Goal: Information Seeking & Learning: Check status

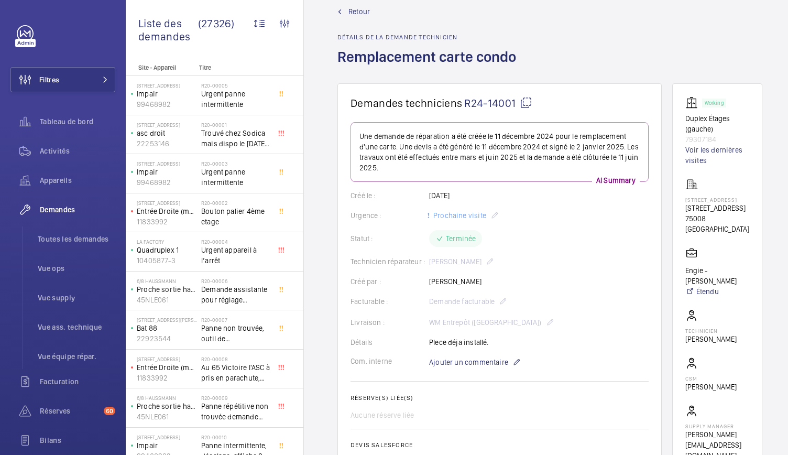
scroll to position [8, 23]
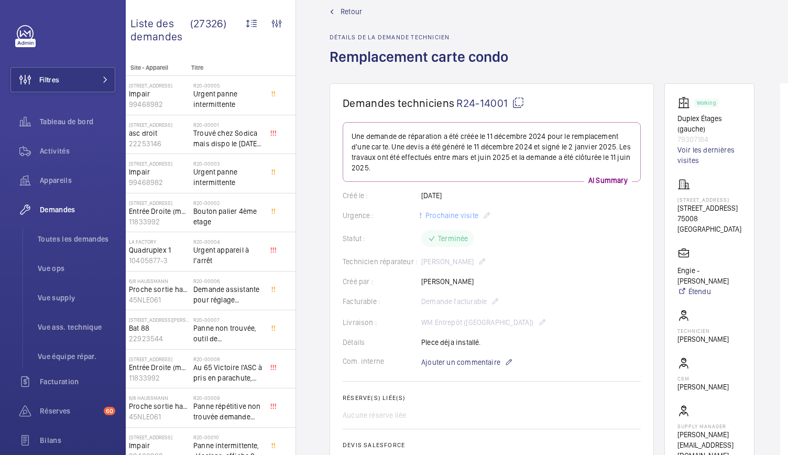
drag, startPoint x: 683, startPoint y: 207, endPoint x: 715, endPoint y: 216, distance: 33.3
click at [715, 216] on wm-front-card "Working Duplex Étages (gauche) 79307184 Voir les dernières visites 68 Rue du Fa…" at bounding box center [709, 278] width 90 height 390
copy p "68 Rue du Faubourg Saint-Honoré,"
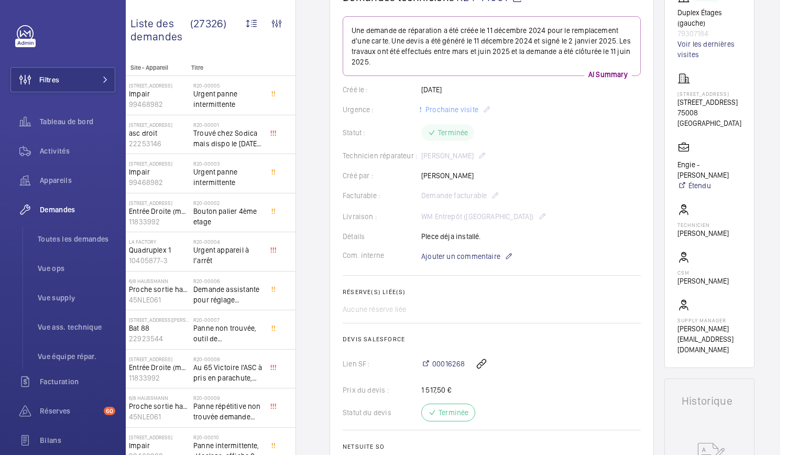
scroll to position [0, 0]
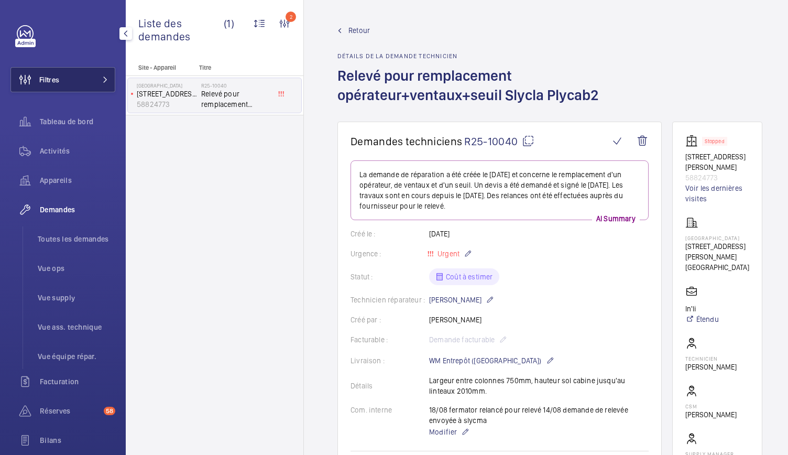
click at [83, 85] on button "Filtres" at bounding box center [62, 79] width 105 height 25
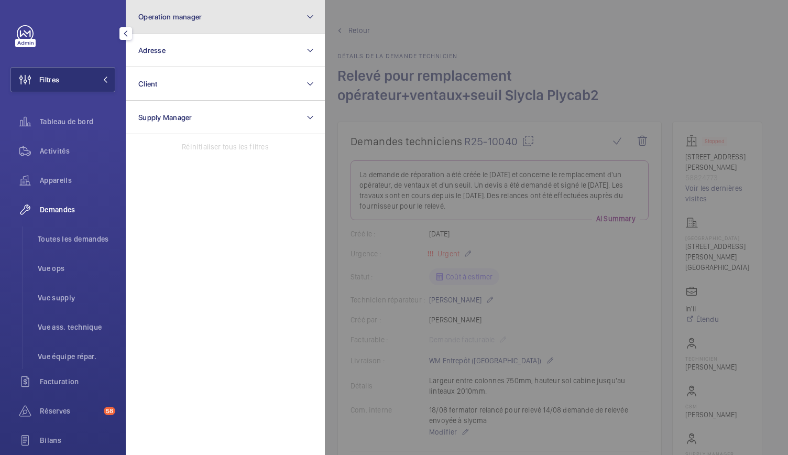
click at [193, 21] on button "Operation manager" at bounding box center [225, 17] width 199 height 34
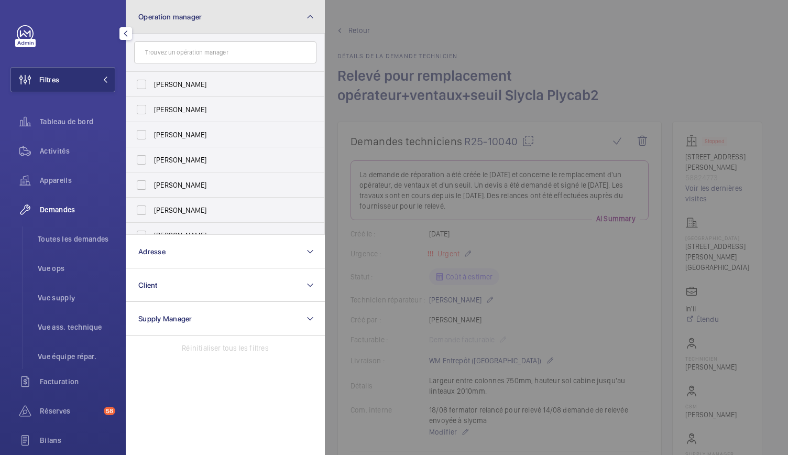
click at [193, 21] on button "Operation manager" at bounding box center [225, 17] width 199 height 34
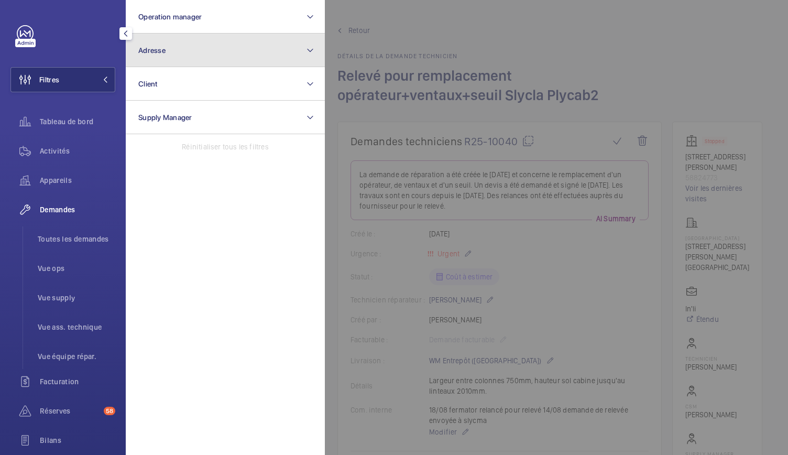
click at [189, 48] on button "Adresse" at bounding box center [225, 51] width 199 height 34
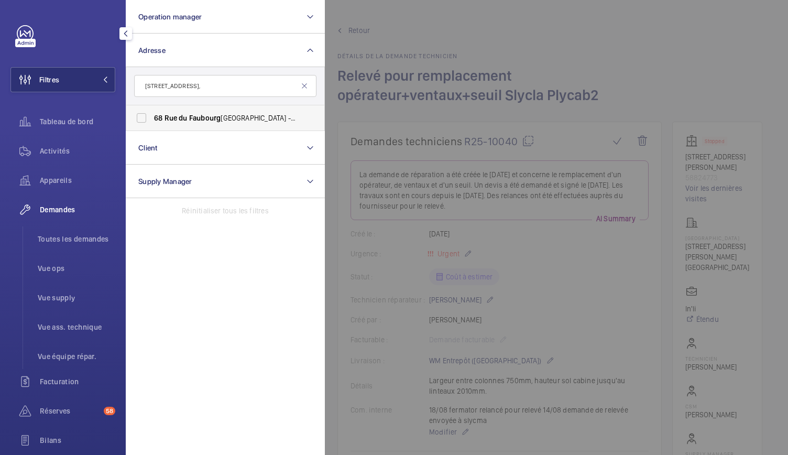
type input "68 Rue du Faubourg Saint-Honoré,"
click at [141, 119] on label "68 Rue du Faubourg Saint-Honoré - 68 Rue du Faubourg Saint-Honoré, 75008 PARIS,…" at bounding box center [217, 117] width 182 height 25
click at [141, 119] on input "68 Rue du Faubourg Saint-Honoré - 68 Rue du Faubourg Saint-Honoré, 75008 PARIS,…" at bounding box center [141, 117] width 21 height 21
checkbox input "true"
click at [69, 249] on li "Toutes les demandes" at bounding box center [72, 238] width 86 height 25
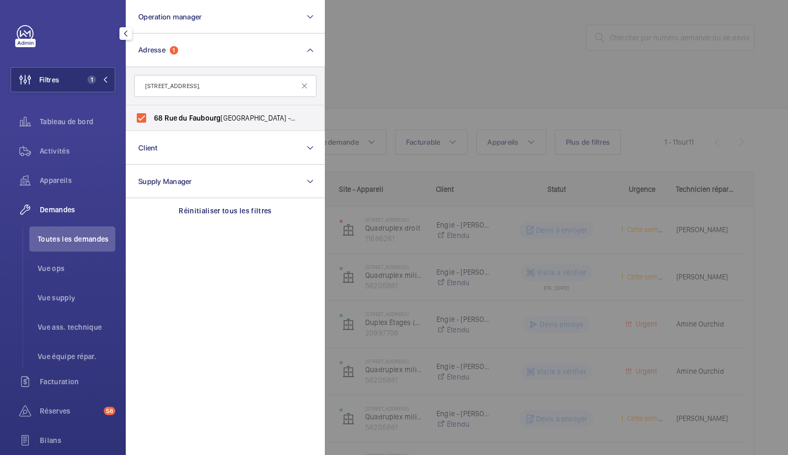
click at [423, 82] on div at bounding box center [719, 227] width 788 height 455
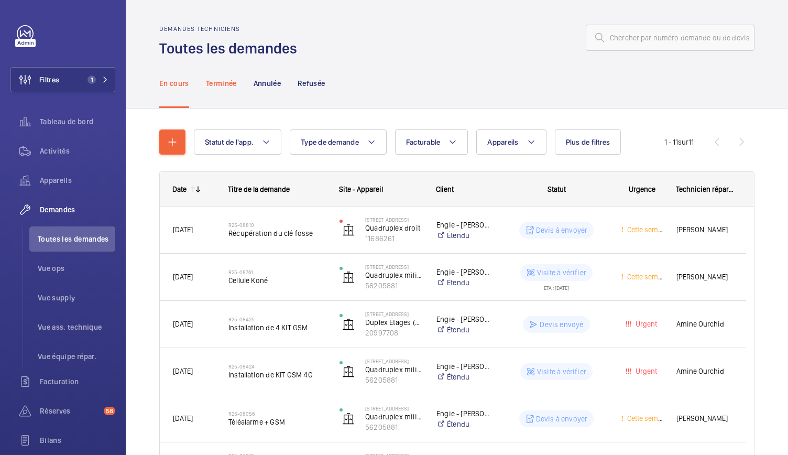
click at [224, 90] on div "Terminée" at bounding box center [221, 83] width 31 height 50
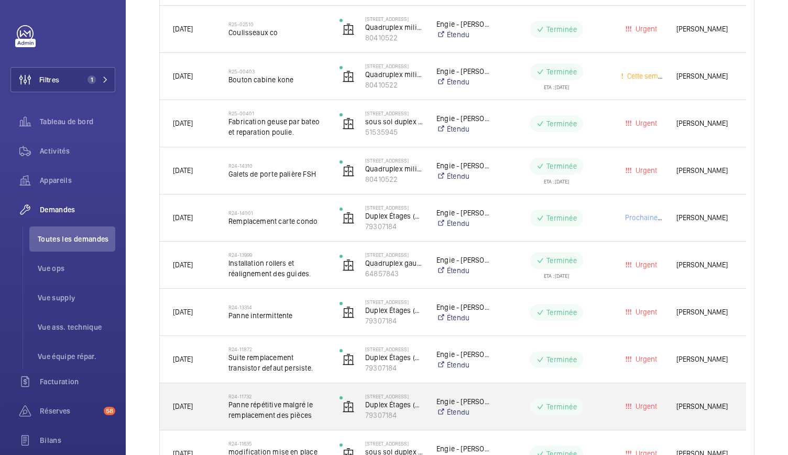
scroll to position [484, 0]
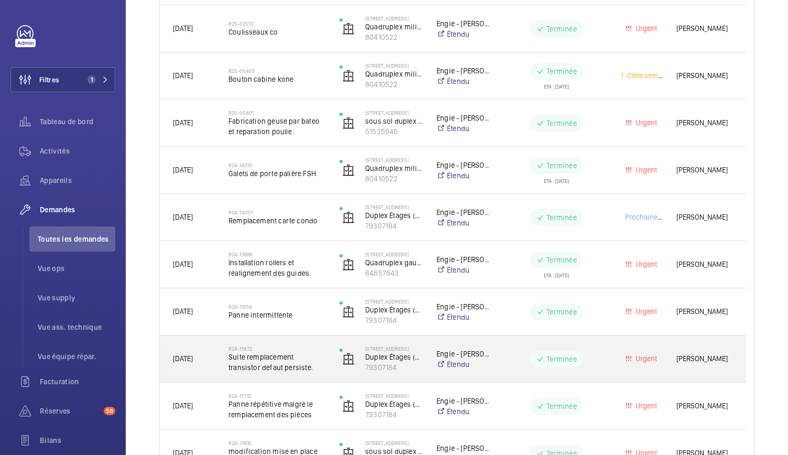
click at [289, 361] on span "Suite remplacement transistor defaut persiste." at bounding box center [276, 362] width 97 height 21
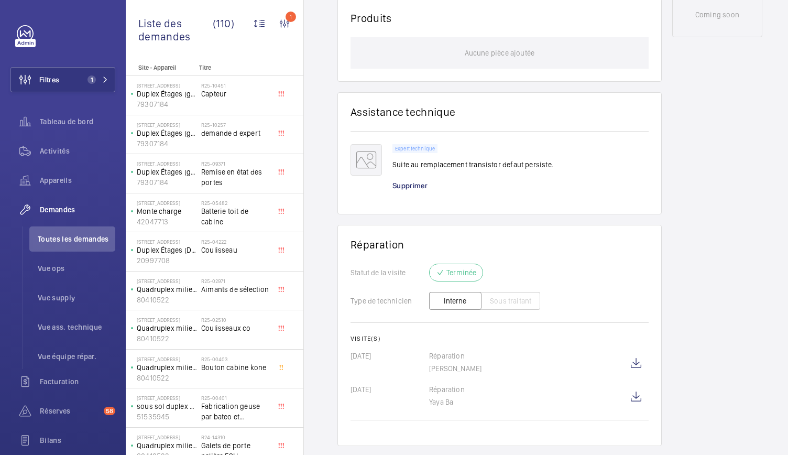
scroll to position [620, 0]
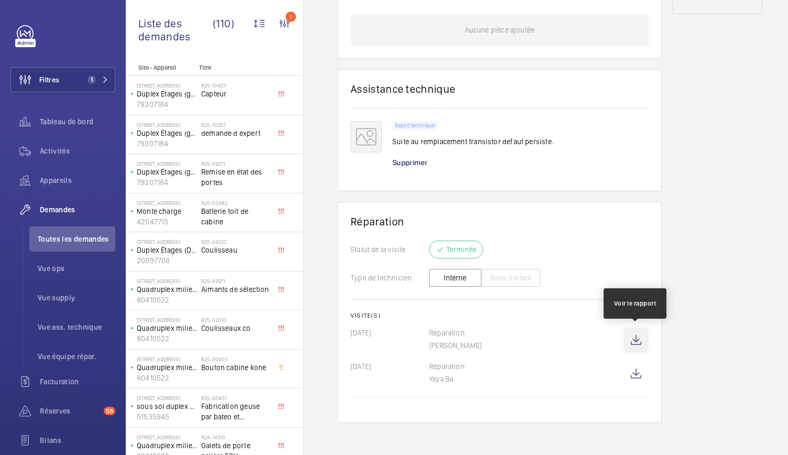
click at [636, 342] on wm-front-icon-button at bounding box center [635, 339] width 25 height 25
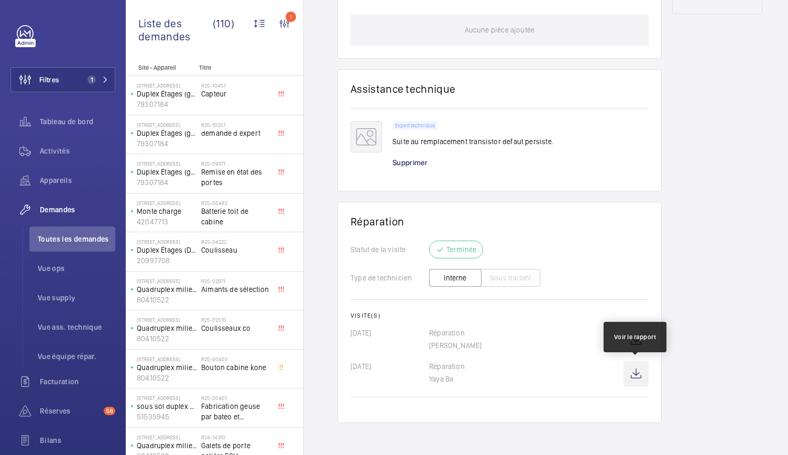
click at [627, 375] on wm-front-icon-button at bounding box center [635, 373] width 25 height 25
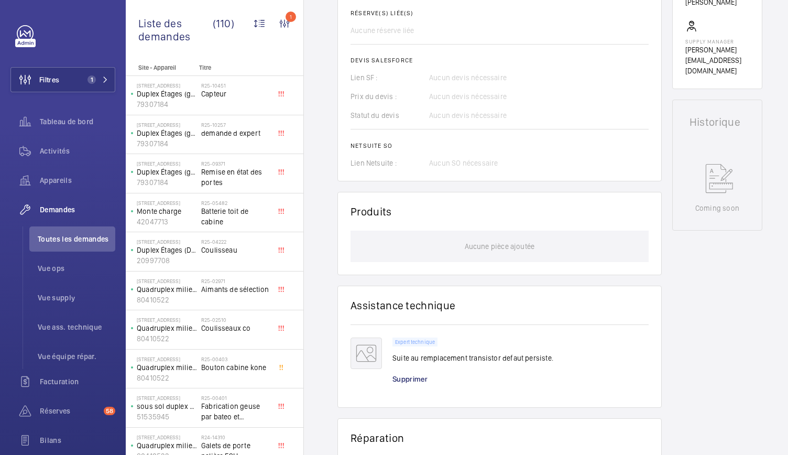
scroll to position [0, 0]
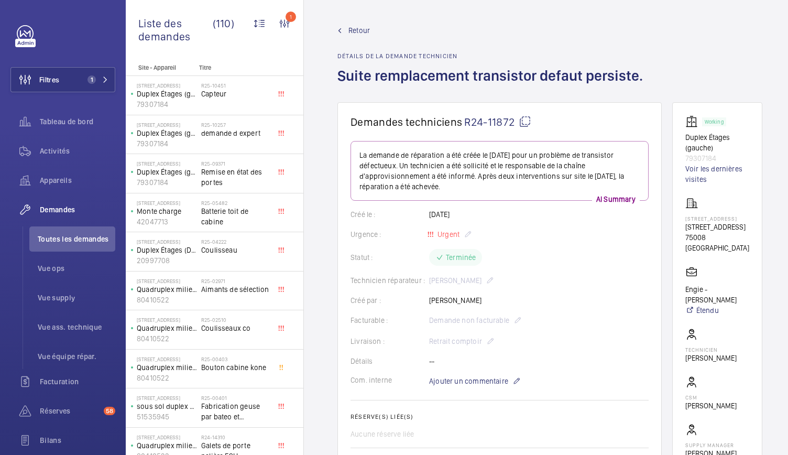
click at [349, 28] on span "Retour" at bounding box center [358, 30] width 21 height 10
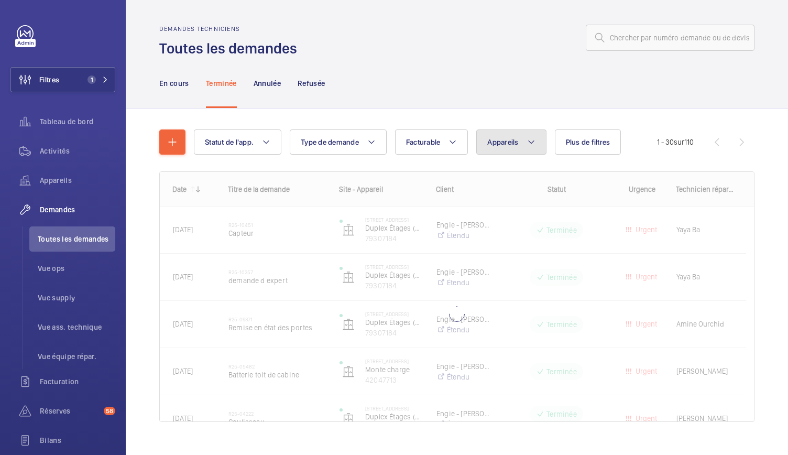
click at [505, 148] on button "Appareils" at bounding box center [511, 141] width 70 height 25
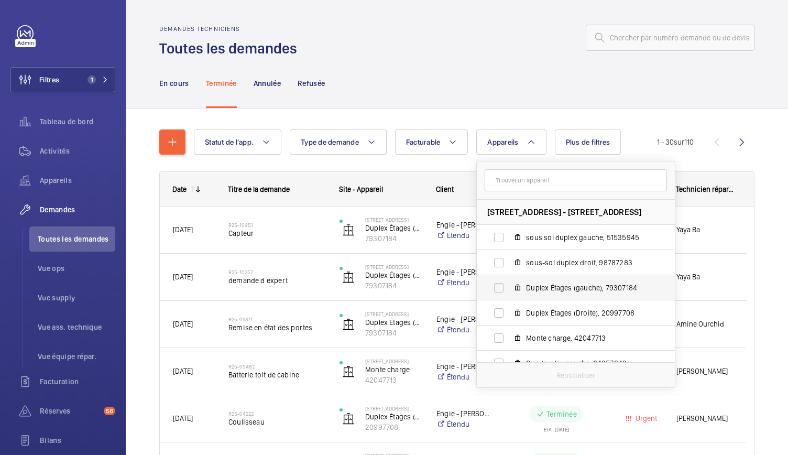
click at [577, 287] on span "Duplex Étages (gauche), 79307184" at bounding box center [587, 287] width 122 height 10
click at [509, 287] on input "Duplex Étages (gauche), 79307184" at bounding box center [498, 287] width 21 height 21
checkbox input "true"
click at [511, 90] on div "En cours Terminée Annulée Refusée" at bounding box center [456, 83] width 595 height 50
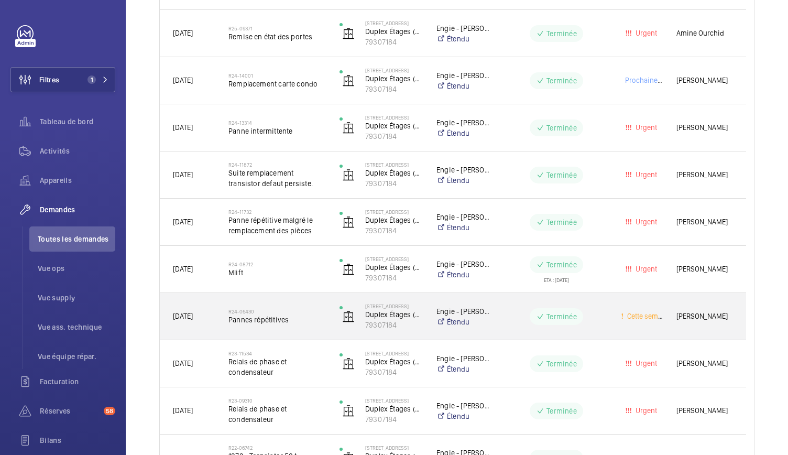
scroll to position [286, 0]
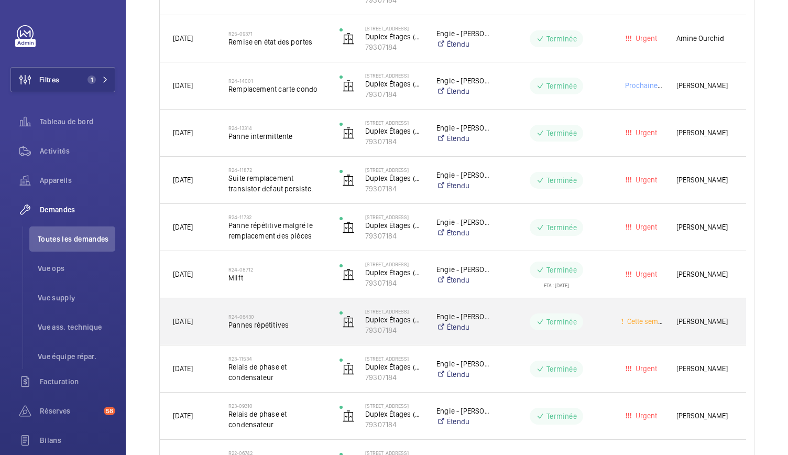
click at [279, 324] on span "Pannes répétitives" at bounding box center [276, 325] width 97 height 10
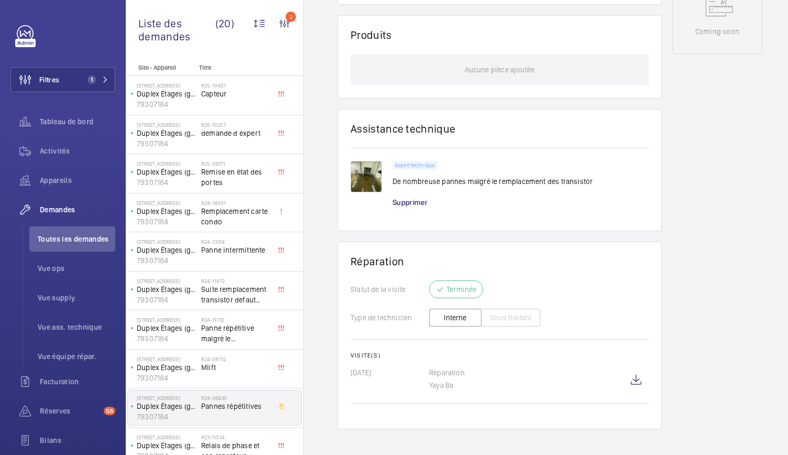
scroll to position [586, 0]
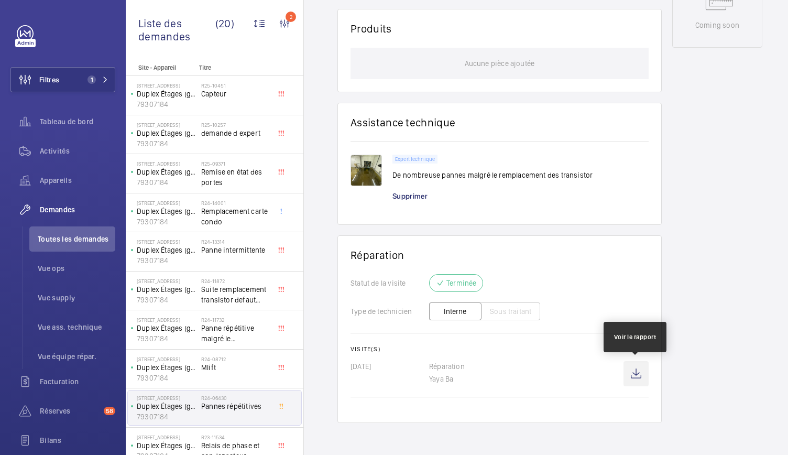
click at [638, 368] on wm-front-icon-button at bounding box center [635, 373] width 25 height 25
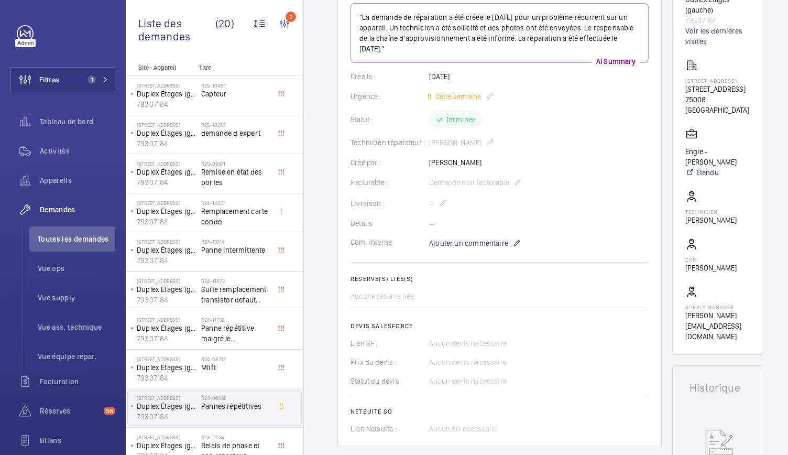
scroll to position [0, 0]
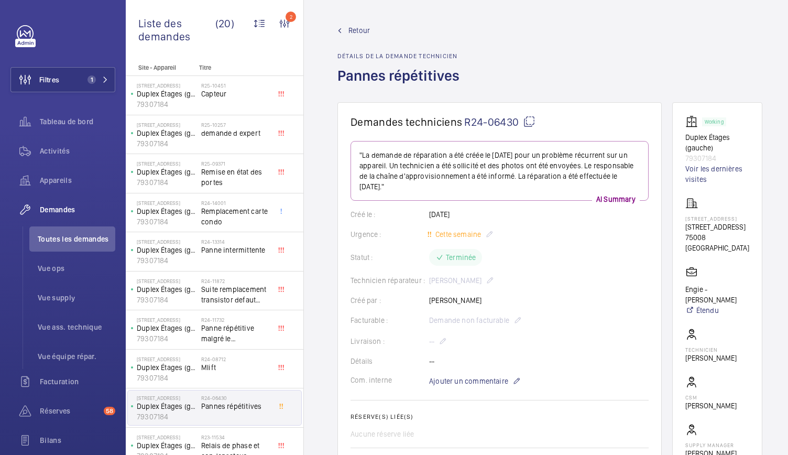
click at [354, 34] on span "Retour" at bounding box center [358, 30] width 21 height 10
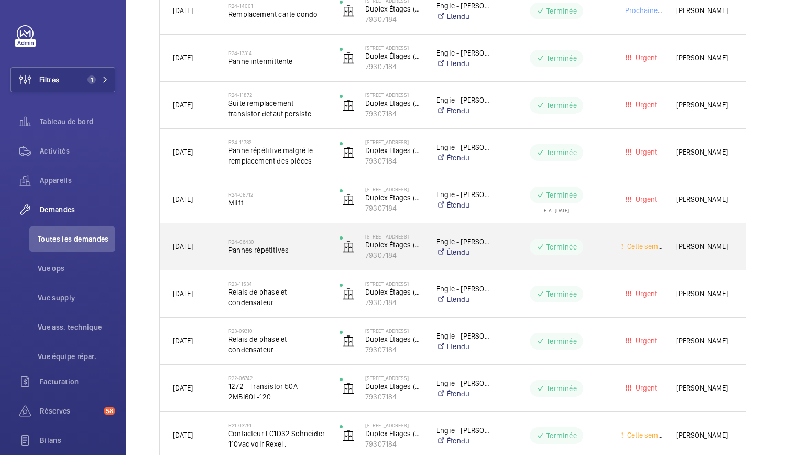
scroll to position [359, 0]
click at [280, 255] on span "Pannes répétitives" at bounding box center [276, 251] width 97 height 10
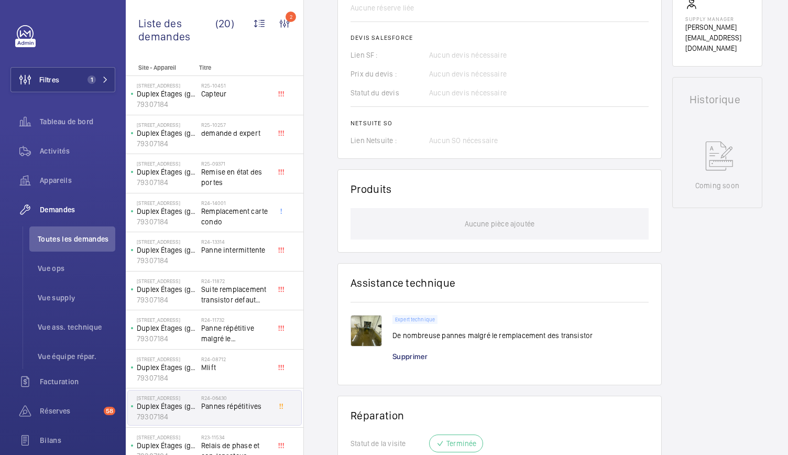
scroll to position [425, 0]
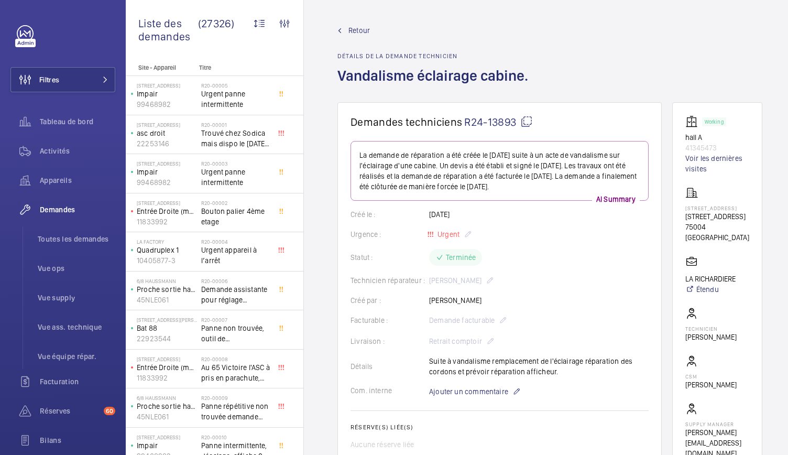
drag, startPoint x: 682, startPoint y: 215, endPoint x: 726, endPoint y: 223, distance: 44.7
click at [726, 223] on wm-front-card "Working hall A 41345473 Voir les dernières visites [STREET_ADDRESS] [STREET_ADD…" at bounding box center [717, 286] width 90 height 369
copy p "[STREET_ADDRESS]"
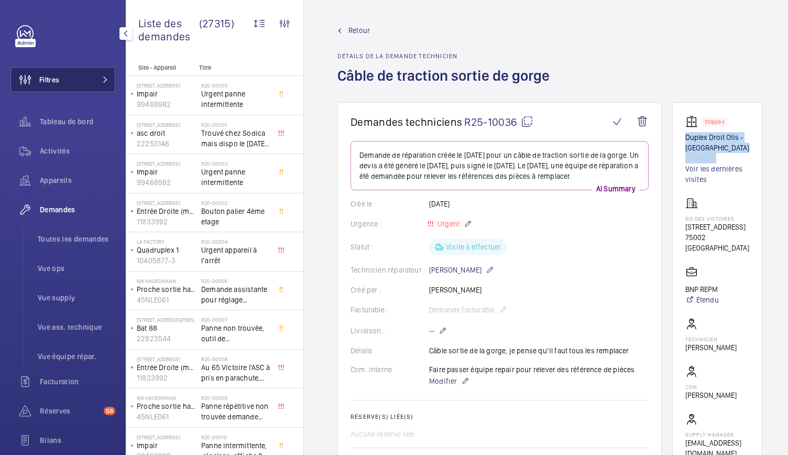
click at [87, 79] on button "Filtres" at bounding box center [62, 79] width 105 height 25
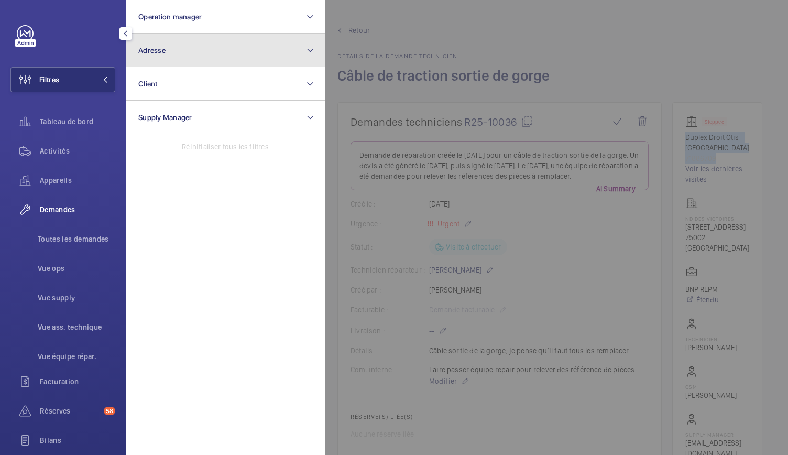
click at [191, 49] on button "Adresse" at bounding box center [225, 51] width 199 height 34
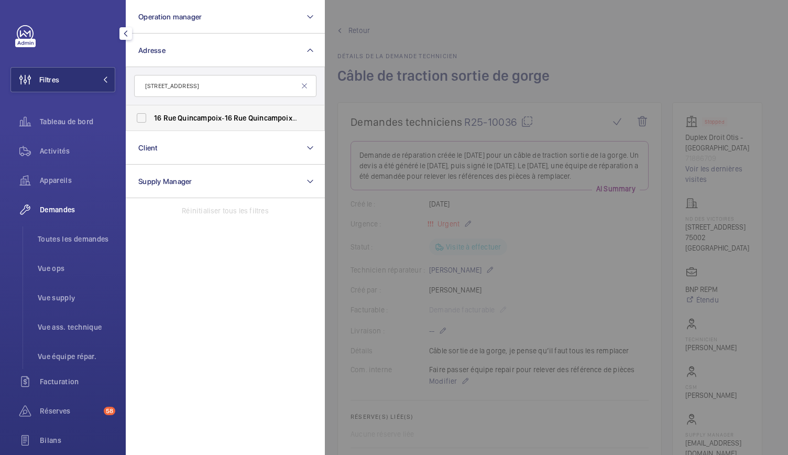
type input "[STREET_ADDRESS]"
click at [135, 123] on label "16 Rue Quincampoix - 16 Rue Quincampoix , 75004 PARIS, PARIS 75004" at bounding box center [217, 117] width 182 height 25
click at [135, 123] on input "16 Rue Quincampoix - 16 Rue Quincampoix , 75004 PARIS, PARIS 75004" at bounding box center [141, 117] width 21 height 21
checkbox input "true"
click at [70, 237] on span "Toutes les demandes" at bounding box center [77, 239] width 78 height 10
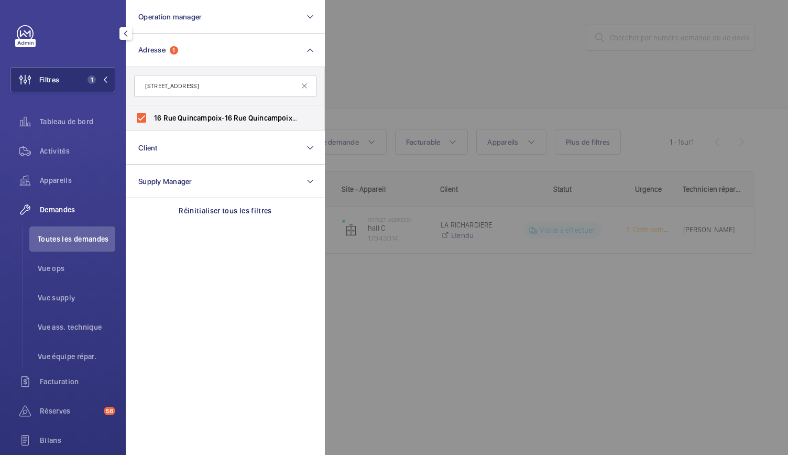
click at [399, 82] on div at bounding box center [719, 227] width 788 height 455
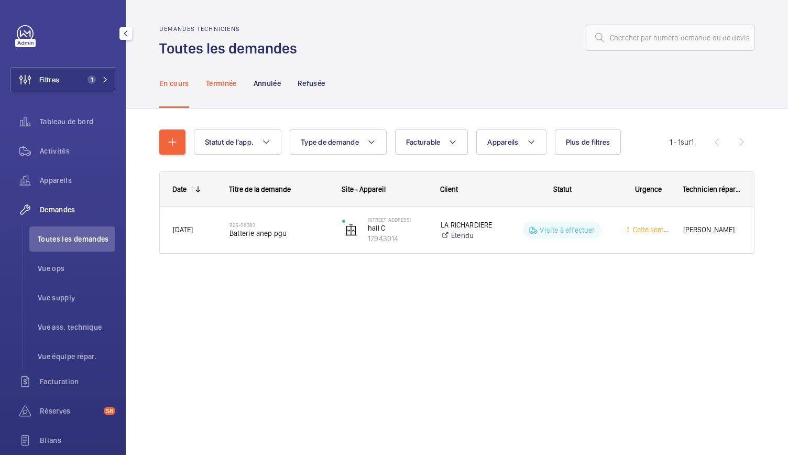
click at [228, 86] on p "Terminée" at bounding box center [221, 83] width 31 height 10
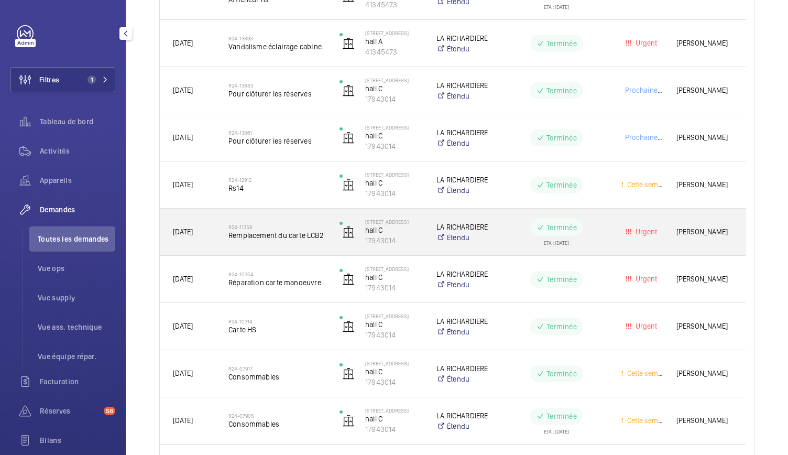
scroll to position [383, 0]
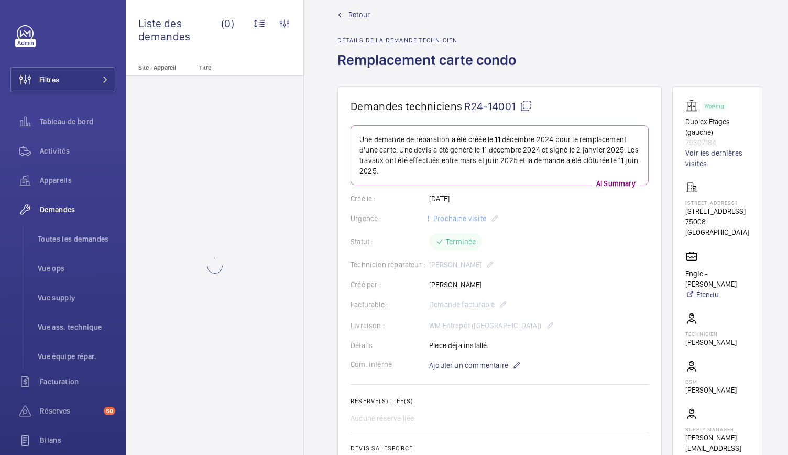
scroll to position [16, 0]
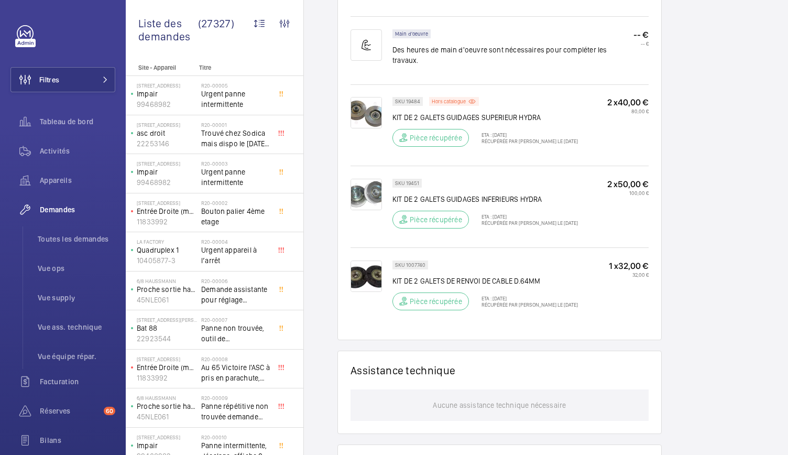
scroll to position [900, 0]
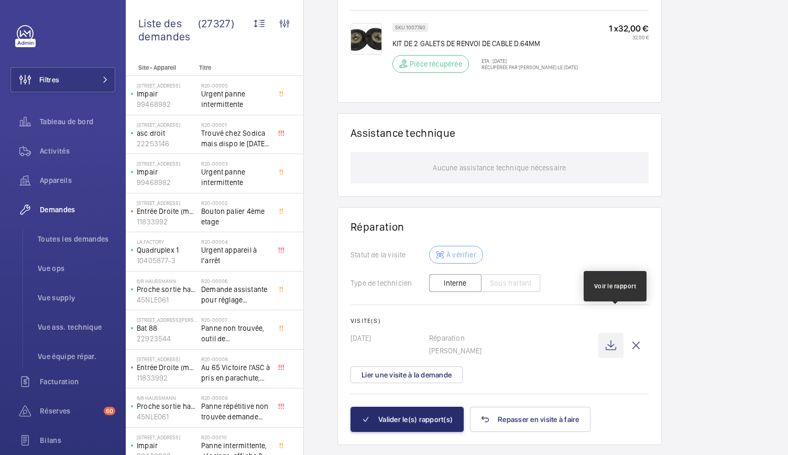
click at [609, 333] on wm-front-icon-button at bounding box center [610, 345] width 25 height 25
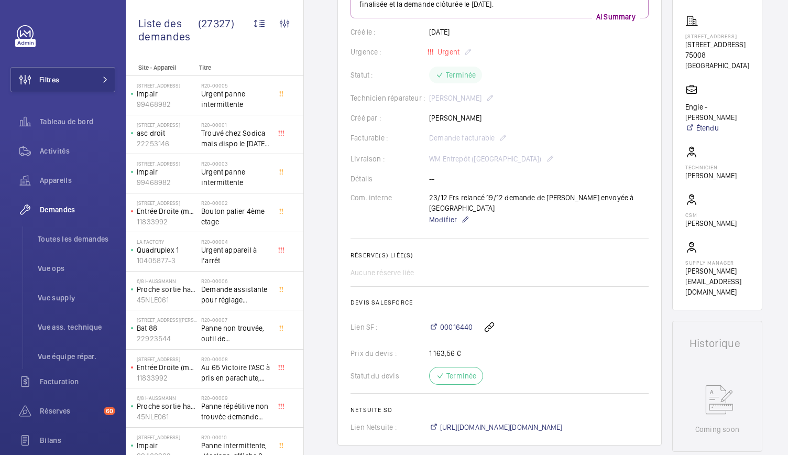
scroll to position [196, 0]
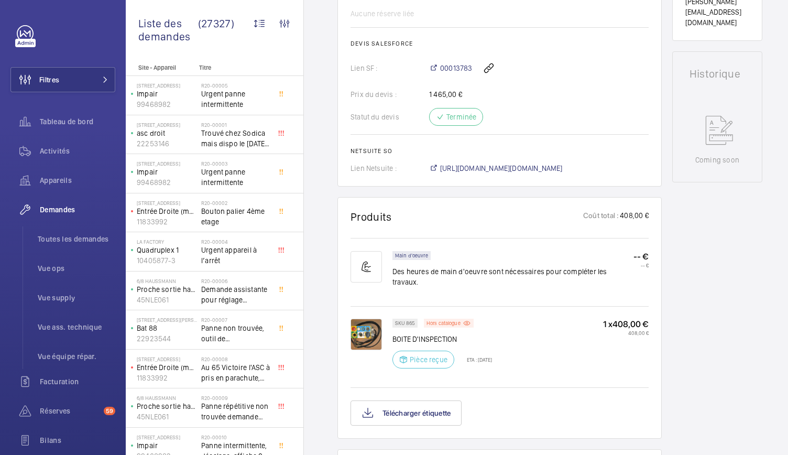
scroll to position [395, 0]
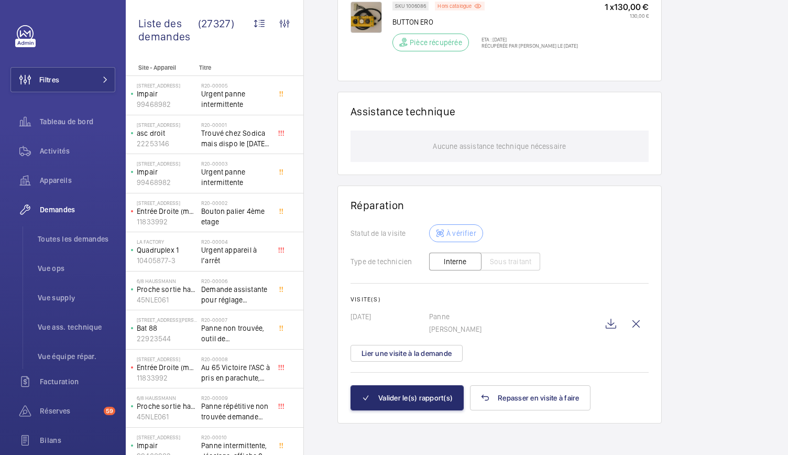
scroll to position [1, 0]
click at [609, 326] on wm-front-icon-button at bounding box center [610, 323] width 25 height 25
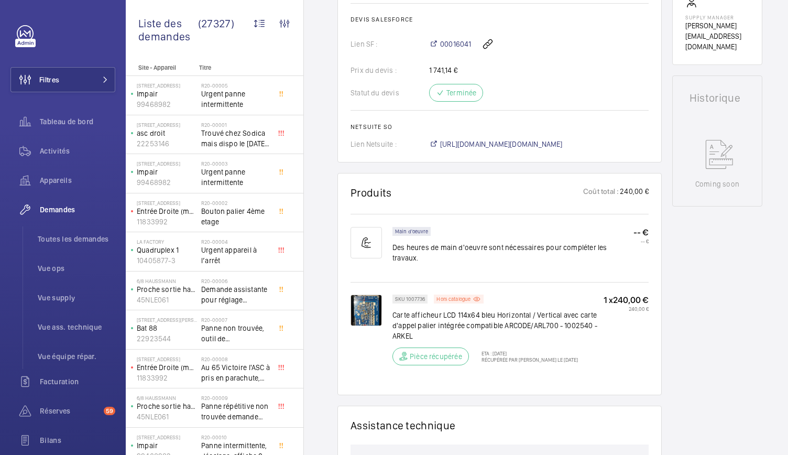
scroll to position [431, 0]
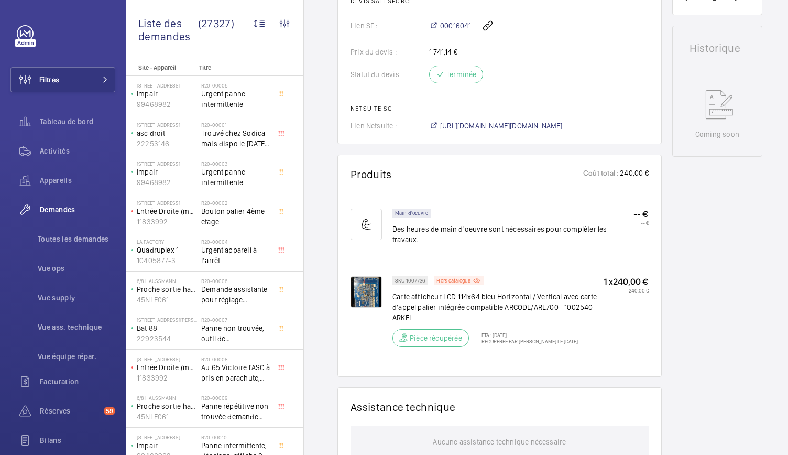
click at [444, 325] on div "SKU 1007736 Hors catalogue Carte afficheur LCD 114x64 bleu Horizontal / Vertica…" at bounding box center [497, 314] width 211 height 77
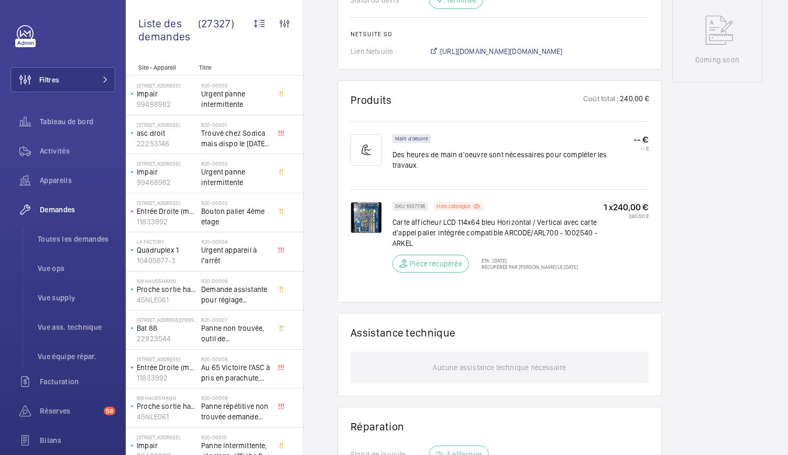
scroll to position [547, 0]
click at [366, 224] on img at bounding box center [365, 217] width 31 height 31
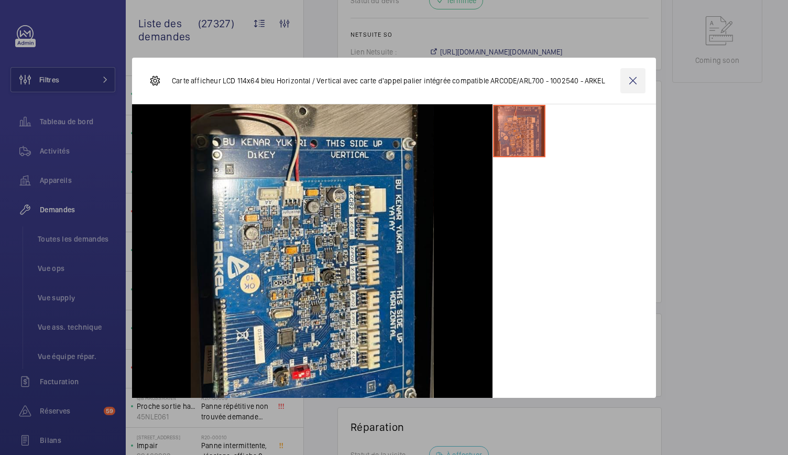
click at [640, 82] on wm-front-icon-button at bounding box center [632, 80] width 25 height 25
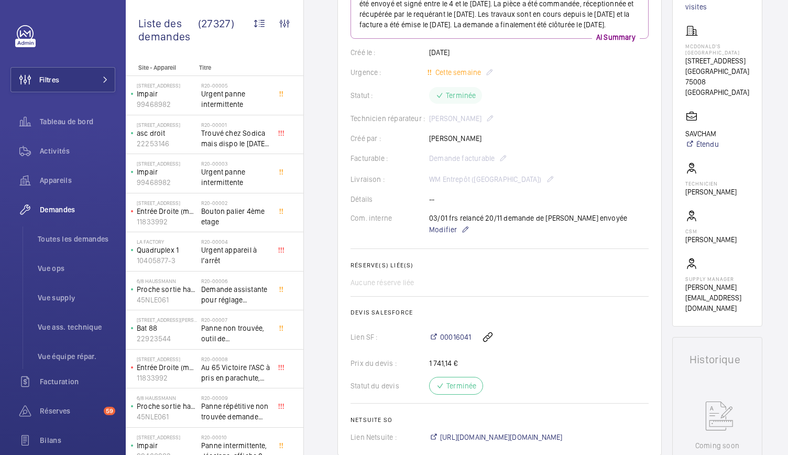
scroll to position [0, 0]
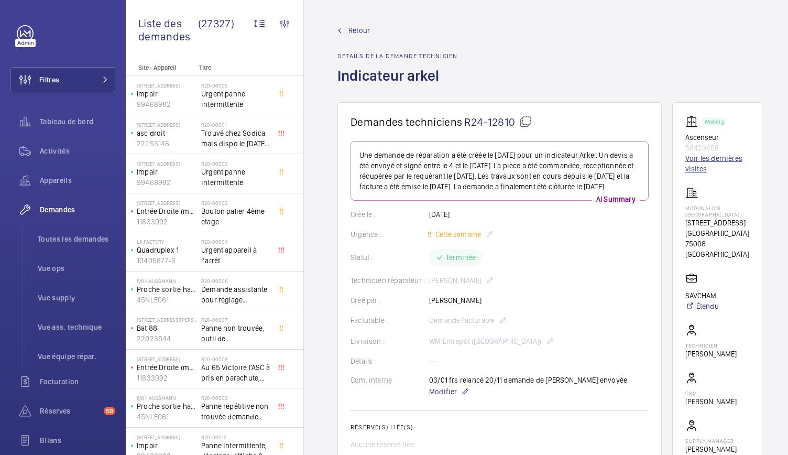
click at [709, 153] on link "Voir les dernières visites" at bounding box center [717, 163] width 64 height 21
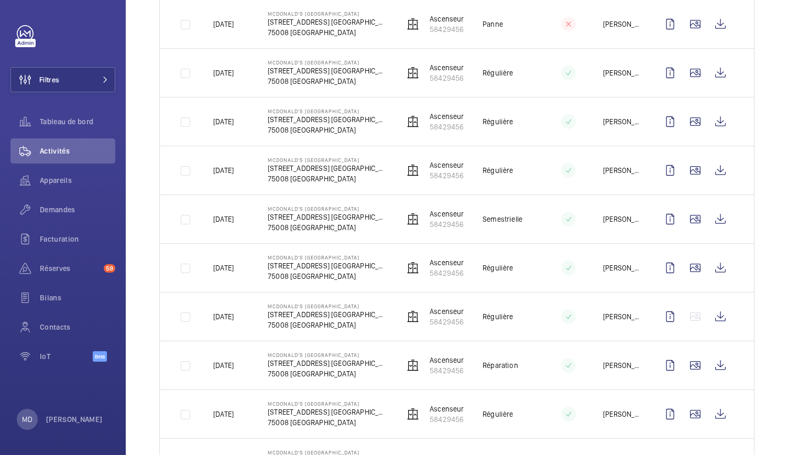
scroll to position [254, 0]
click at [688, 266] on wm-front-icon-button at bounding box center [695, 267] width 25 height 25
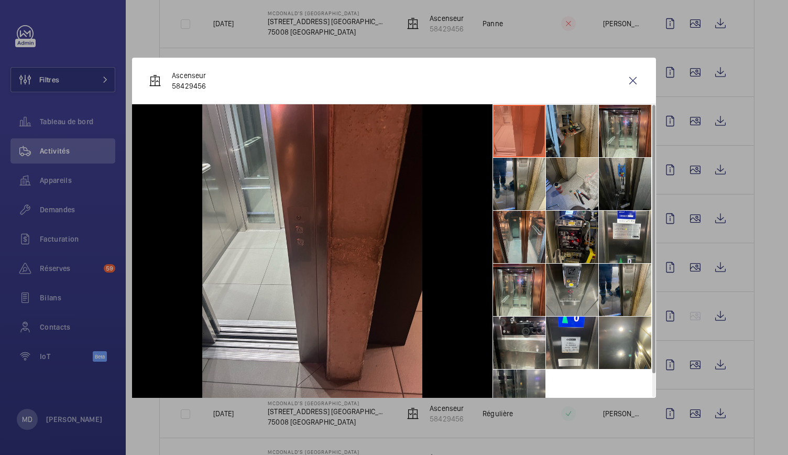
click at [568, 123] on li at bounding box center [572, 131] width 52 height 52
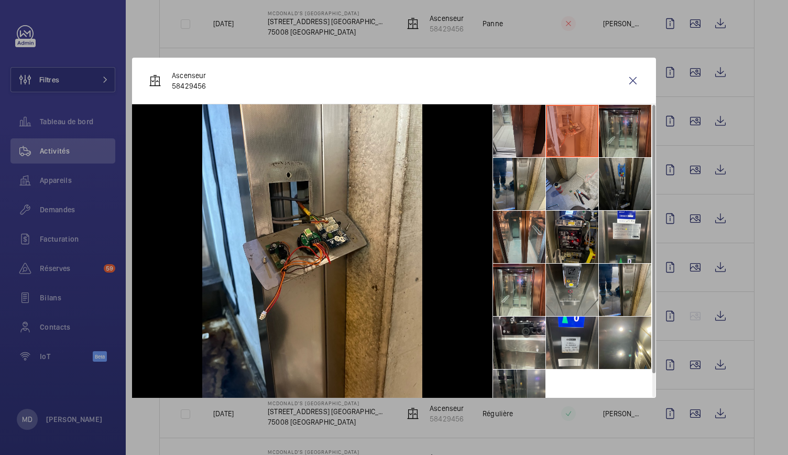
click at [628, 134] on li at bounding box center [625, 131] width 52 height 52
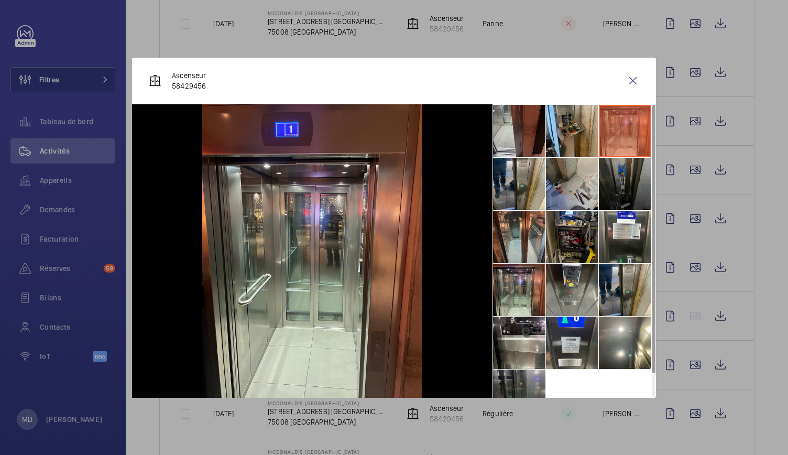
click at [626, 189] on li at bounding box center [625, 184] width 52 height 52
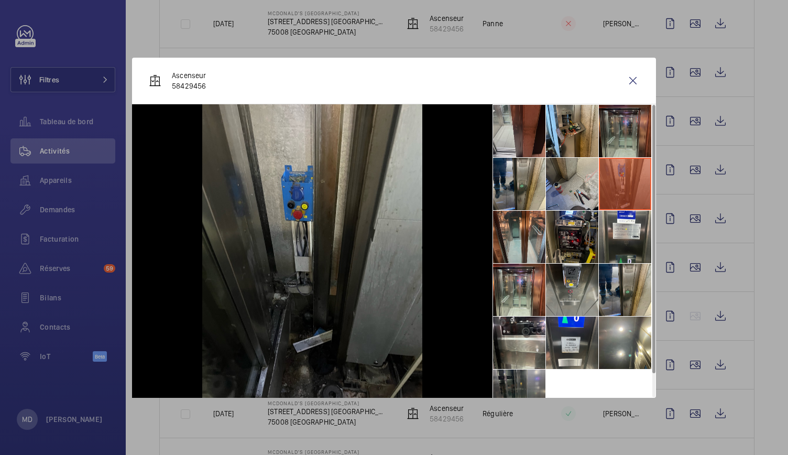
click at [623, 131] on li at bounding box center [625, 131] width 52 height 52
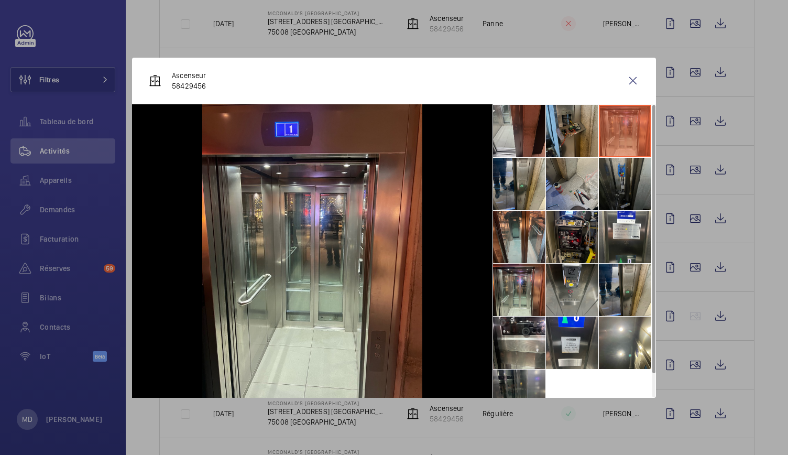
click at [567, 128] on li at bounding box center [572, 131] width 52 height 52
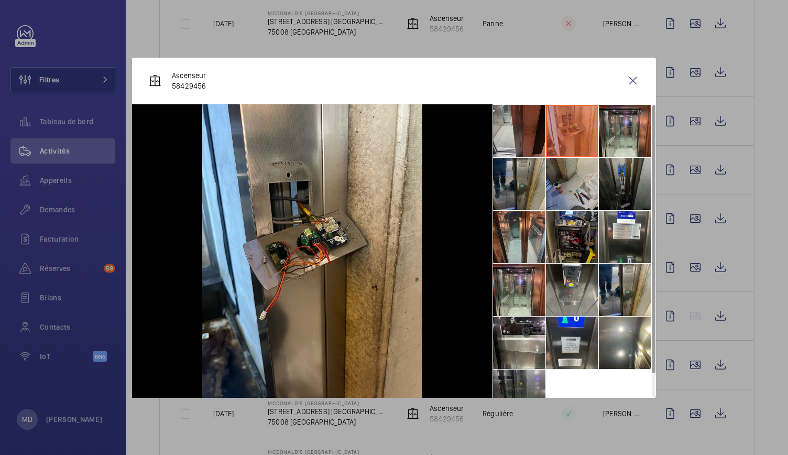
click at [524, 184] on li at bounding box center [519, 184] width 52 height 52
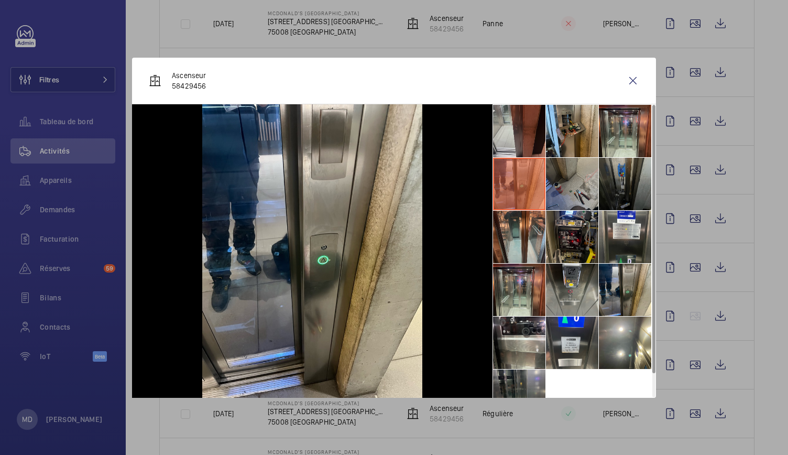
click at [589, 183] on li at bounding box center [572, 184] width 52 height 52
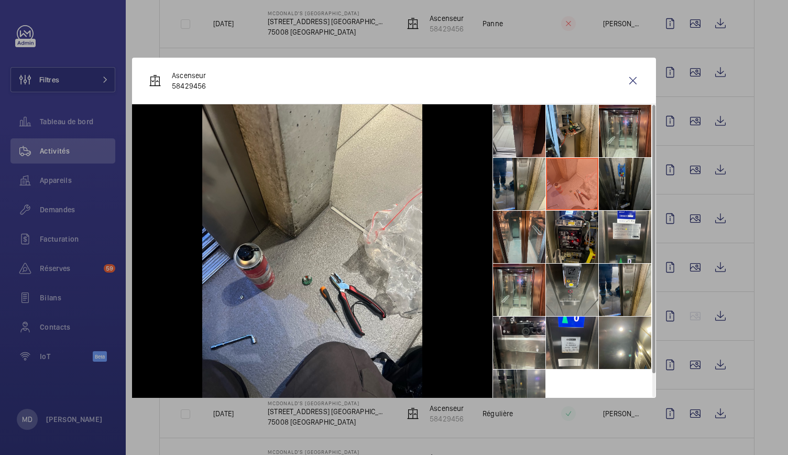
click at [656, 184] on div at bounding box center [394, 227] width 788 height 455
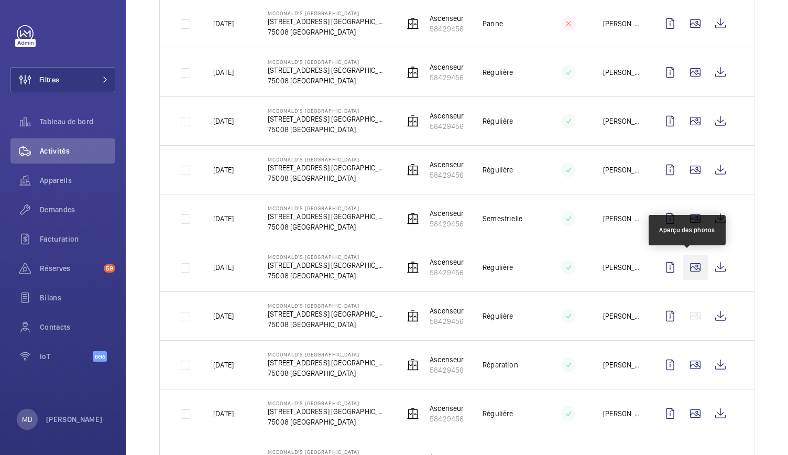
click at [684, 263] on wm-front-icon-button at bounding box center [695, 267] width 25 height 25
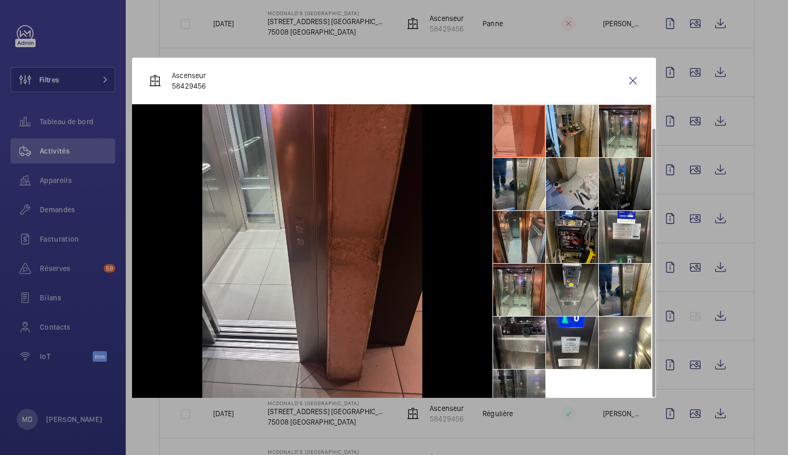
scroll to position [24, 0]
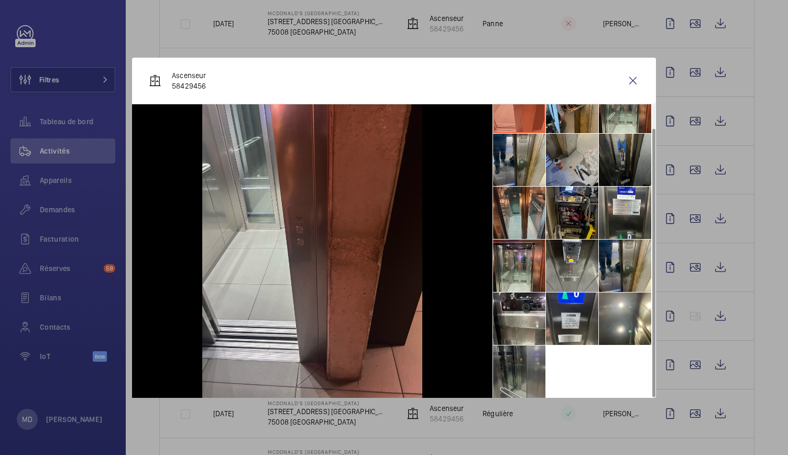
click at [509, 368] on li at bounding box center [519, 371] width 52 height 52
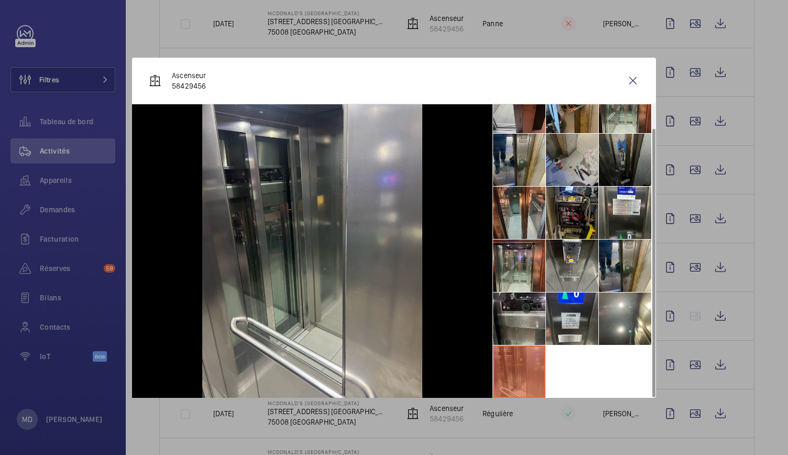
click at [523, 312] on li at bounding box center [519, 318] width 52 height 52
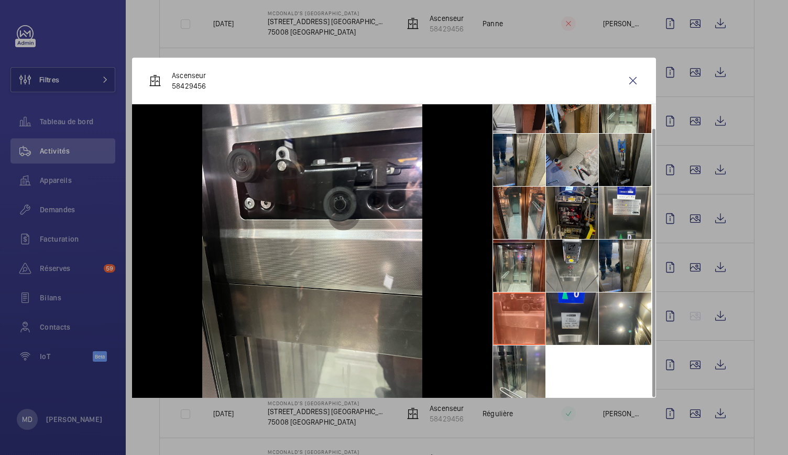
click at [575, 314] on li at bounding box center [572, 318] width 52 height 52
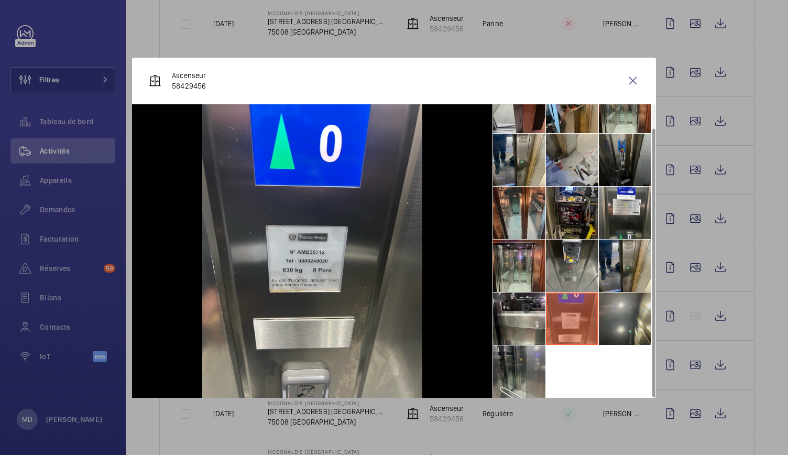
click at [619, 310] on li at bounding box center [625, 318] width 52 height 52
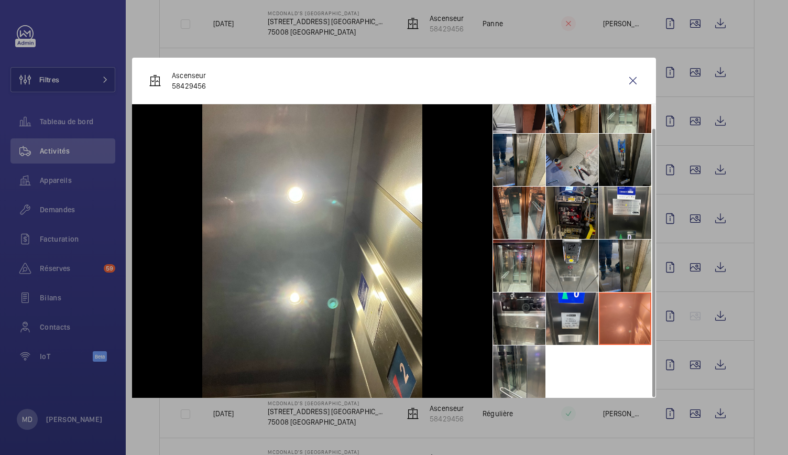
click at [627, 254] on li at bounding box center [625, 265] width 52 height 52
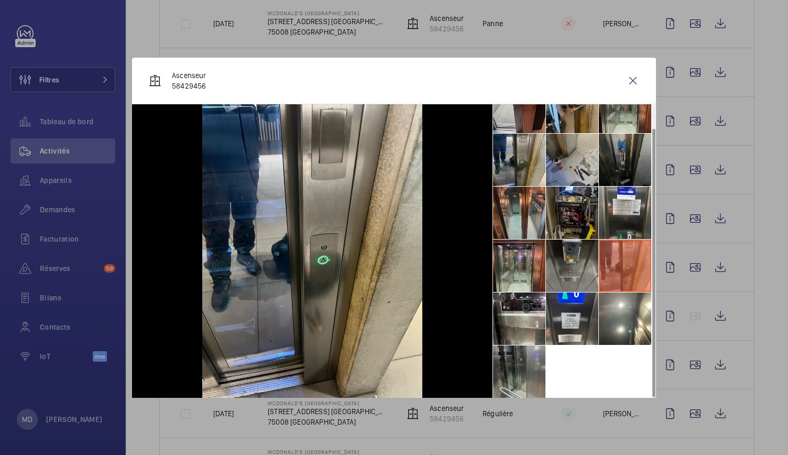
click at [569, 259] on li at bounding box center [572, 265] width 52 height 52
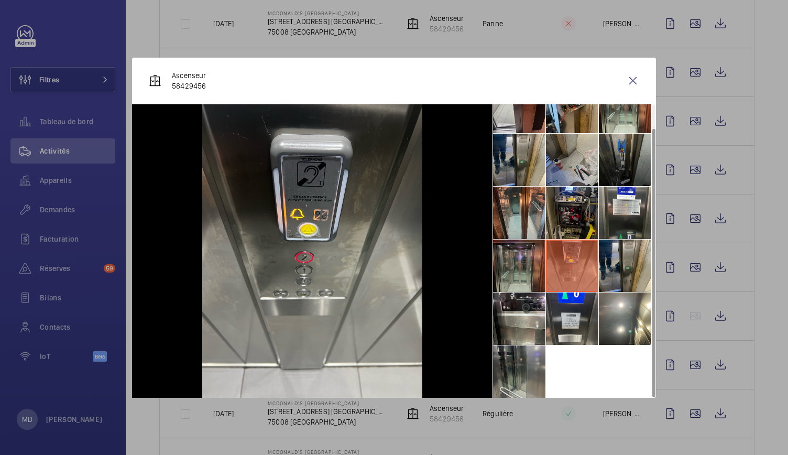
click at [523, 261] on li at bounding box center [519, 265] width 52 height 52
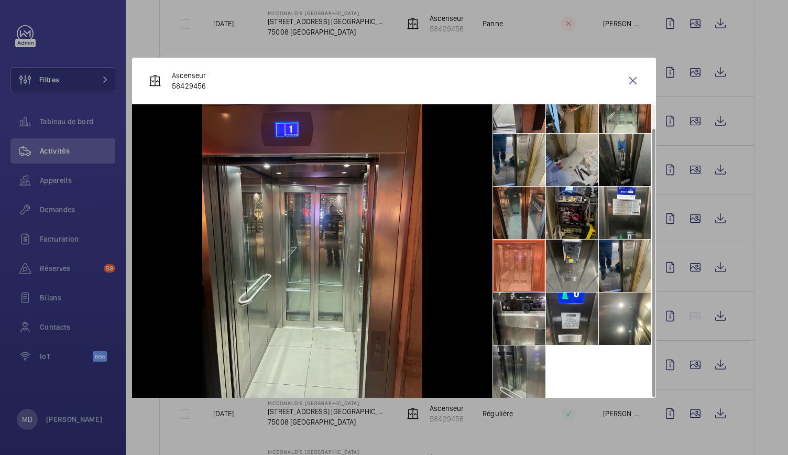
click at [525, 211] on li at bounding box center [519, 213] width 52 height 52
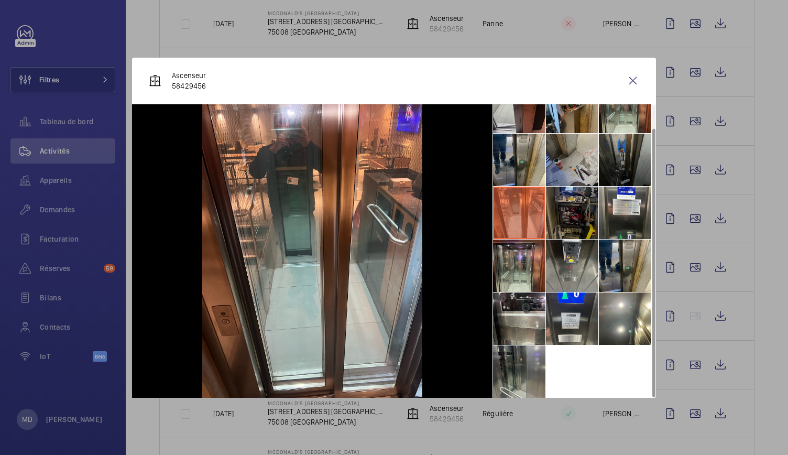
click at [573, 214] on li at bounding box center [572, 213] width 52 height 52
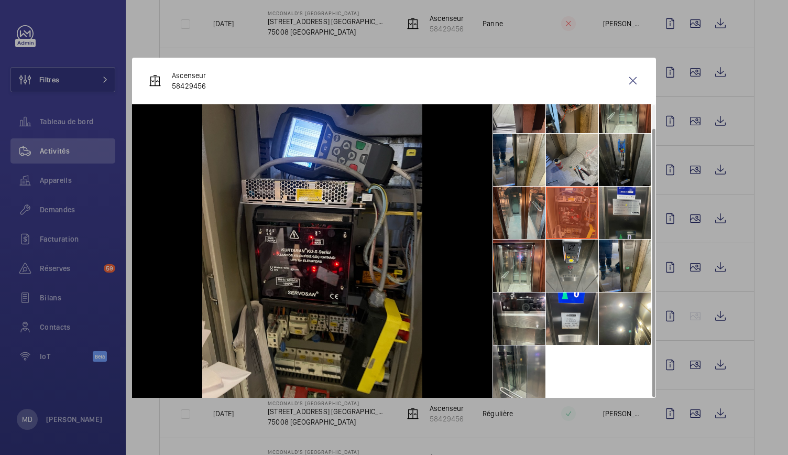
click at [620, 209] on li at bounding box center [625, 213] width 52 height 52
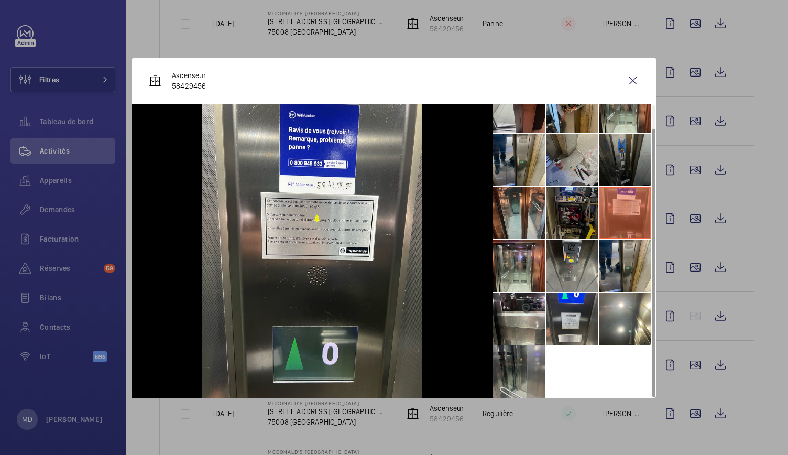
click at [571, 215] on li at bounding box center [572, 213] width 52 height 52
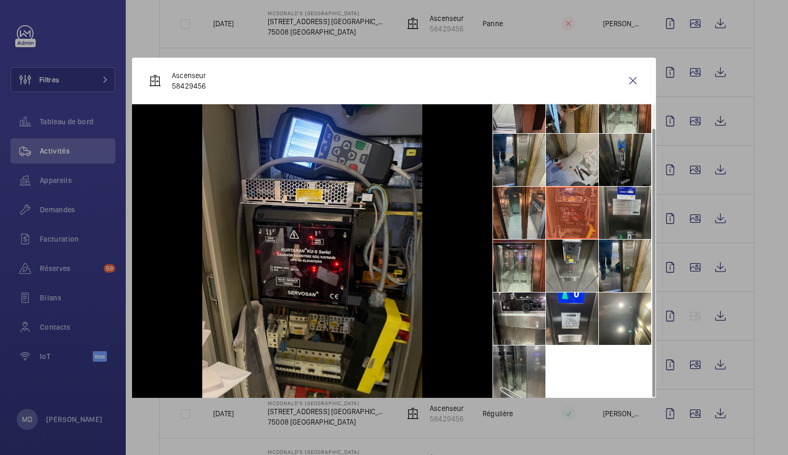
click at [625, 216] on li at bounding box center [625, 213] width 52 height 52
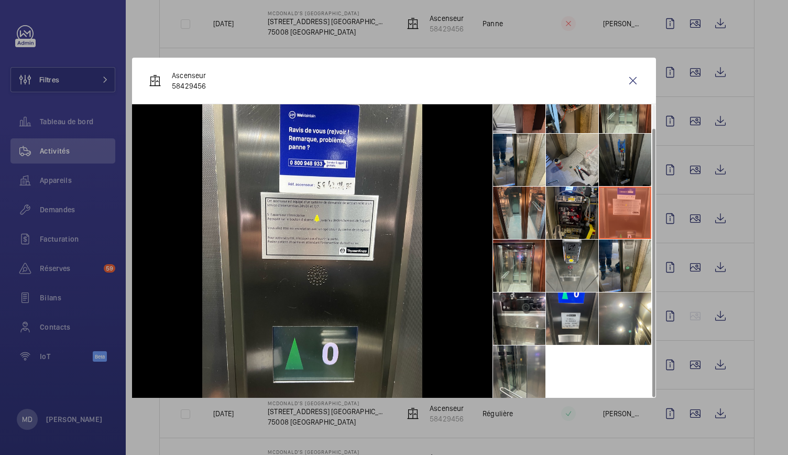
click at [623, 159] on li at bounding box center [625, 160] width 52 height 52
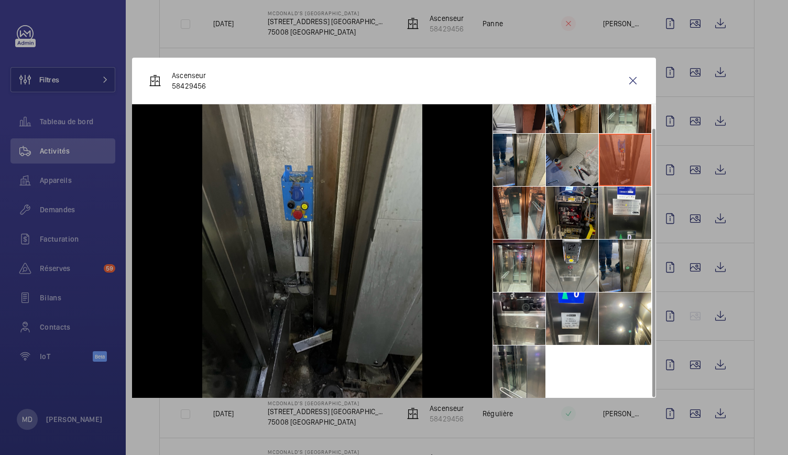
click at [565, 158] on li at bounding box center [572, 160] width 52 height 52
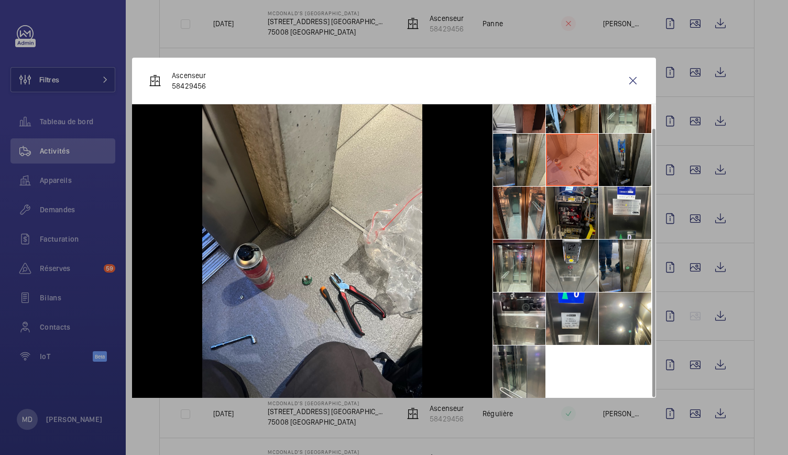
click at [524, 155] on li at bounding box center [519, 160] width 52 height 52
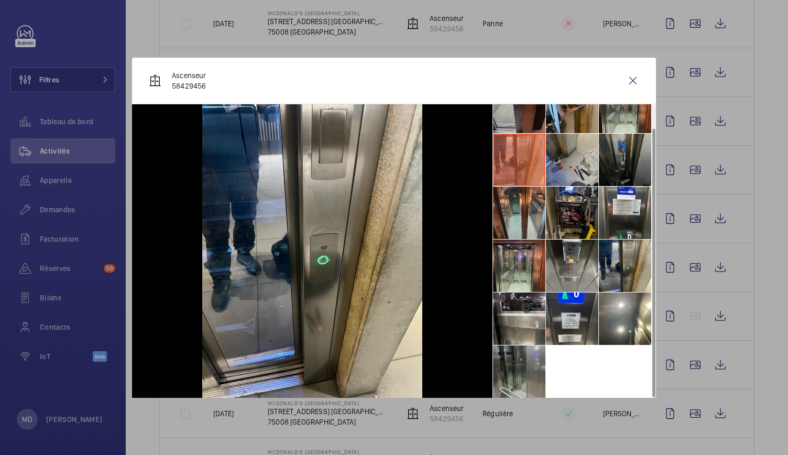
click at [525, 130] on li at bounding box center [519, 107] width 52 height 52
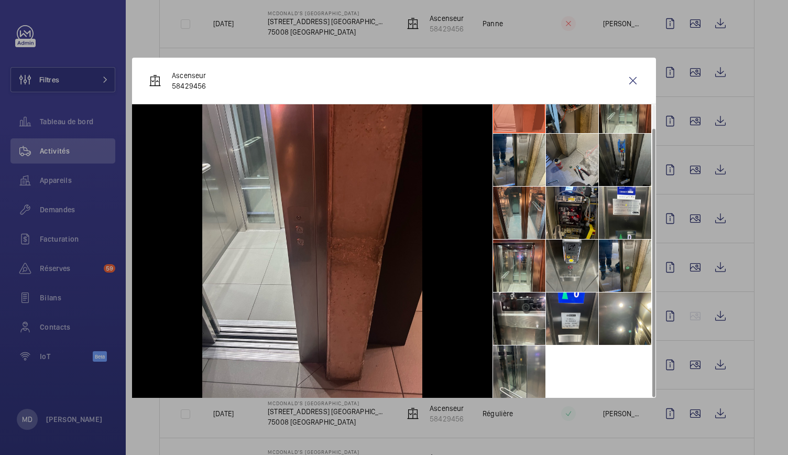
click at [553, 124] on li at bounding box center [572, 107] width 52 height 52
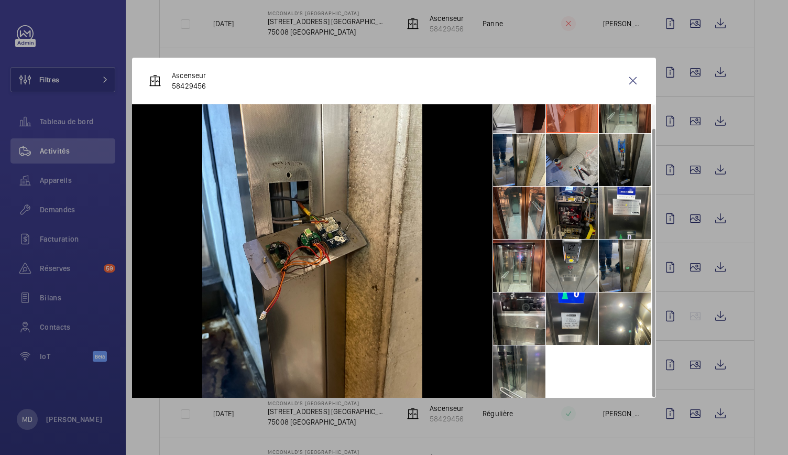
click at [617, 124] on li at bounding box center [625, 107] width 52 height 52
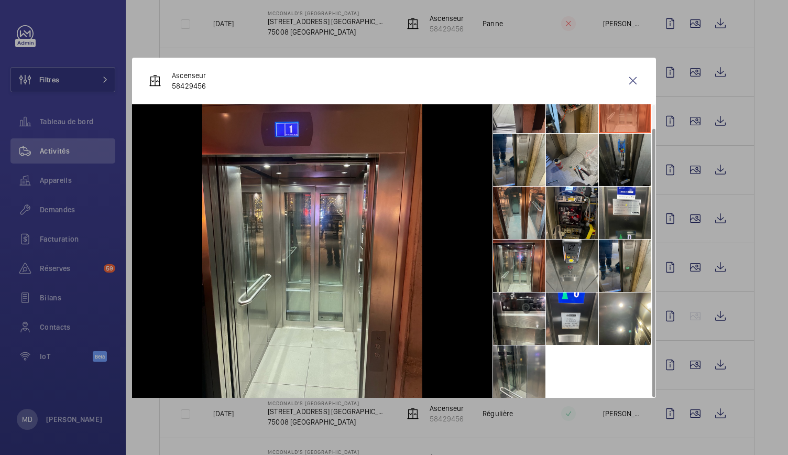
scroll to position [0, 0]
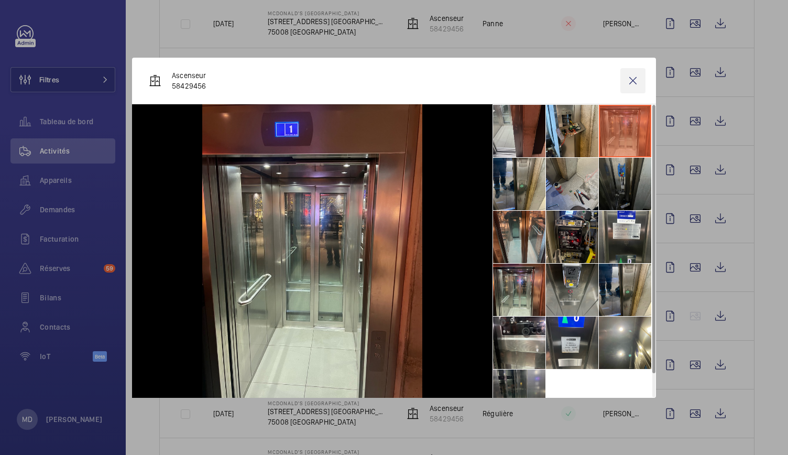
click at [633, 85] on wm-front-icon-button at bounding box center [632, 80] width 25 height 25
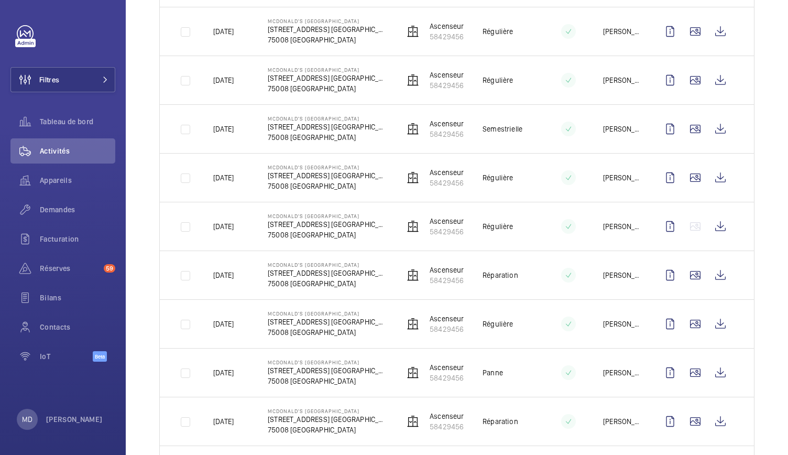
scroll to position [345, 0]
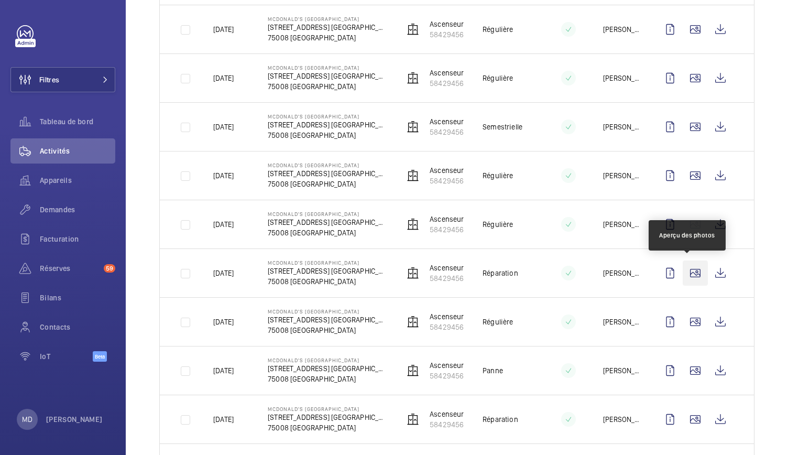
click at [690, 273] on wm-front-icon-button at bounding box center [695, 272] width 25 height 25
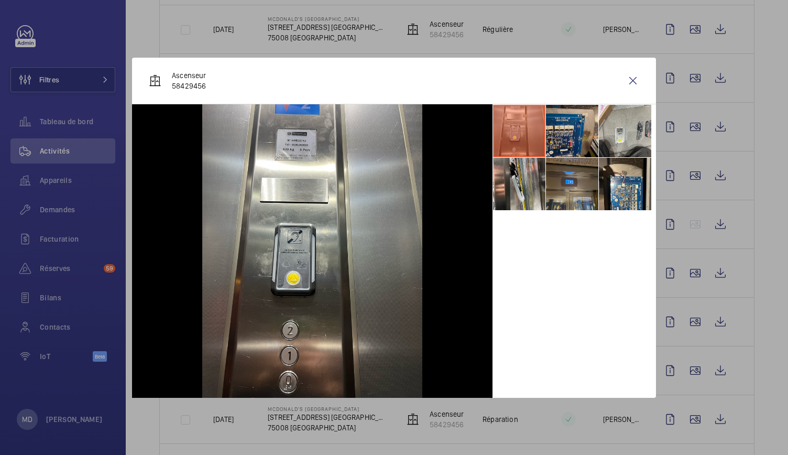
click at [578, 143] on li at bounding box center [572, 131] width 52 height 52
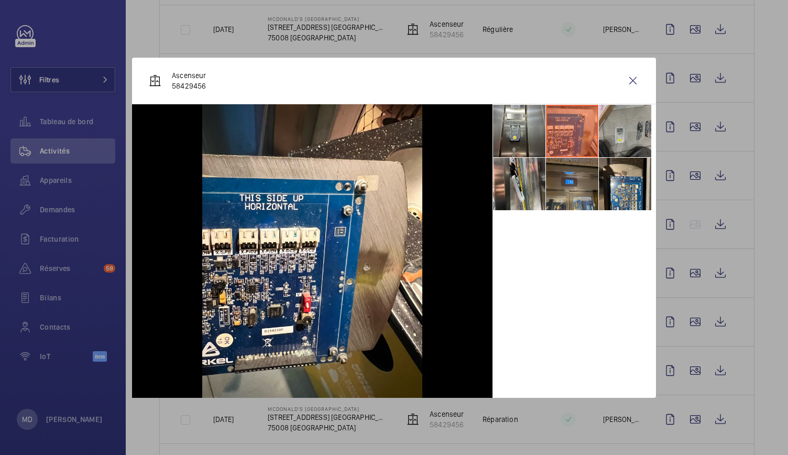
click at [633, 139] on li at bounding box center [625, 131] width 52 height 52
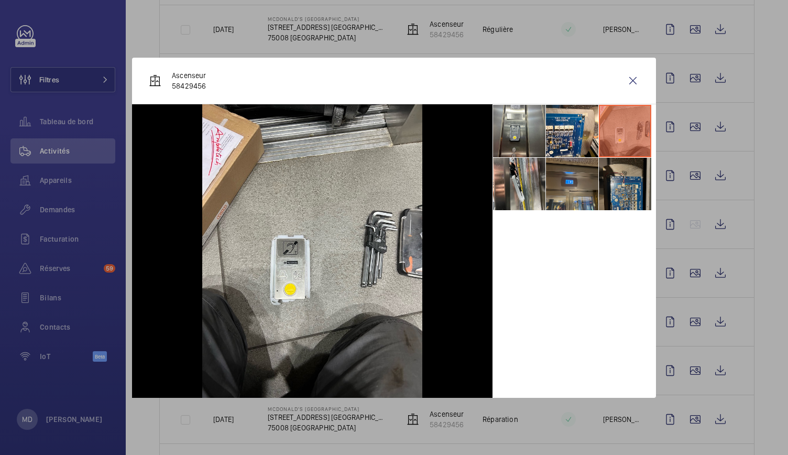
click at [626, 193] on li at bounding box center [625, 184] width 52 height 52
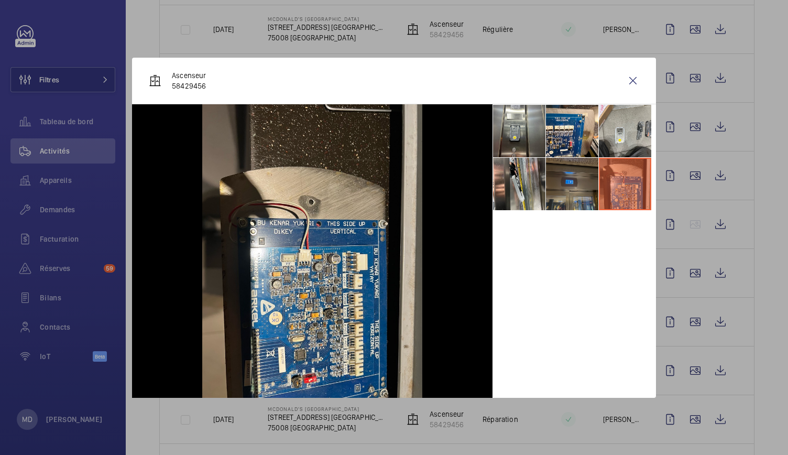
click at [564, 181] on li at bounding box center [572, 184] width 52 height 52
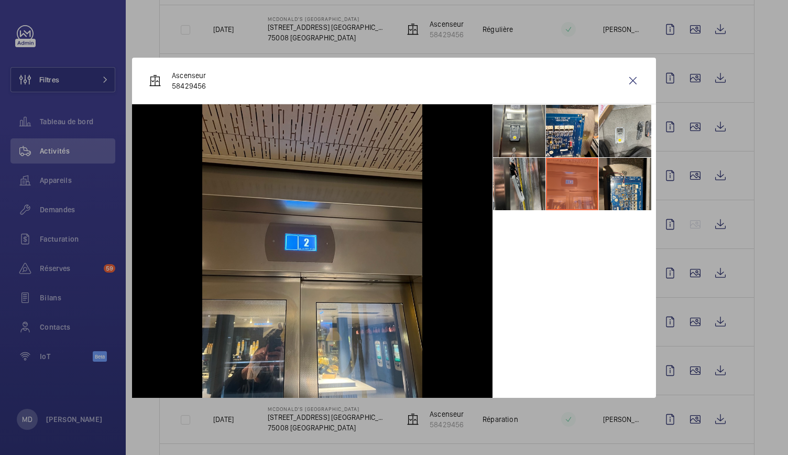
click at [526, 179] on li at bounding box center [519, 184] width 52 height 52
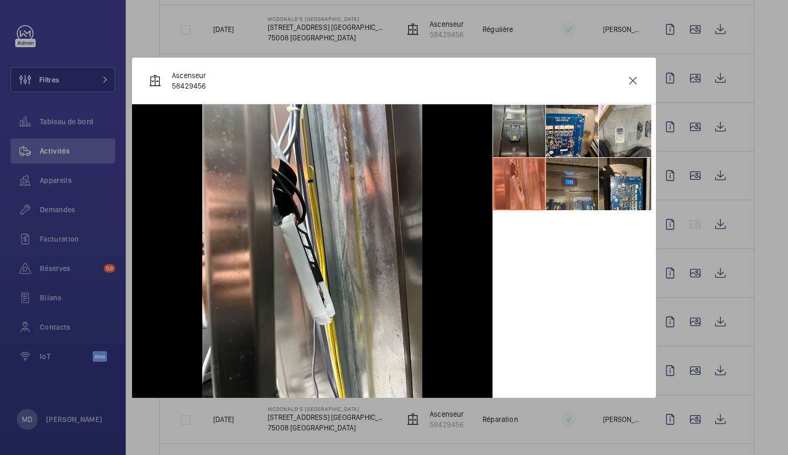
click at [526, 130] on li at bounding box center [519, 131] width 52 height 52
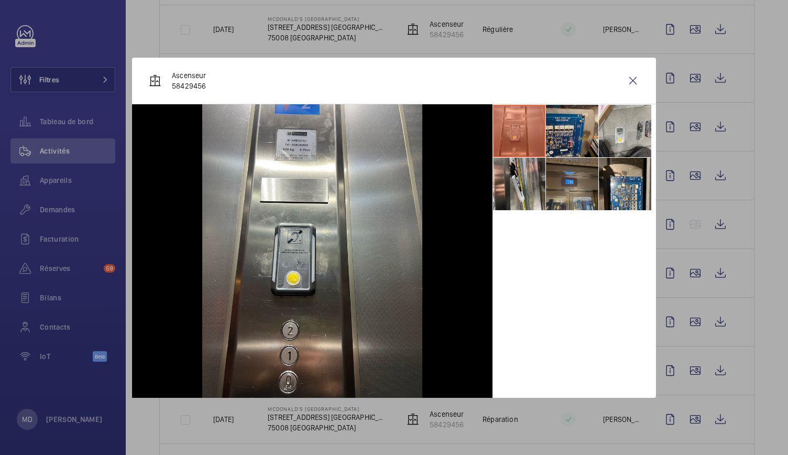
click at [557, 130] on li at bounding box center [572, 131] width 52 height 52
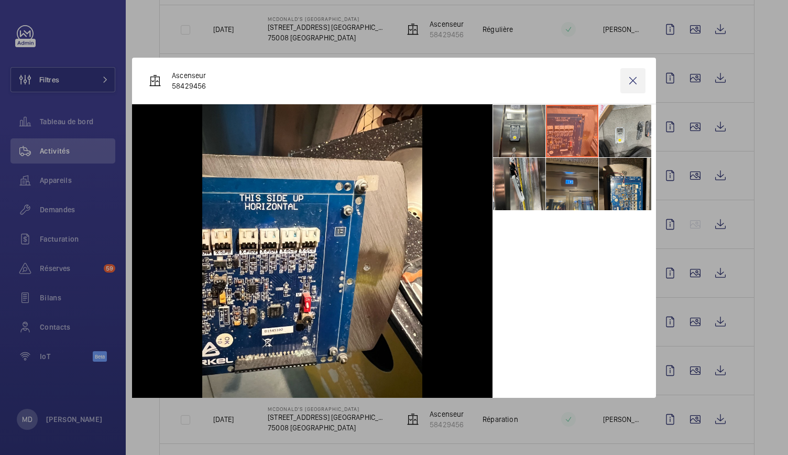
click at [632, 76] on wm-front-icon-button at bounding box center [632, 80] width 25 height 25
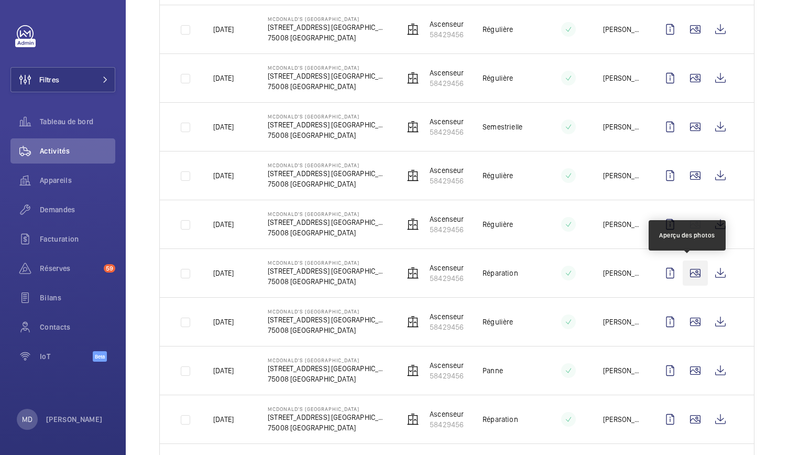
click at [686, 270] on wm-front-icon-button at bounding box center [695, 272] width 25 height 25
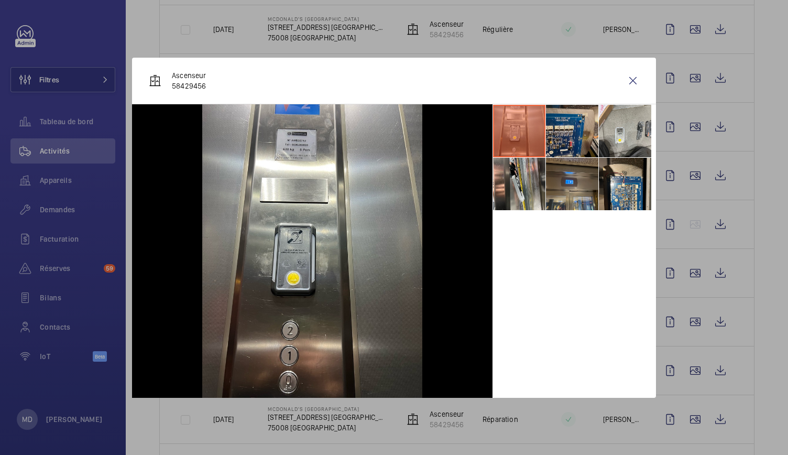
click at [569, 140] on li at bounding box center [572, 131] width 52 height 52
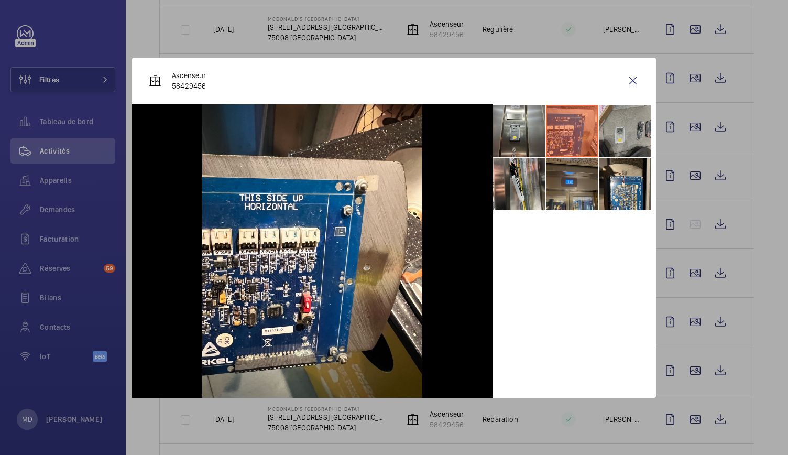
click at [621, 129] on li at bounding box center [625, 131] width 52 height 52
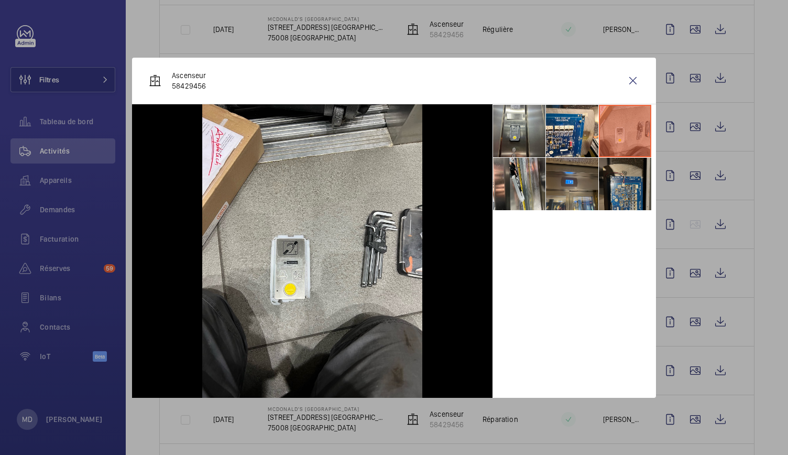
click at [627, 183] on li at bounding box center [625, 184] width 52 height 52
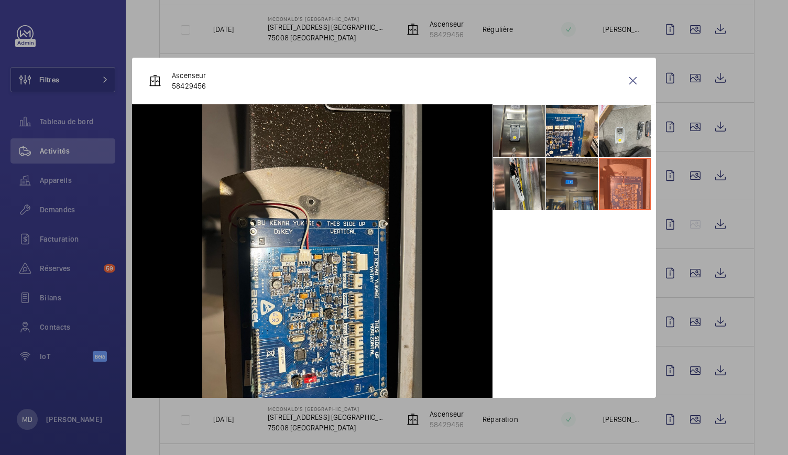
click at [577, 194] on li at bounding box center [572, 184] width 52 height 52
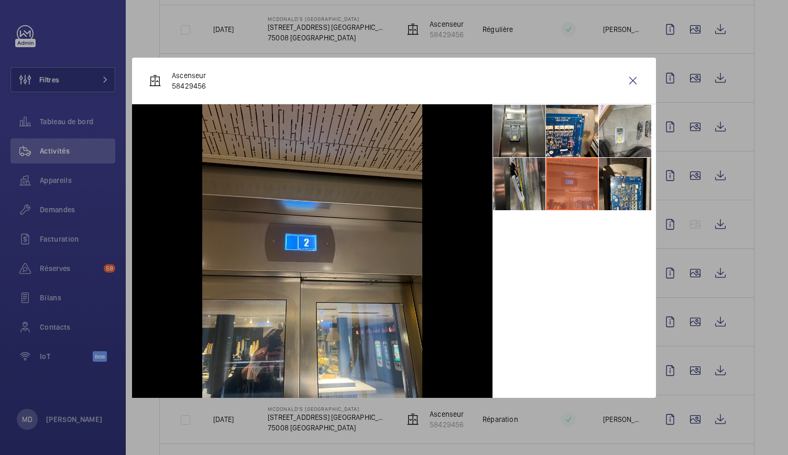
click at [523, 188] on li at bounding box center [519, 184] width 52 height 52
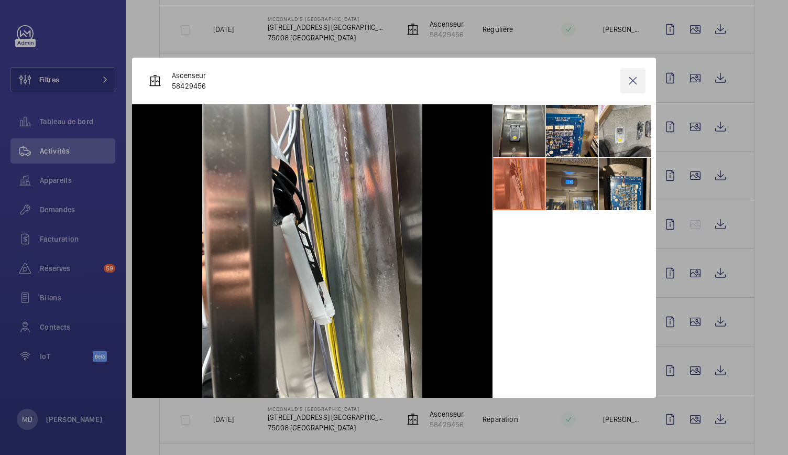
click at [637, 85] on wm-front-icon-button at bounding box center [632, 80] width 25 height 25
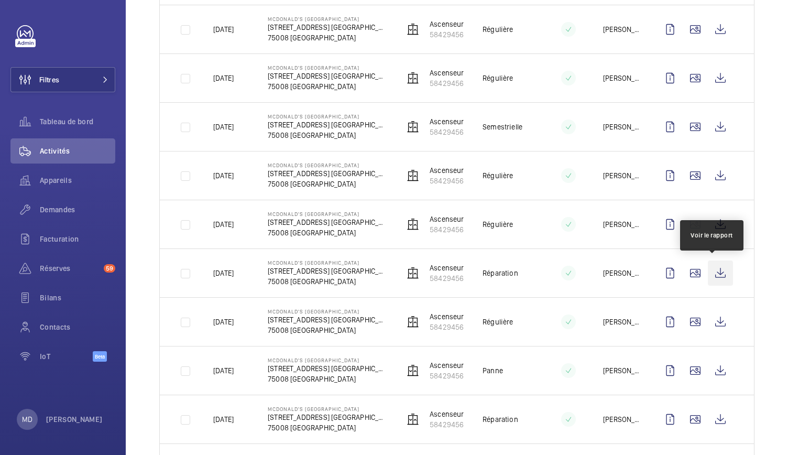
click at [708, 269] on wm-front-icon-button at bounding box center [720, 272] width 25 height 25
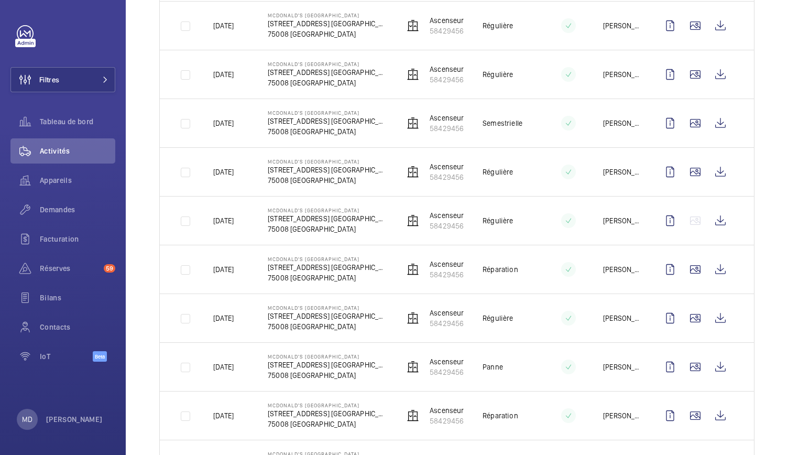
scroll to position [349, 0]
click at [699, 271] on wm-front-icon-button at bounding box center [695, 268] width 25 height 25
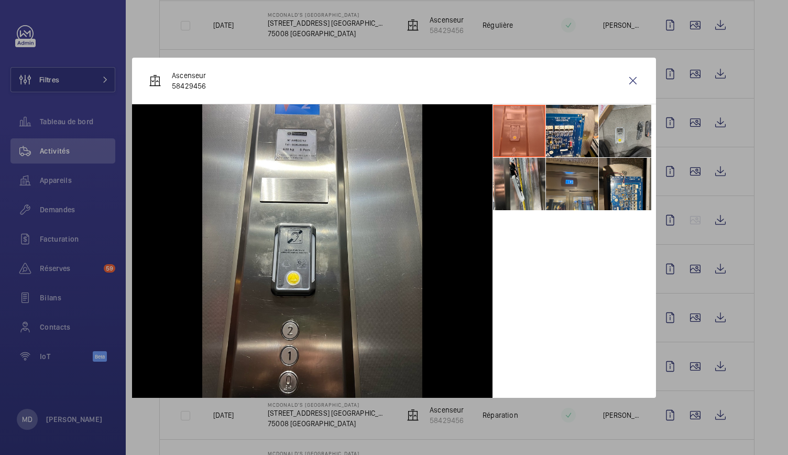
click at [608, 141] on li at bounding box center [625, 131] width 52 height 52
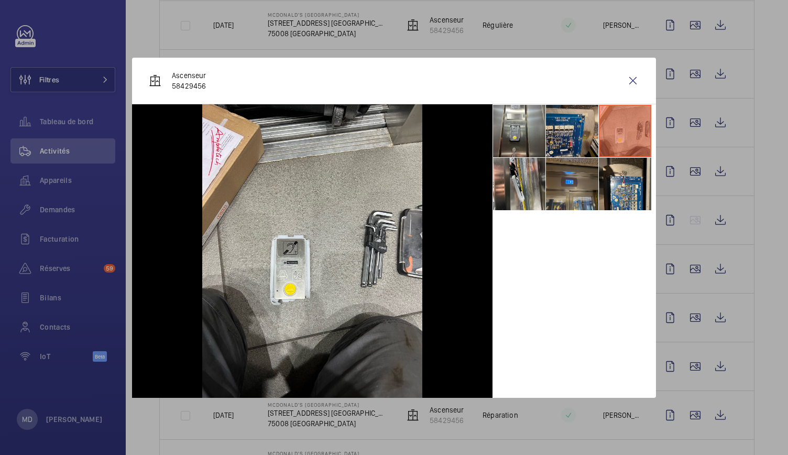
click at [571, 134] on li at bounding box center [572, 131] width 52 height 52
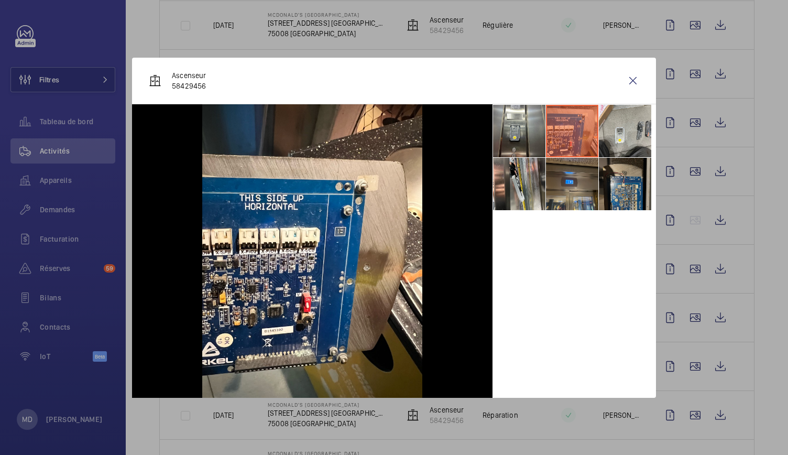
click at [617, 183] on li at bounding box center [625, 184] width 52 height 52
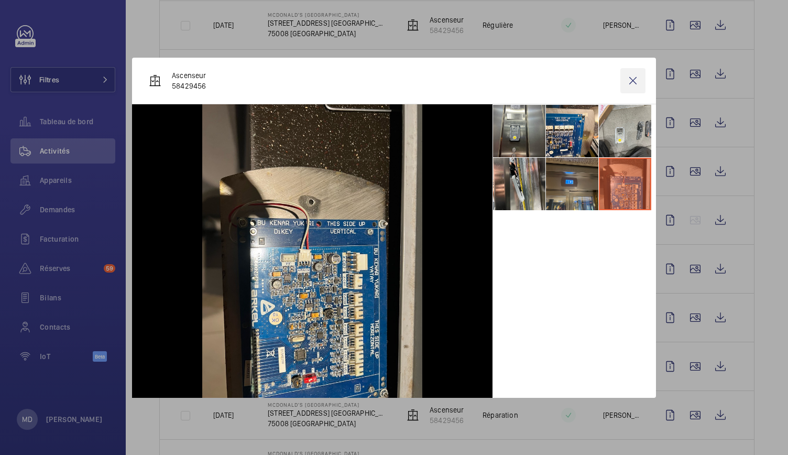
click at [629, 82] on wm-front-icon-button at bounding box center [632, 80] width 25 height 25
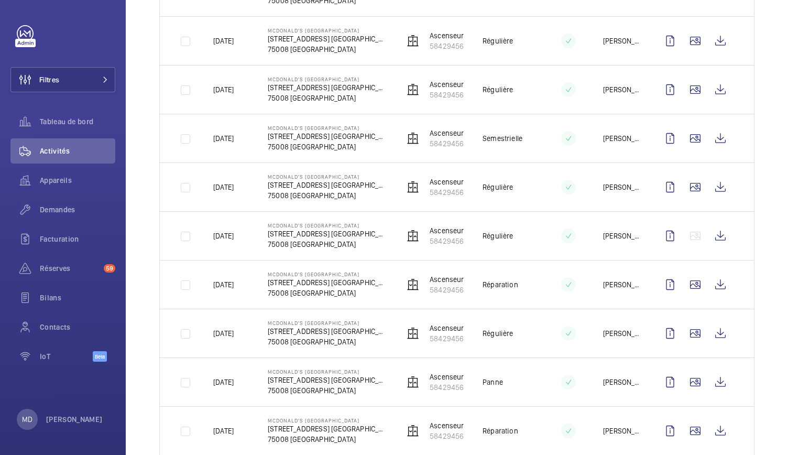
scroll to position [329, 0]
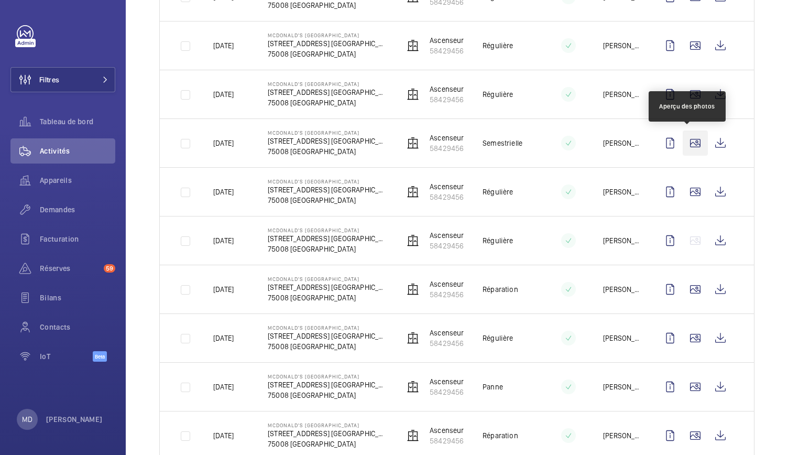
click at [683, 146] on wm-front-icon-button at bounding box center [695, 142] width 25 height 25
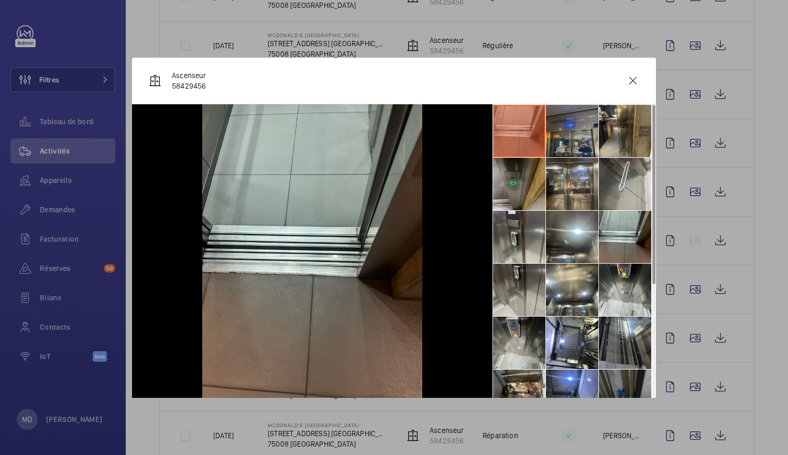
click at [575, 143] on li at bounding box center [572, 131] width 52 height 52
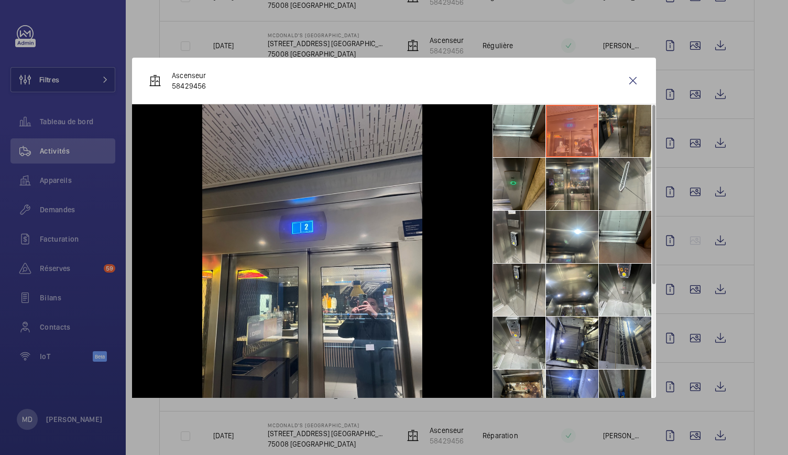
click at [625, 141] on li at bounding box center [625, 131] width 52 height 52
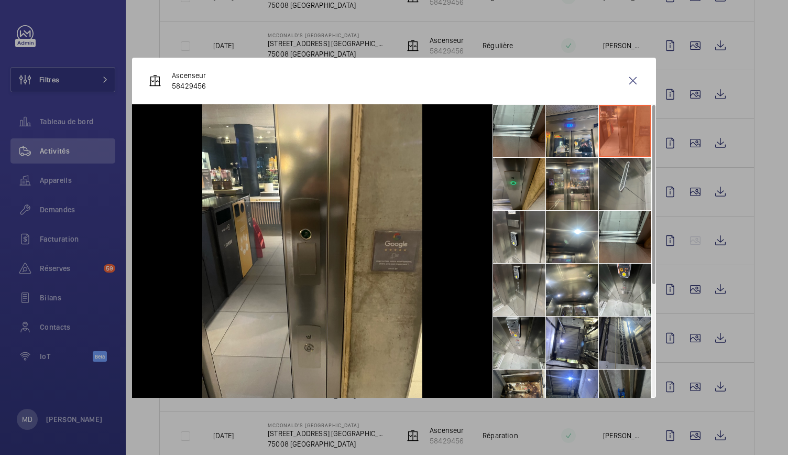
click at [628, 183] on li at bounding box center [625, 184] width 52 height 52
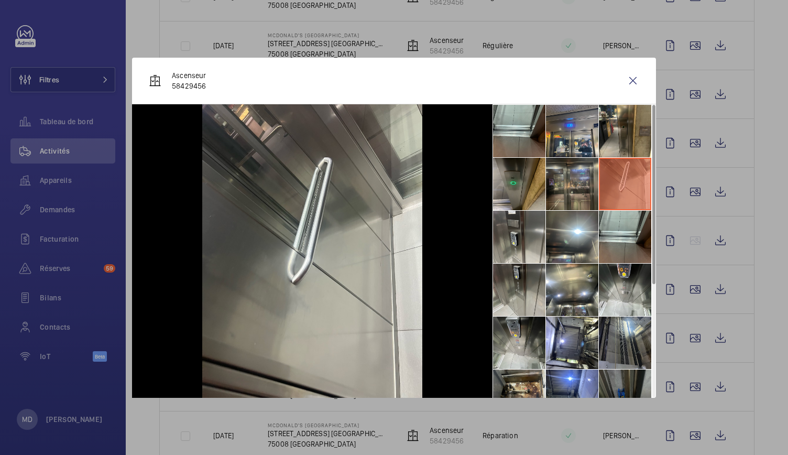
click at [574, 182] on li at bounding box center [572, 184] width 52 height 52
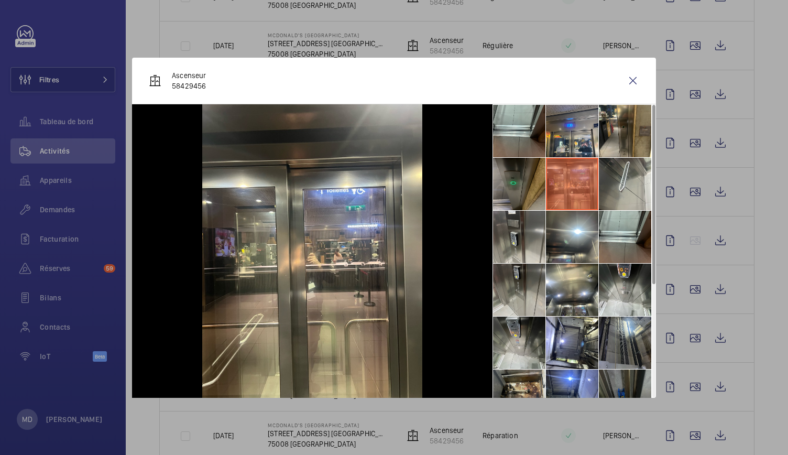
click at [526, 189] on li at bounding box center [519, 184] width 52 height 52
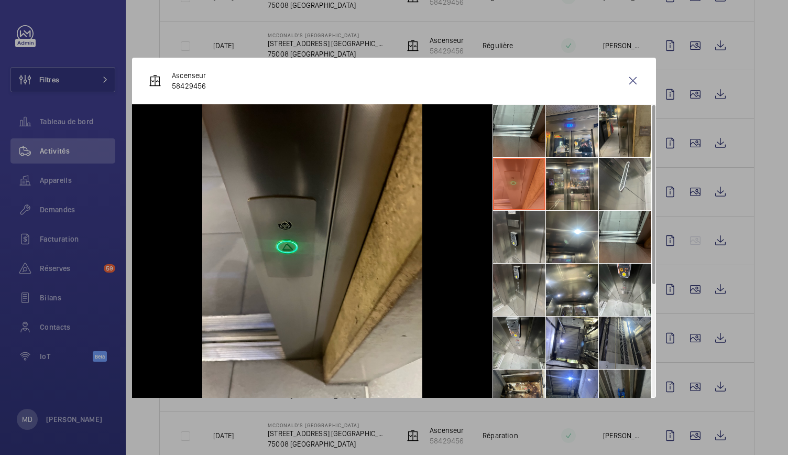
click at [518, 226] on li at bounding box center [519, 237] width 52 height 52
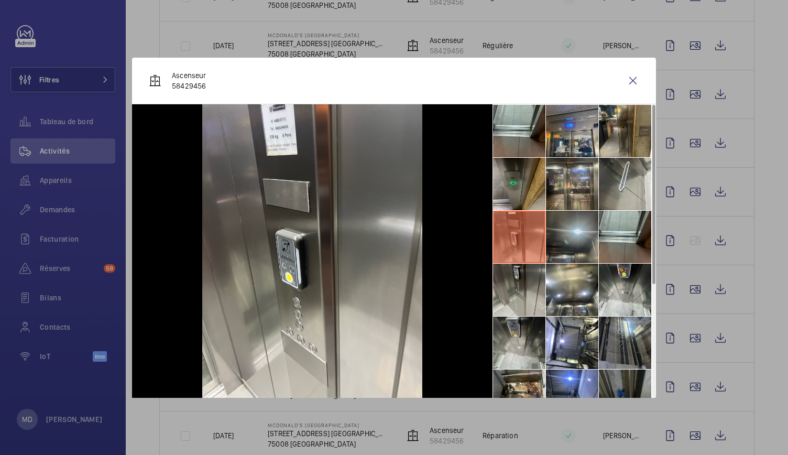
click at [575, 229] on li at bounding box center [572, 237] width 52 height 52
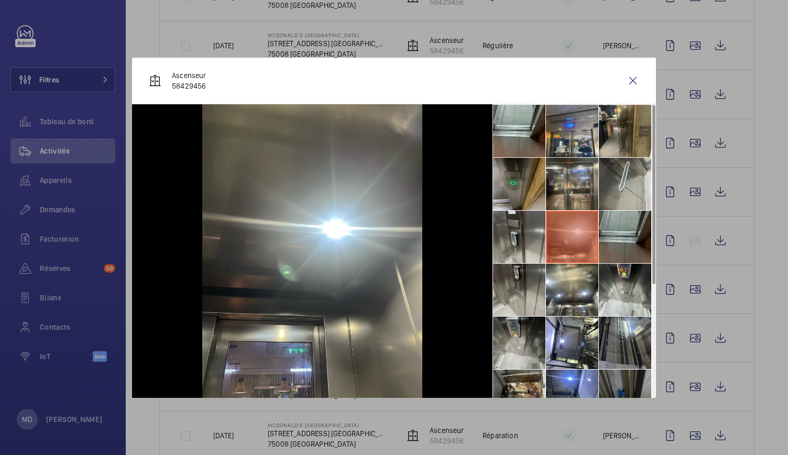
click at [616, 241] on li at bounding box center [625, 237] width 52 height 52
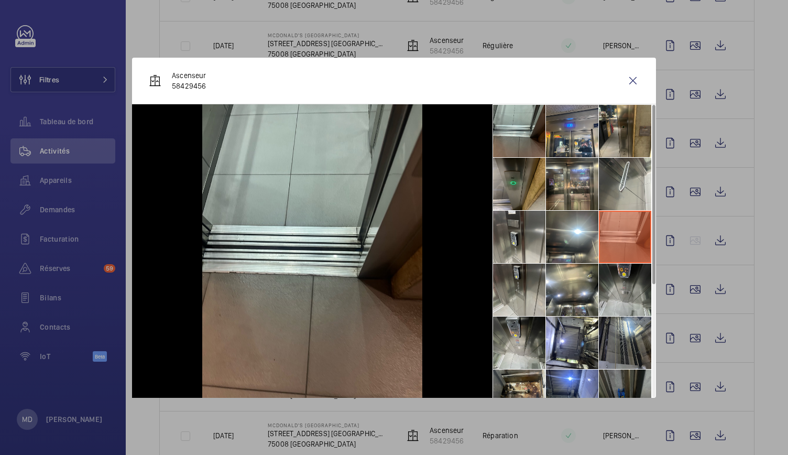
click at [622, 292] on li at bounding box center [625, 290] width 52 height 52
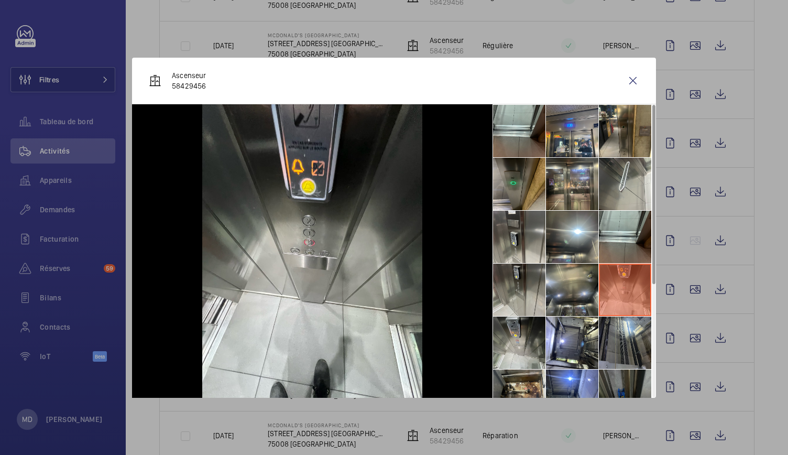
click at [556, 288] on li at bounding box center [572, 290] width 52 height 52
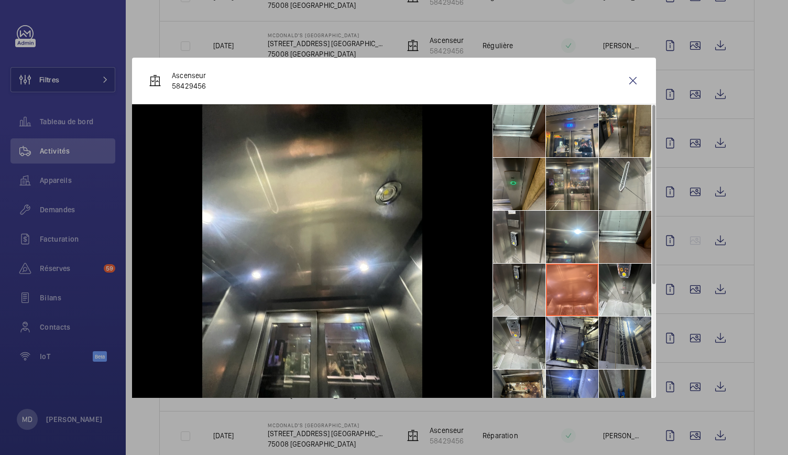
click at [498, 286] on li at bounding box center [519, 290] width 52 height 52
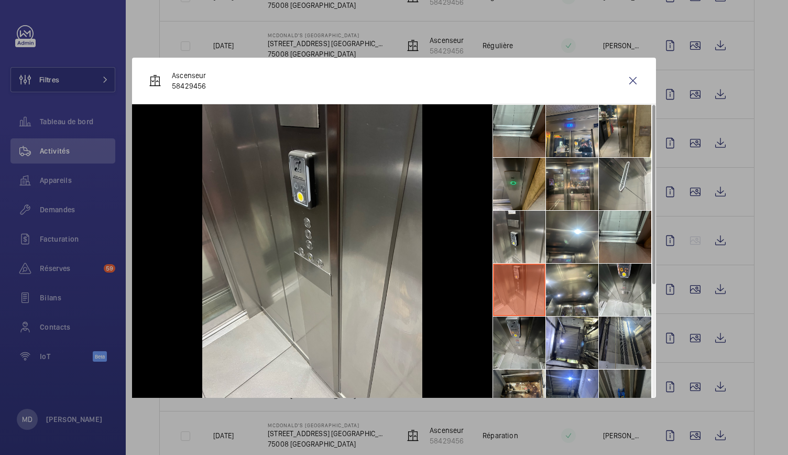
click at [513, 352] on li at bounding box center [519, 342] width 52 height 52
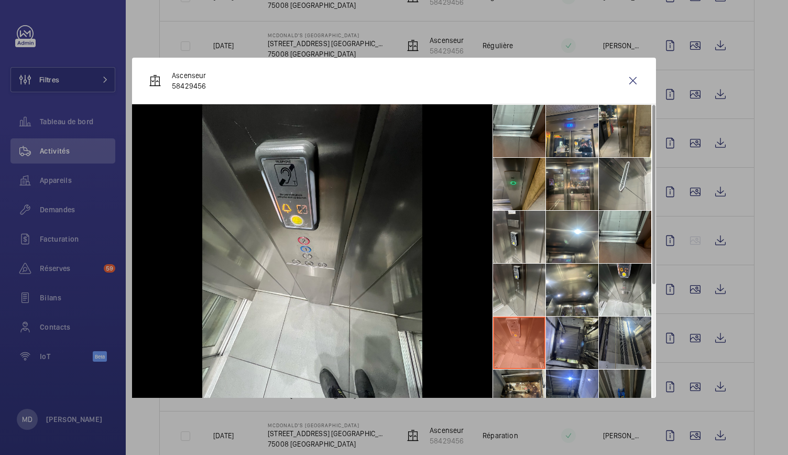
click at [572, 350] on li at bounding box center [572, 342] width 52 height 52
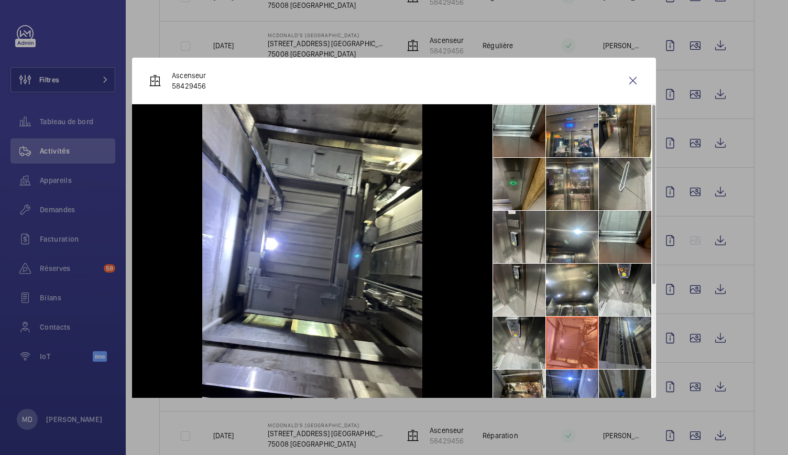
click at [618, 346] on li at bounding box center [625, 342] width 52 height 52
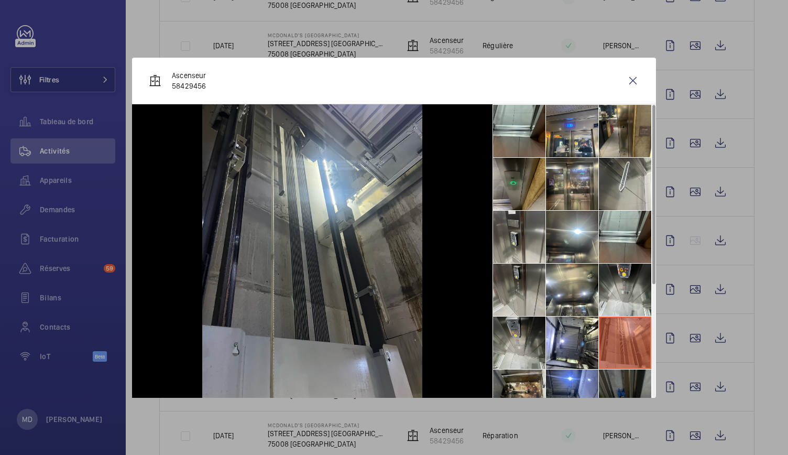
click at [617, 374] on li at bounding box center [625, 395] width 52 height 52
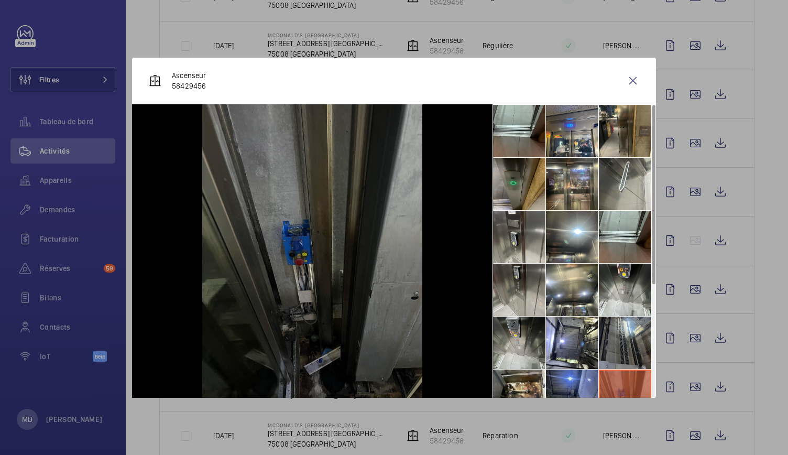
click at [578, 381] on li at bounding box center [572, 395] width 52 height 52
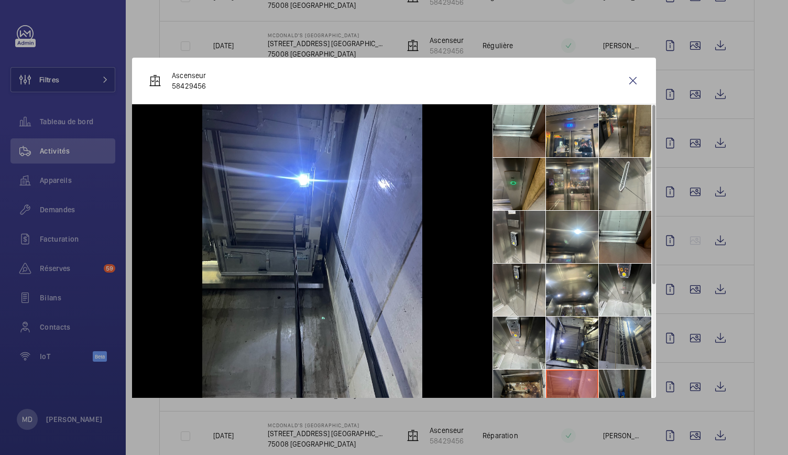
click at [532, 381] on li at bounding box center [519, 395] width 52 height 52
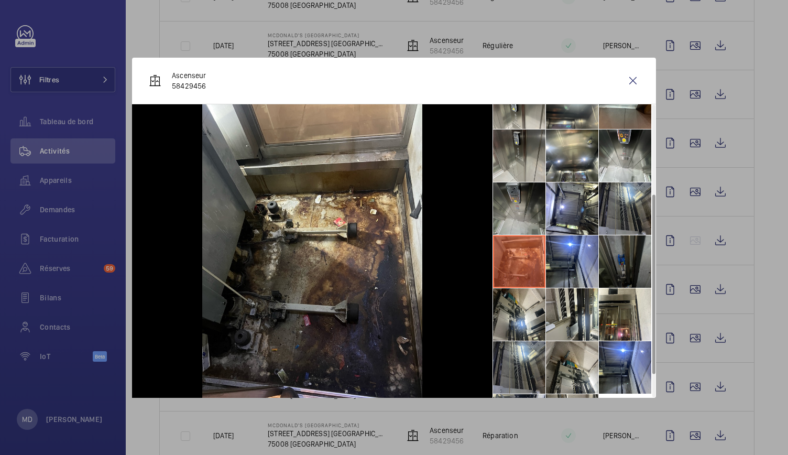
scroll to position [163, 0]
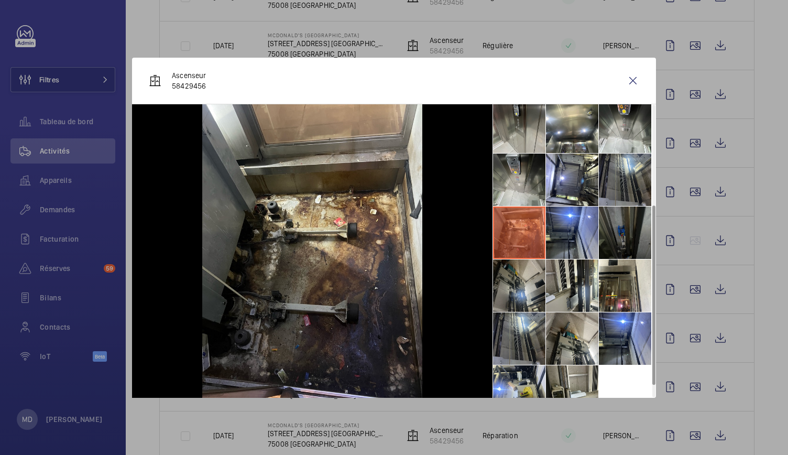
click at [528, 287] on li at bounding box center [519, 285] width 52 height 52
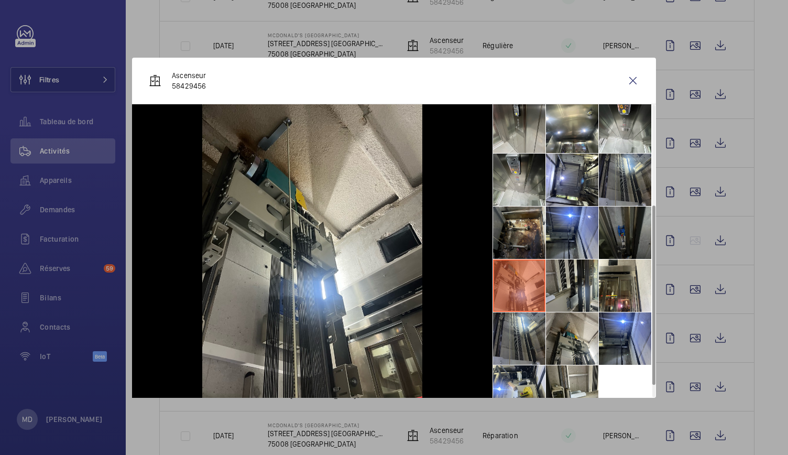
click at [573, 290] on li at bounding box center [572, 285] width 52 height 52
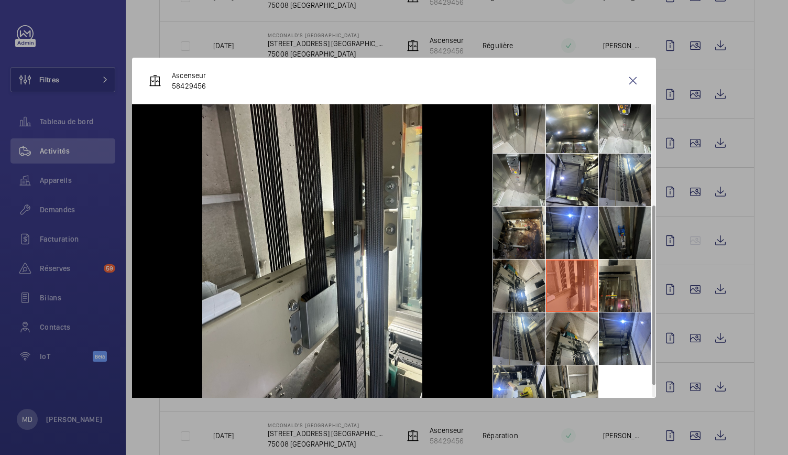
click at [608, 284] on li at bounding box center [625, 285] width 52 height 52
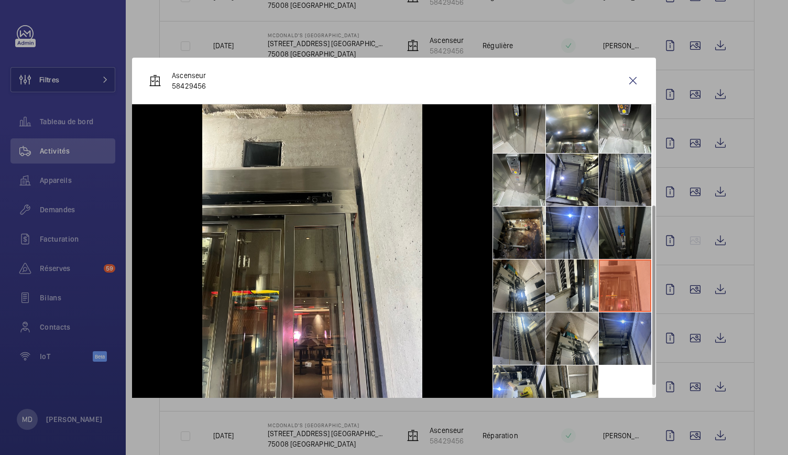
click at [619, 334] on li at bounding box center [625, 338] width 52 height 52
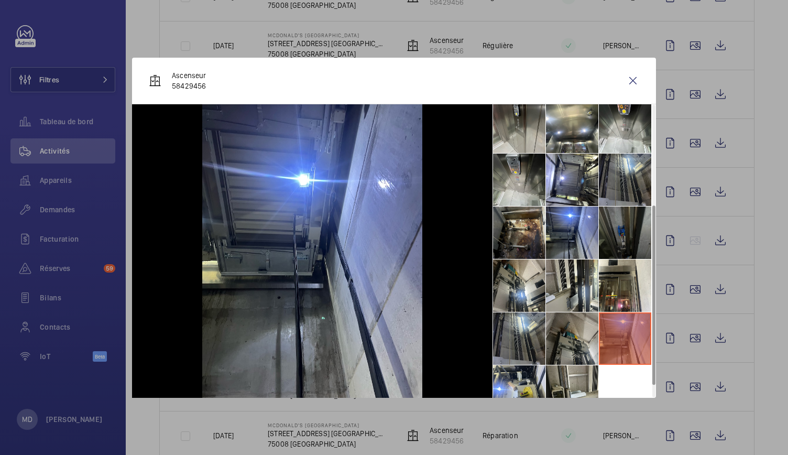
click at [581, 333] on li at bounding box center [572, 338] width 52 height 52
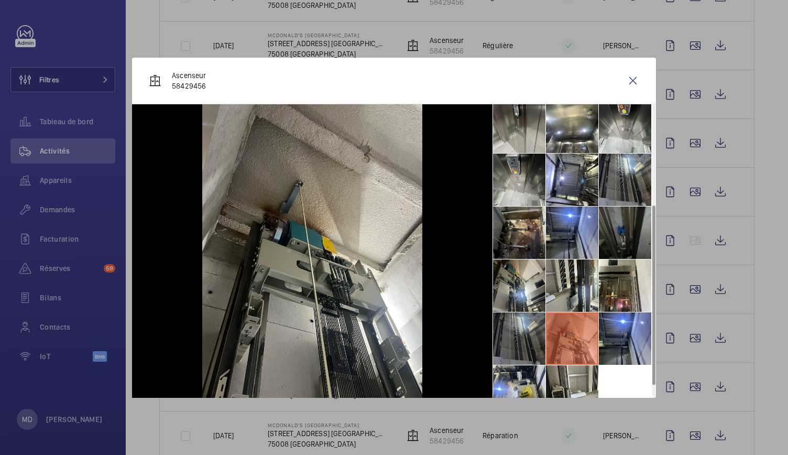
click at [525, 333] on li at bounding box center [519, 338] width 52 height 52
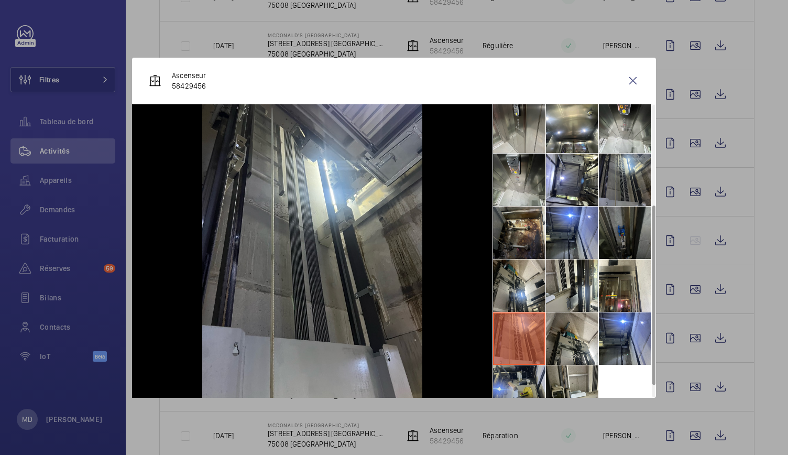
click at [523, 391] on li at bounding box center [519, 391] width 52 height 52
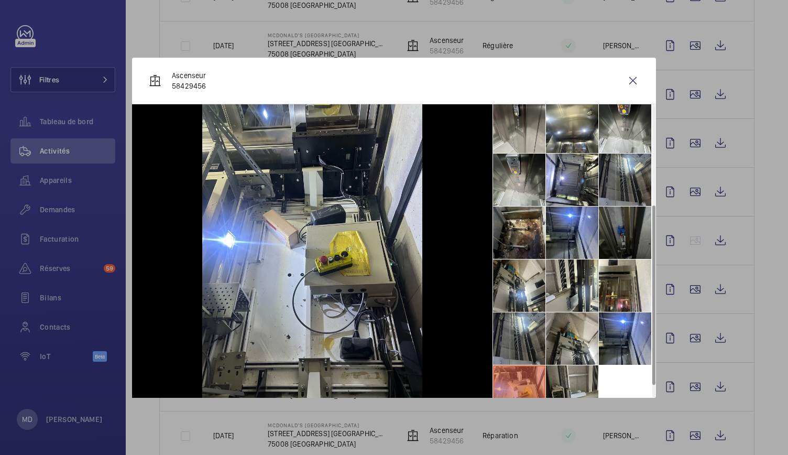
click at [571, 388] on li at bounding box center [572, 391] width 52 height 52
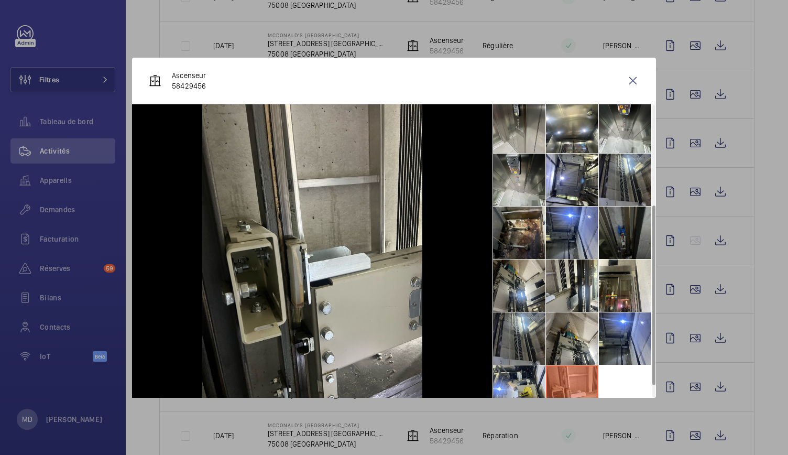
click at [613, 387] on ul at bounding box center [573, 179] width 163 height 477
click at [632, 87] on wm-front-icon-button at bounding box center [632, 80] width 25 height 25
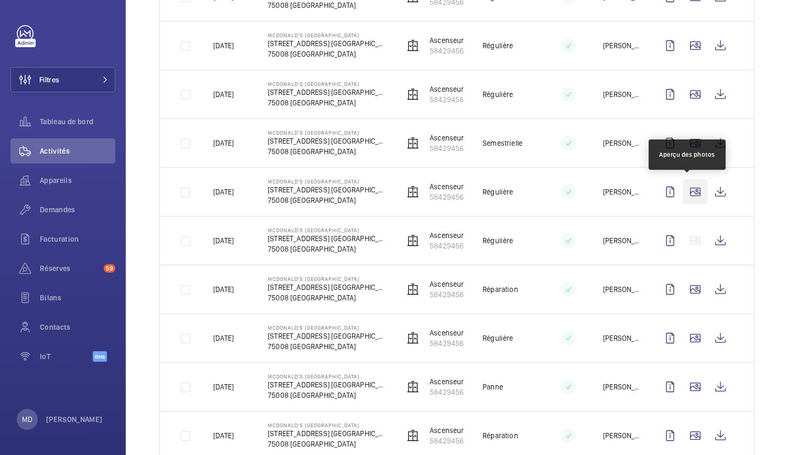
click at [686, 199] on wm-front-icon-button at bounding box center [695, 191] width 25 height 25
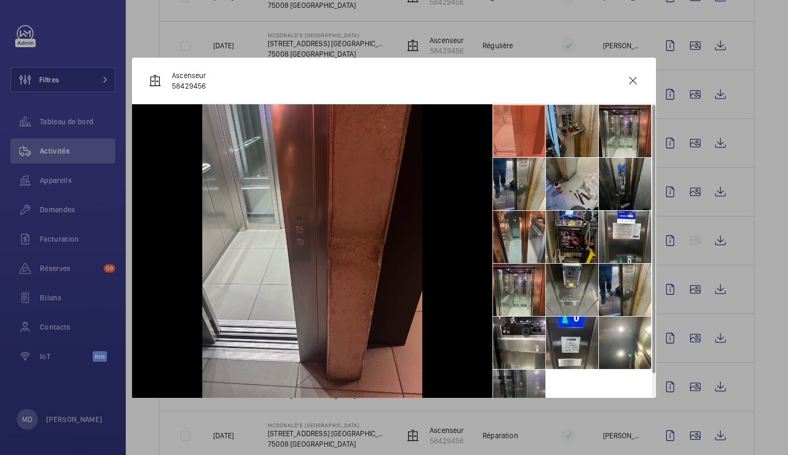
click at [579, 130] on li at bounding box center [572, 131] width 52 height 52
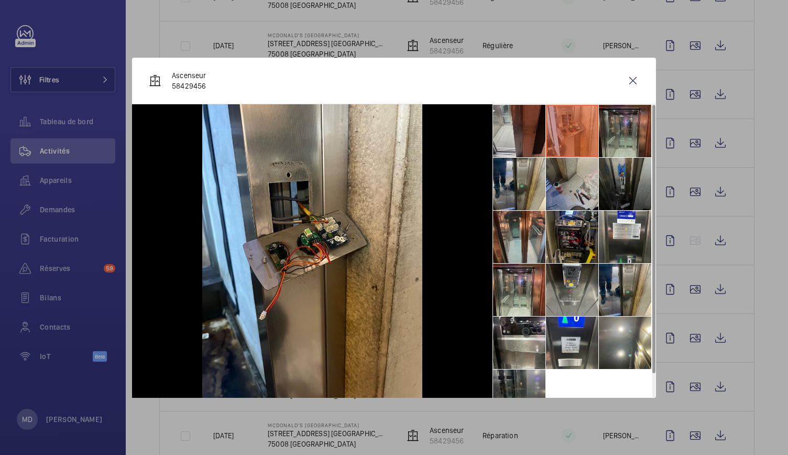
click at [621, 132] on li at bounding box center [625, 131] width 52 height 52
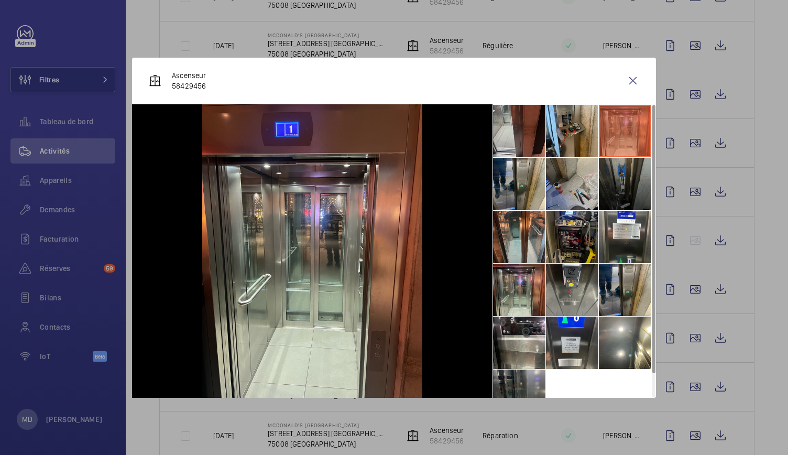
click at [624, 168] on li at bounding box center [625, 184] width 52 height 52
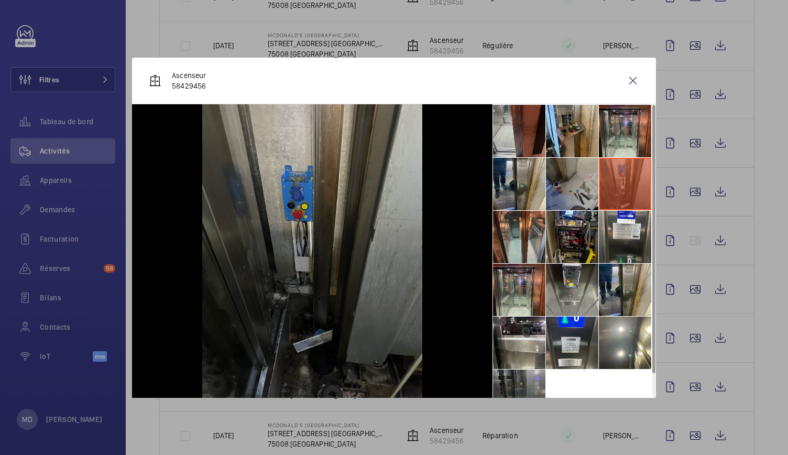
click at [579, 179] on li at bounding box center [572, 184] width 52 height 52
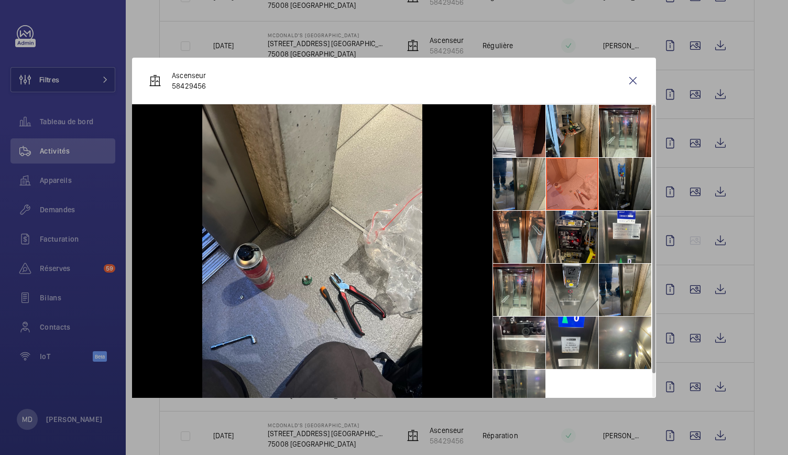
click at [517, 182] on li at bounding box center [519, 184] width 52 height 52
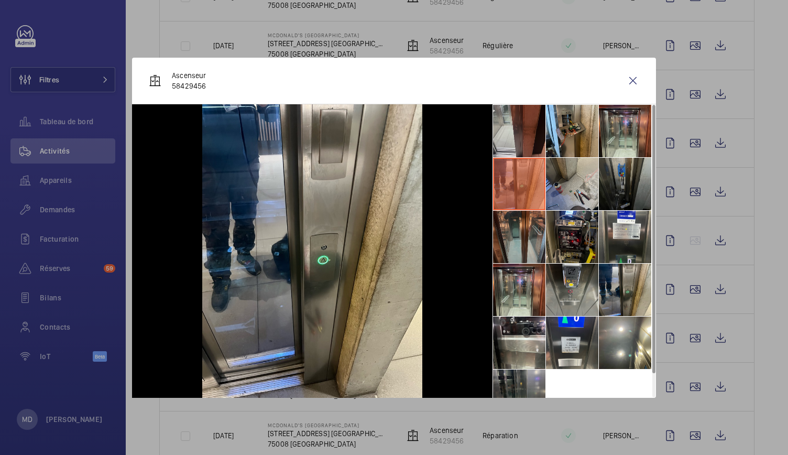
click at [519, 226] on li at bounding box center [519, 237] width 52 height 52
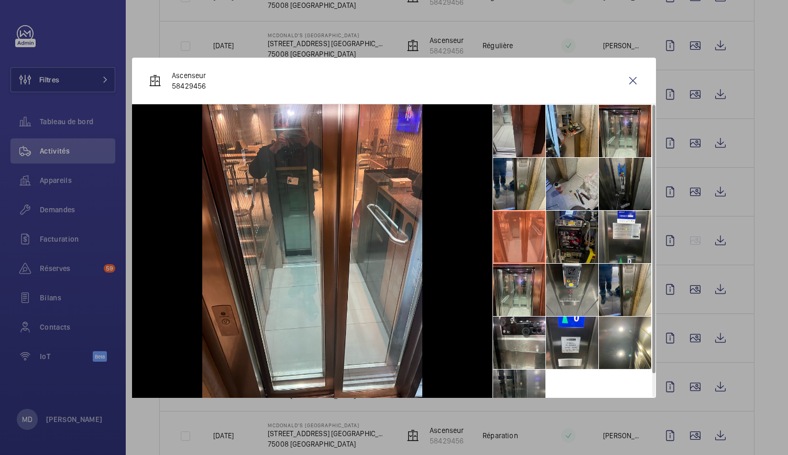
click at [577, 229] on li at bounding box center [572, 237] width 52 height 52
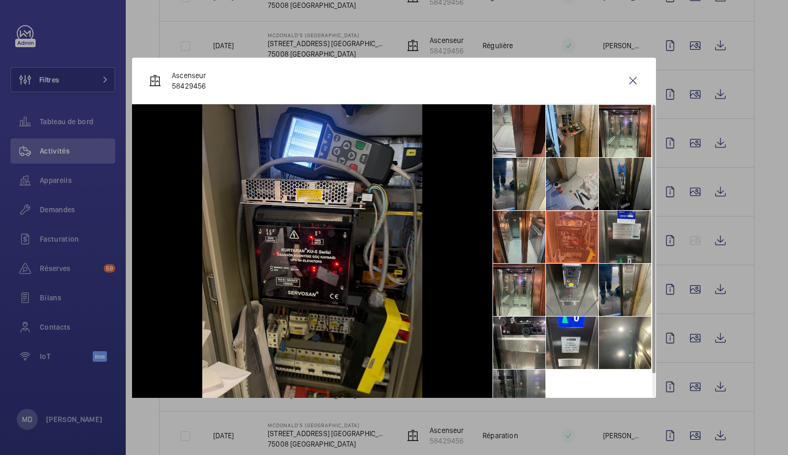
click at [624, 232] on li at bounding box center [625, 237] width 52 height 52
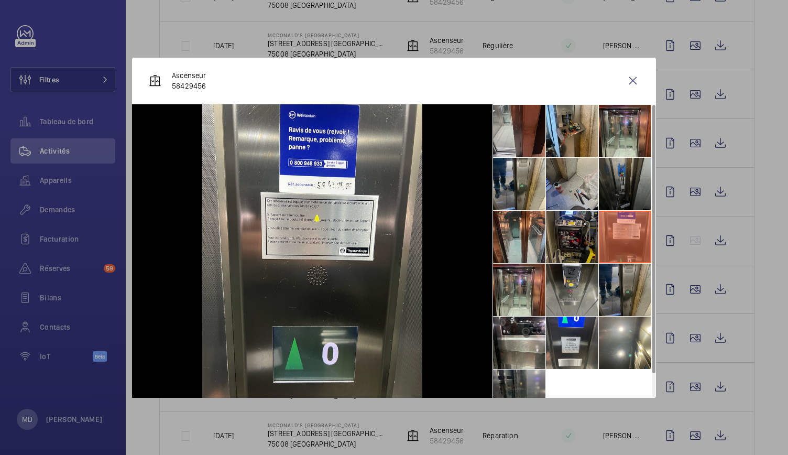
click at [619, 285] on li at bounding box center [625, 290] width 52 height 52
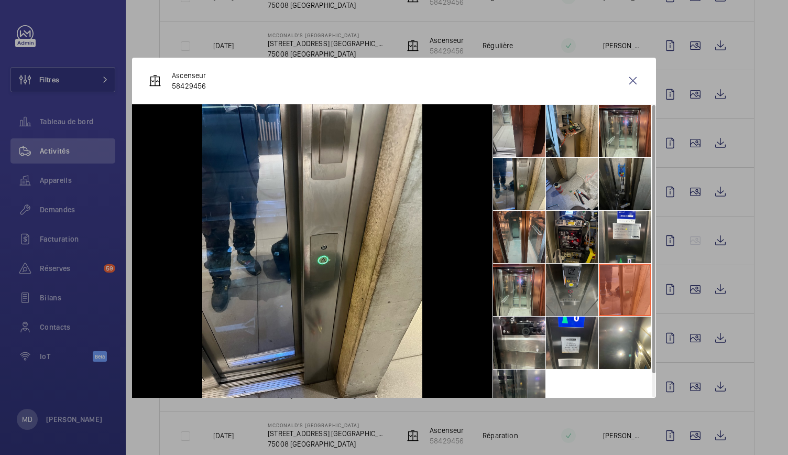
click at [581, 287] on li at bounding box center [572, 290] width 52 height 52
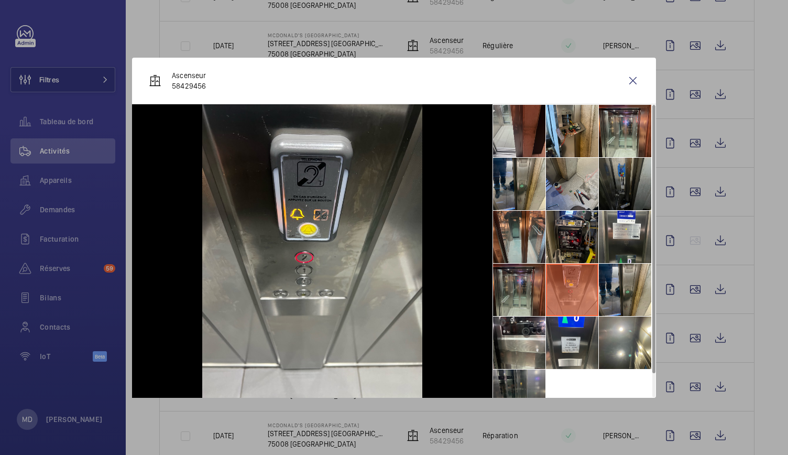
click at [508, 284] on li at bounding box center [519, 290] width 52 height 52
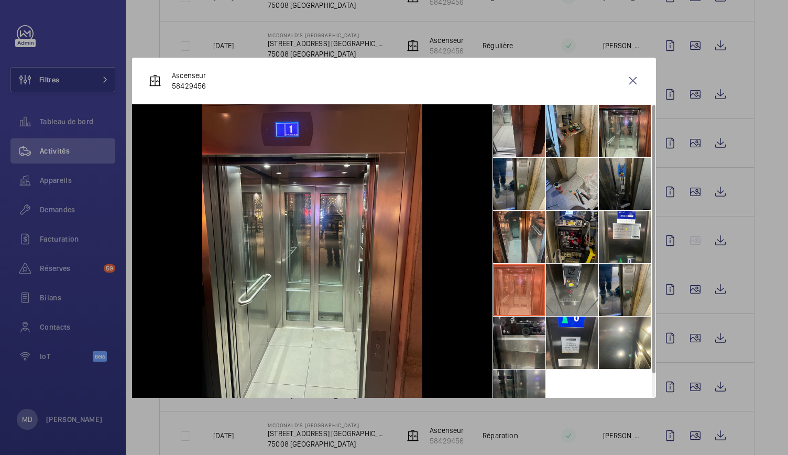
click at [503, 341] on li at bounding box center [519, 342] width 52 height 52
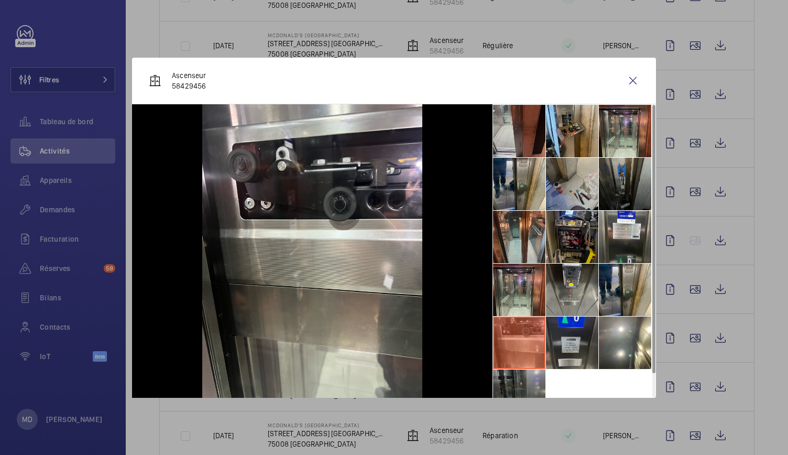
click at [556, 338] on li at bounding box center [572, 342] width 52 height 52
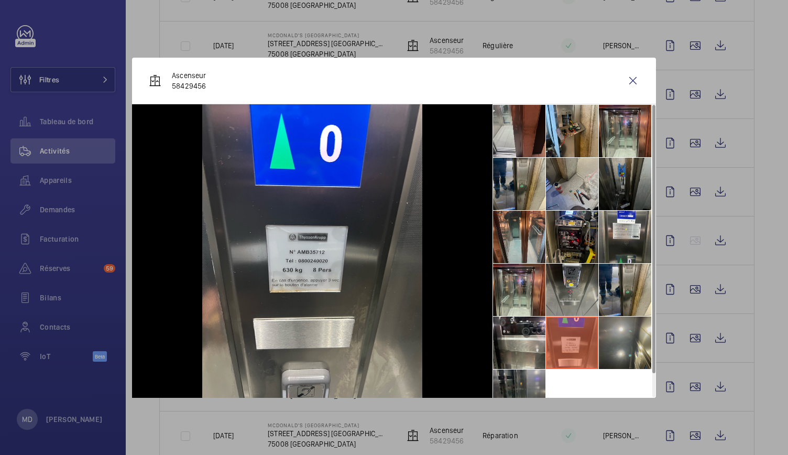
click at [645, 341] on li at bounding box center [625, 342] width 52 height 52
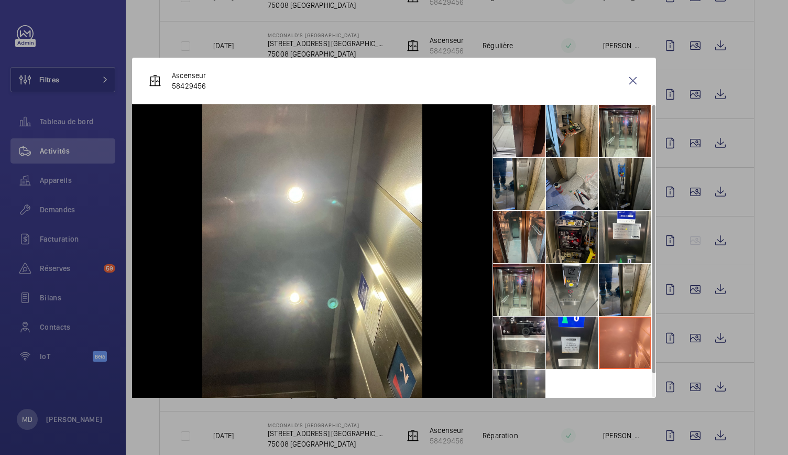
click at [528, 384] on li at bounding box center [519, 395] width 52 height 52
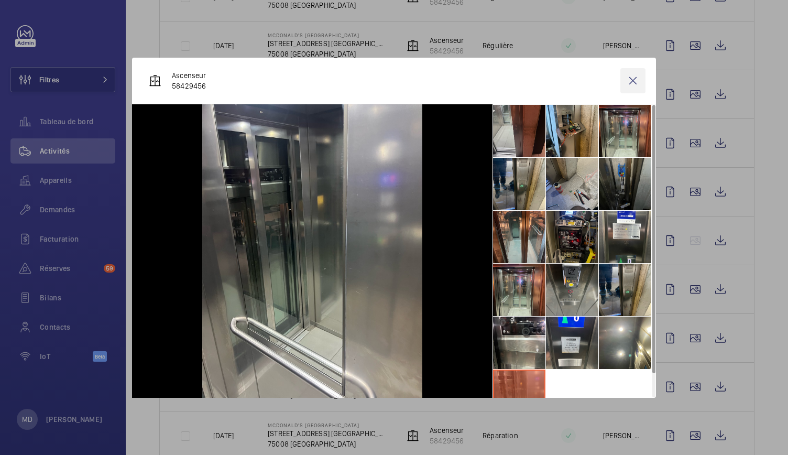
click at [630, 80] on wm-front-icon-button at bounding box center [632, 80] width 25 height 25
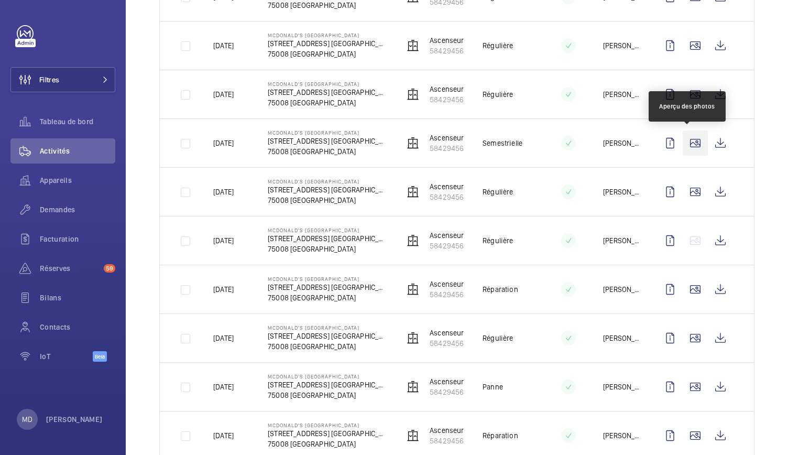
click at [686, 146] on wm-front-icon-button at bounding box center [695, 142] width 25 height 25
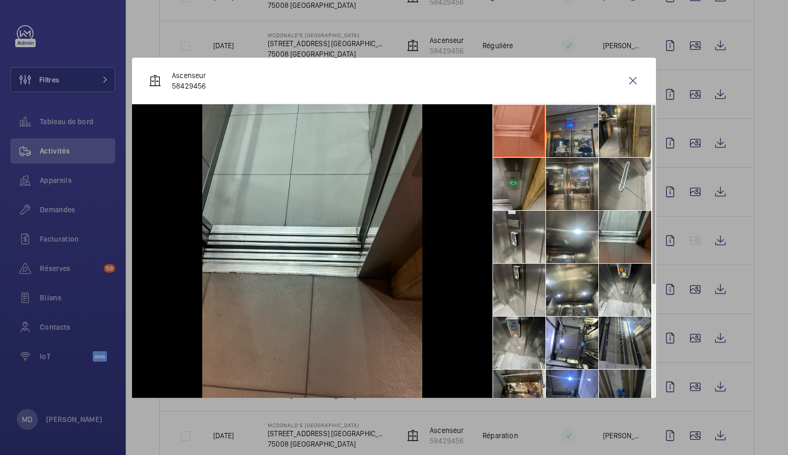
click at [552, 137] on li at bounding box center [572, 131] width 52 height 52
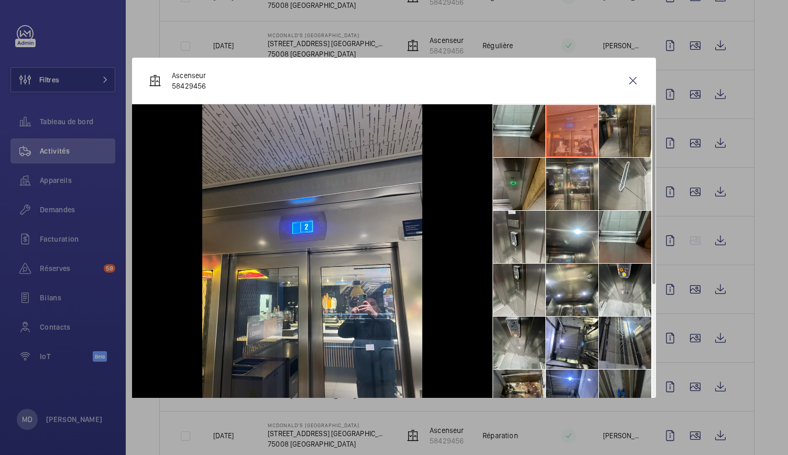
click at [632, 136] on li at bounding box center [625, 131] width 52 height 52
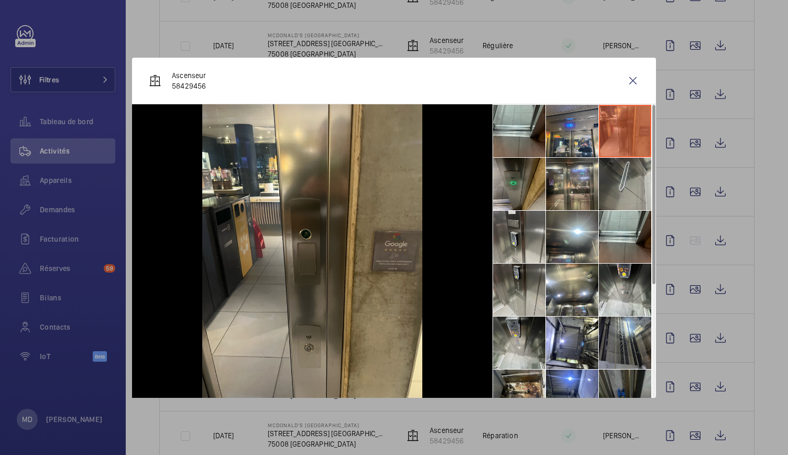
click at [632, 204] on li at bounding box center [625, 184] width 52 height 52
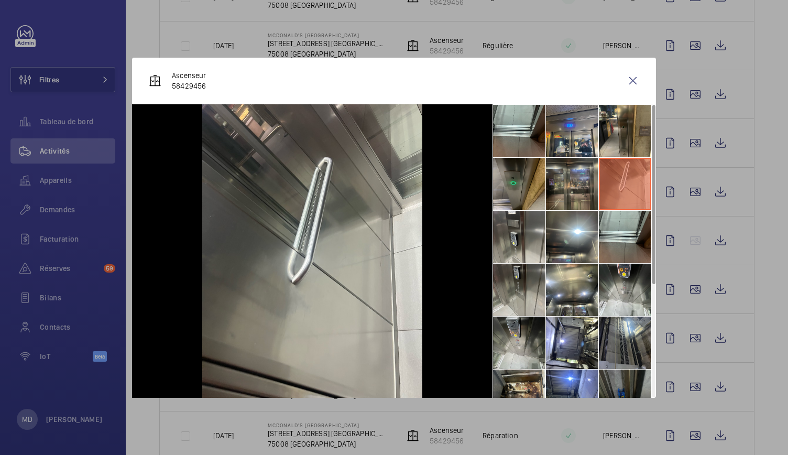
click at [546, 193] on li at bounding box center [572, 184] width 52 height 52
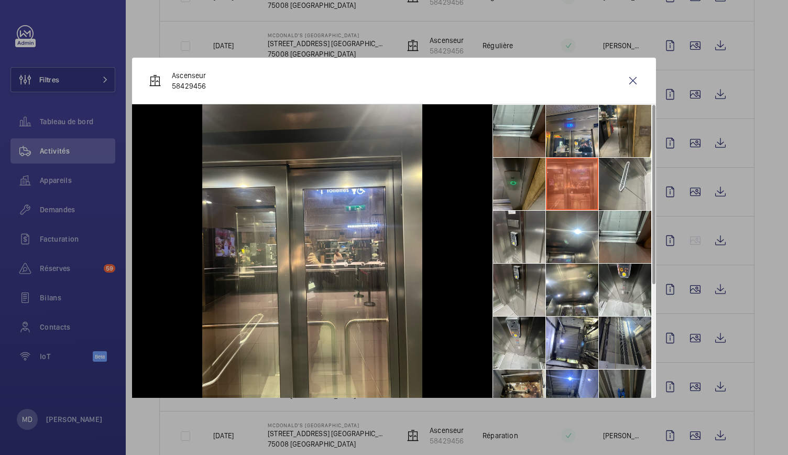
click at [510, 191] on li at bounding box center [519, 184] width 52 height 52
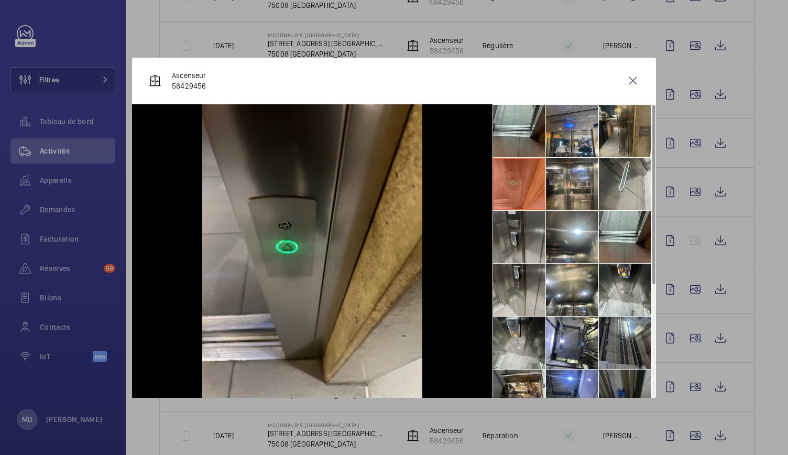
click at [510, 252] on li at bounding box center [519, 237] width 52 height 52
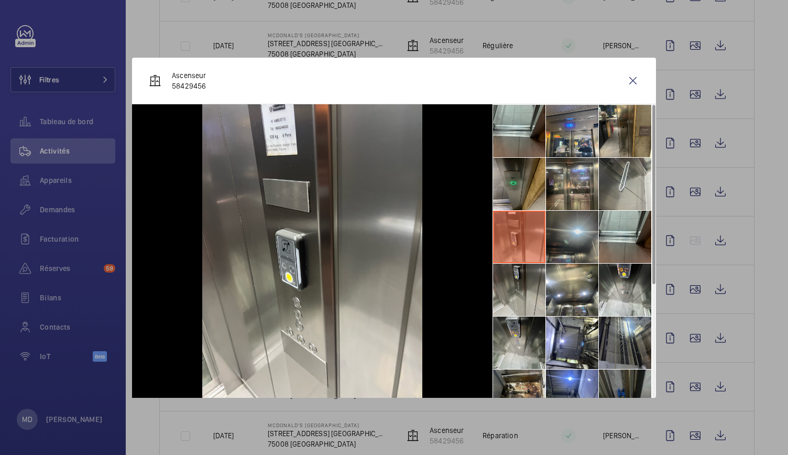
click at [576, 237] on li at bounding box center [572, 237] width 52 height 52
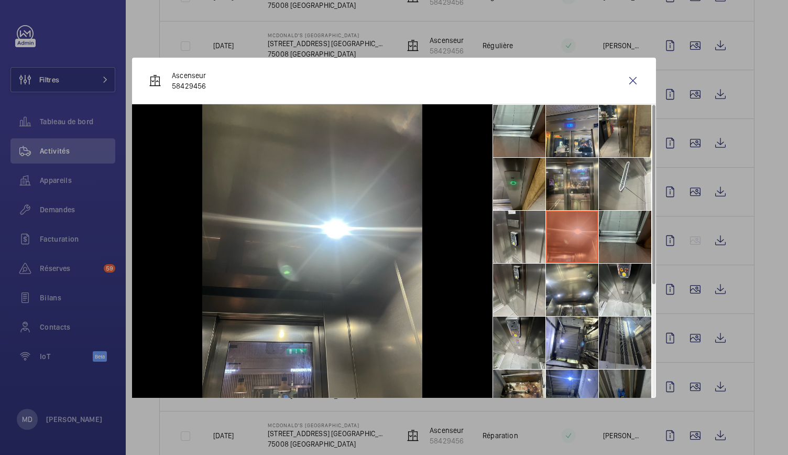
click at [610, 237] on li at bounding box center [625, 237] width 52 height 52
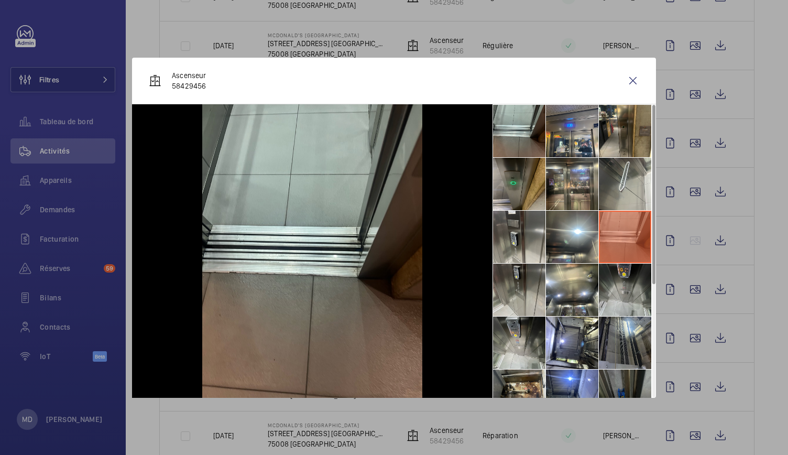
click at [610, 283] on li at bounding box center [625, 290] width 52 height 52
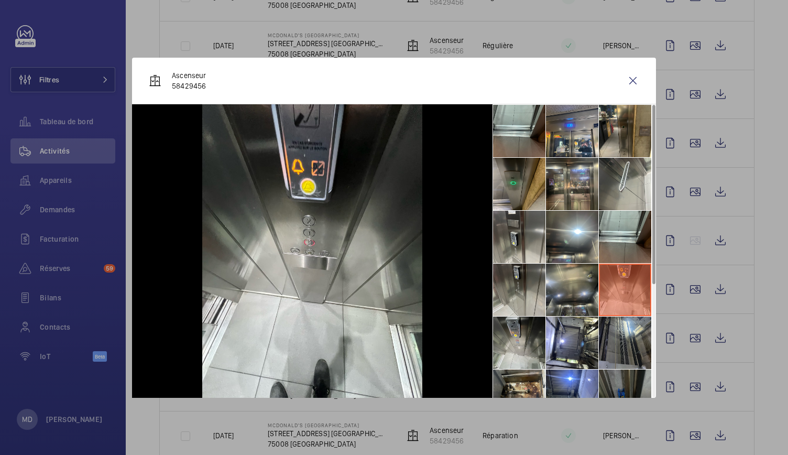
click at [568, 290] on li at bounding box center [572, 290] width 52 height 52
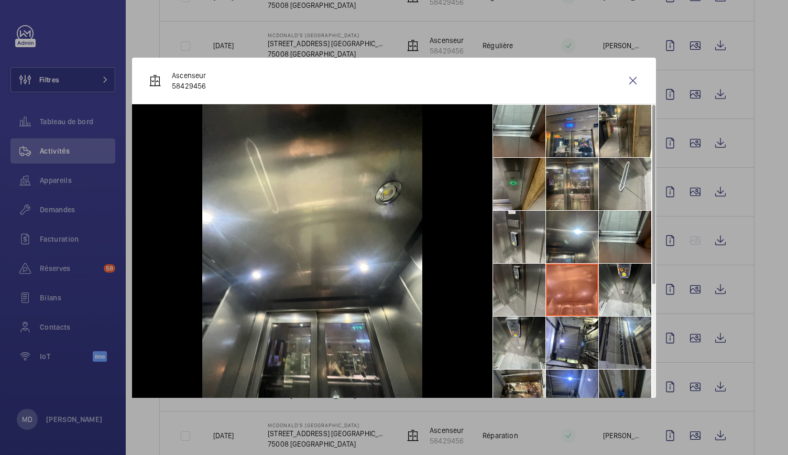
click at [509, 277] on li at bounding box center [519, 290] width 52 height 52
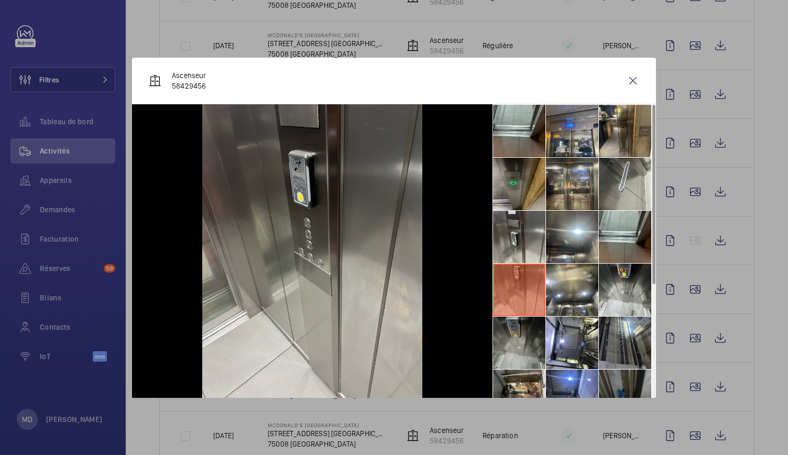
click at [511, 334] on li at bounding box center [519, 342] width 52 height 52
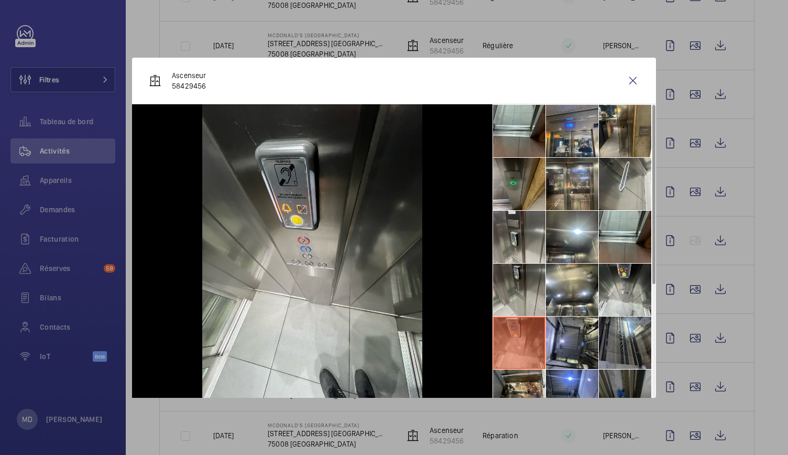
click at [578, 331] on li at bounding box center [572, 342] width 52 height 52
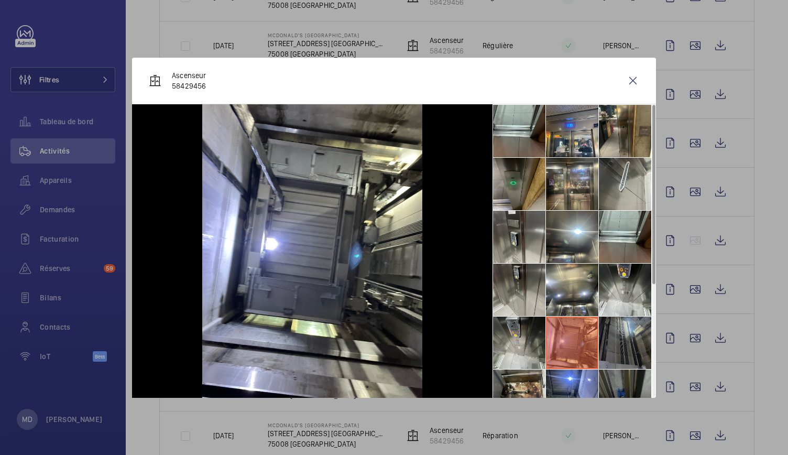
click at [635, 333] on li at bounding box center [625, 342] width 52 height 52
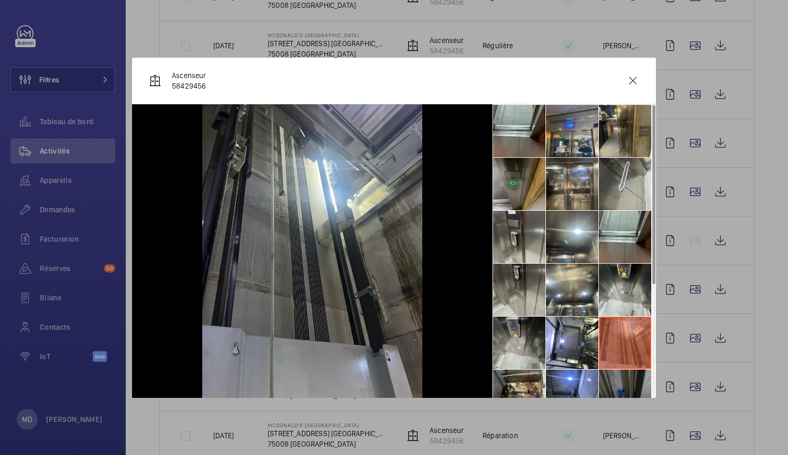
click at [627, 366] on li at bounding box center [625, 342] width 52 height 52
click at [608, 378] on li at bounding box center [625, 395] width 52 height 52
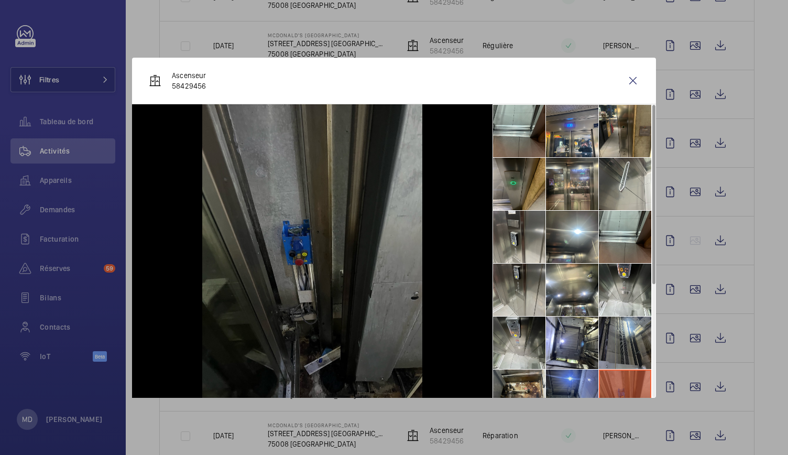
click at [578, 376] on li at bounding box center [572, 395] width 52 height 52
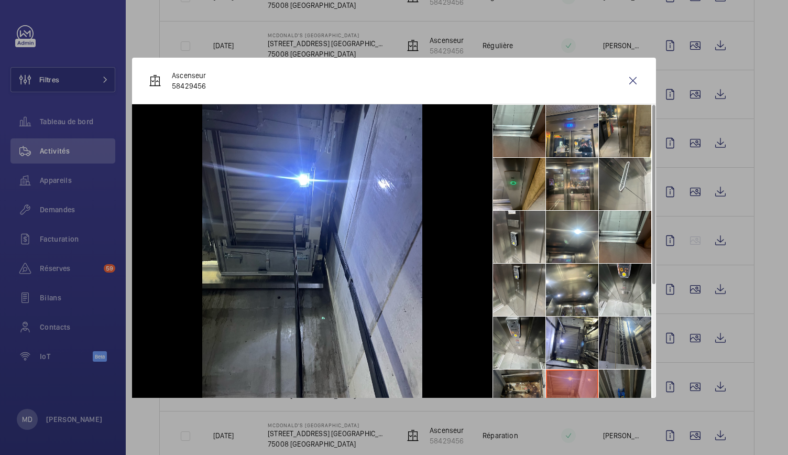
click at [535, 384] on li at bounding box center [519, 395] width 52 height 52
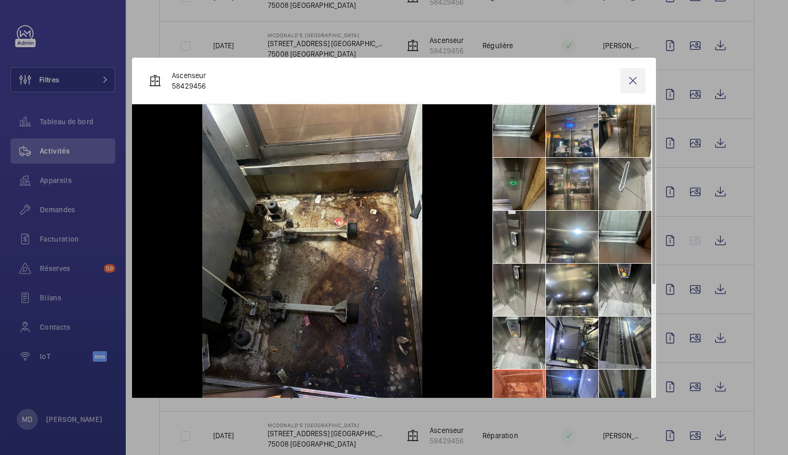
click at [626, 83] on wm-front-icon-button at bounding box center [632, 80] width 25 height 25
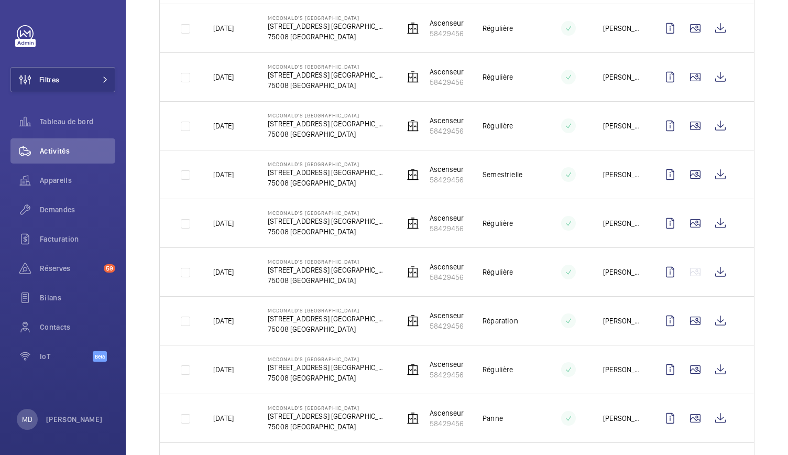
scroll to position [302, 0]
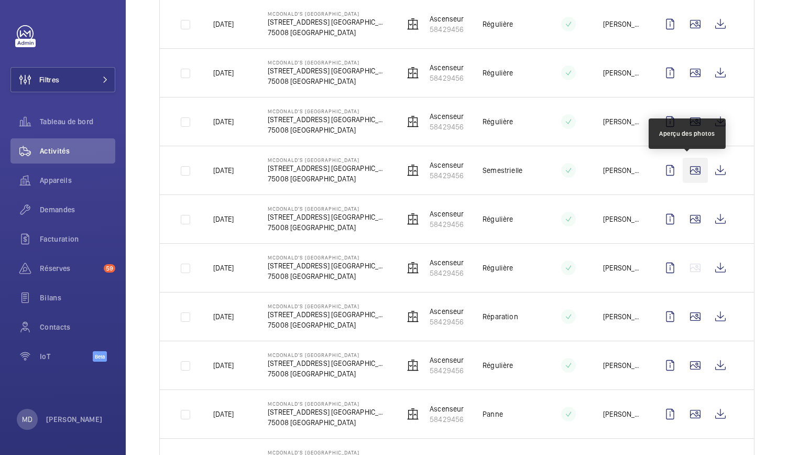
click at [686, 166] on wm-front-icon-button at bounding box center [695, 170] width 25 height 25
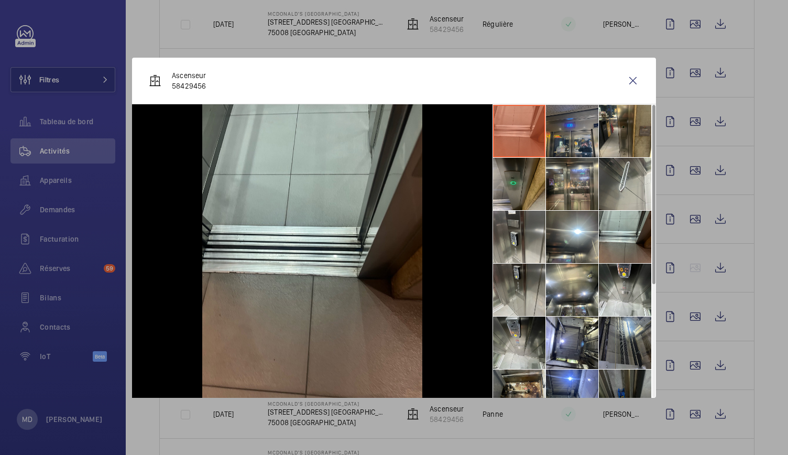
click at [589, 138] on li at bounding box center [572, 131] width 52 height 52
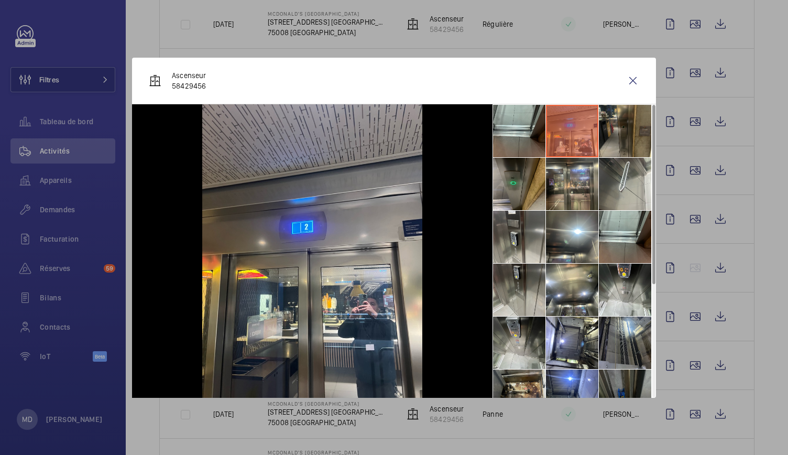
click at [615, 137] on li at bounding box center [625, 131] width 52 height 52
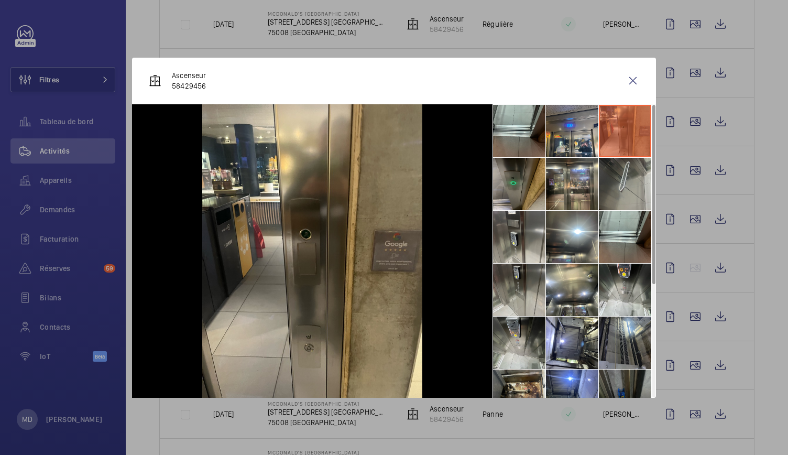
click at [623, 191] on li at bounding box center [625, 184] width 52 height 52
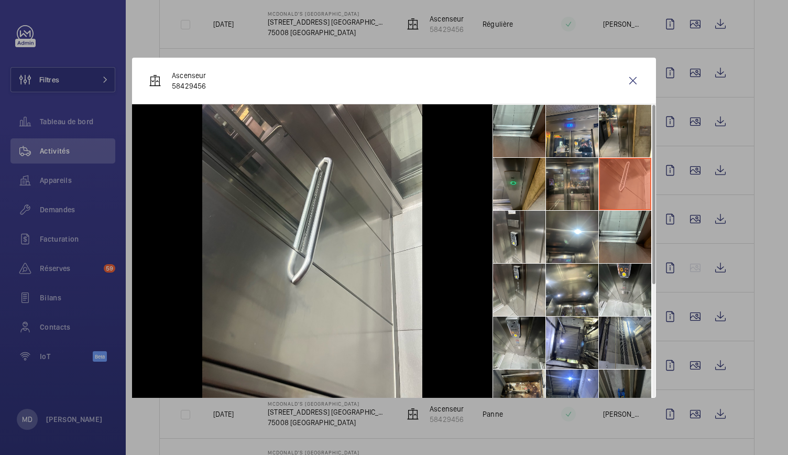
click at [566, 188] on li at bounding box center [572, 184] width 52 height 52
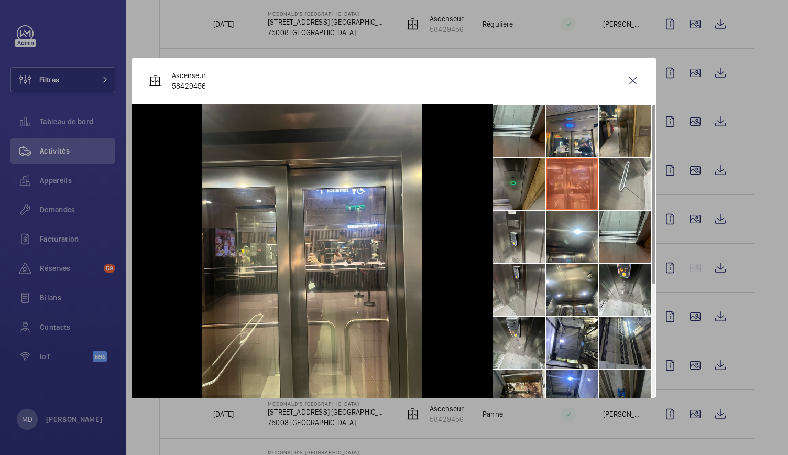
click at [524, 185] on li at bounding box center [519, 184] width 52 height 52
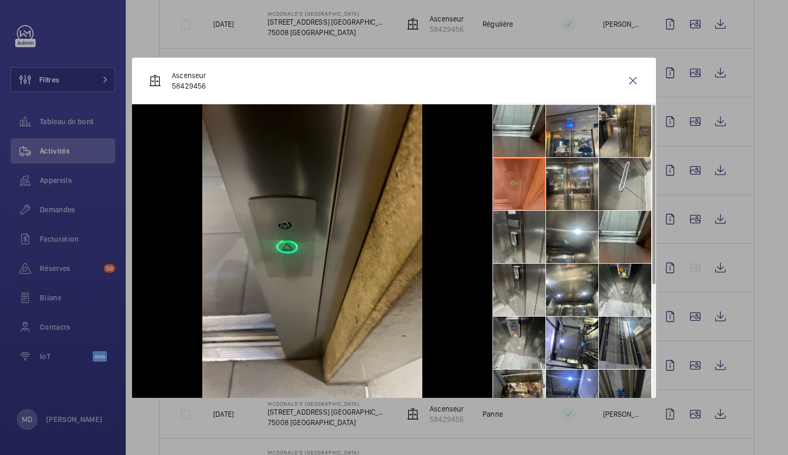
click at [518, 228] on li at bounding box center [519, 237] width 52 height 52
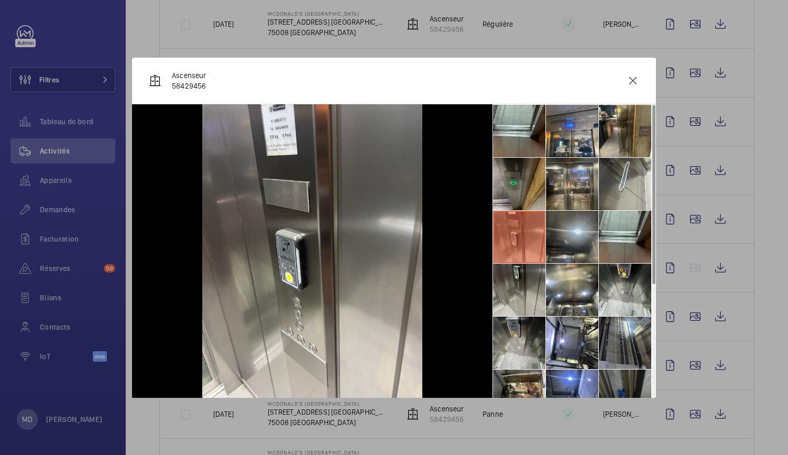
click at [577, 237] on li at bounding box center [572, 237] width 52 height 52
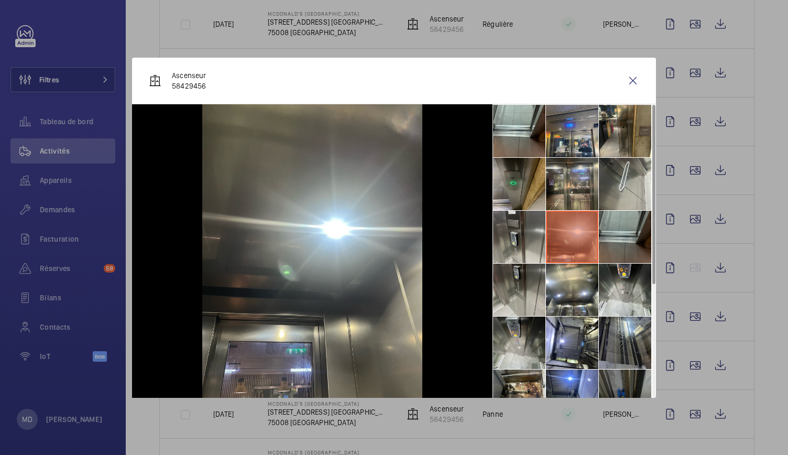
click at [605, 237] on li at bounding box center [625, 237] width 52 height 52
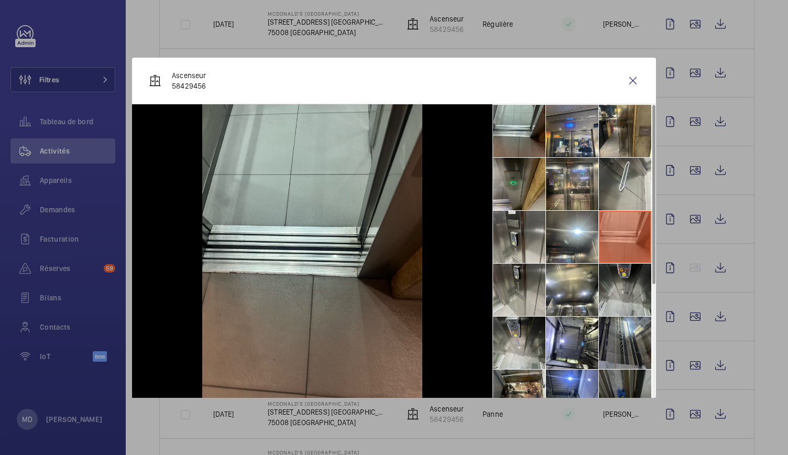
click at [608, 269] on li at bounding box center [625, 290] width 52 height 52
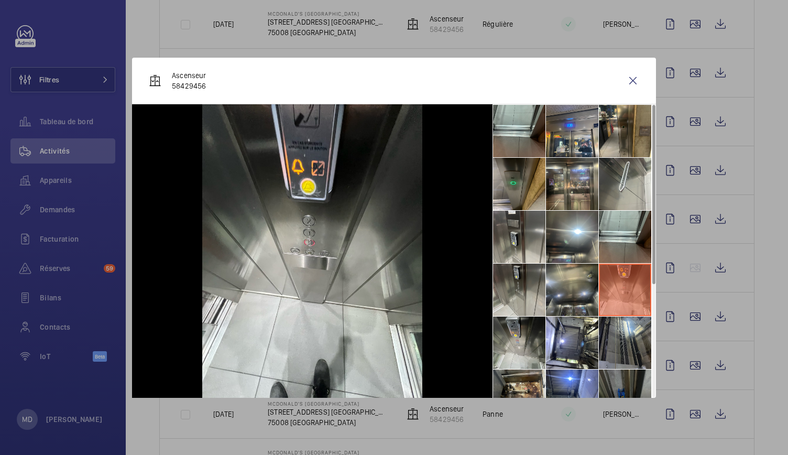
click at [561, 271] on li at bounding box center [572, 290] width 52 height 52
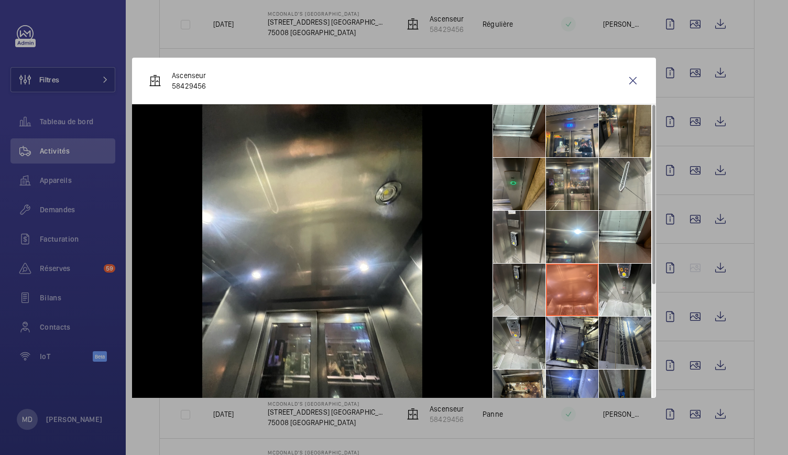
click at [518, 274] on li at bounding box center [519, 290] width 52 height 52
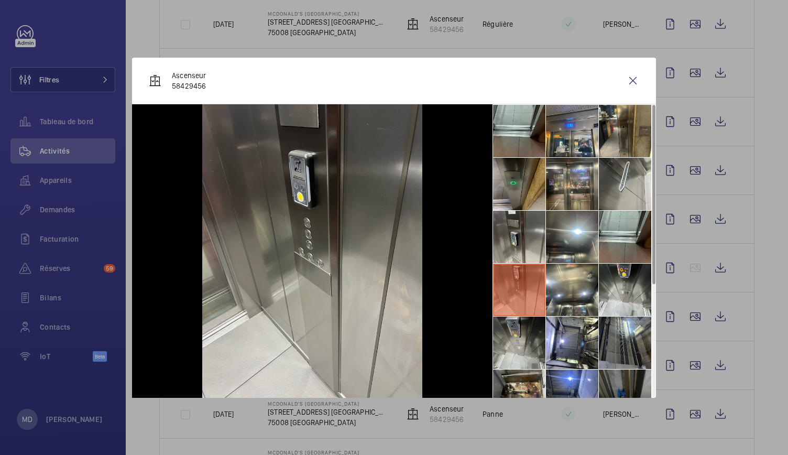
click at [519, 314] on li at bounding box center [519, 290] width 52 height 52
click at [571, 347] on li at bounding box center [572, 342] width 52 height 52
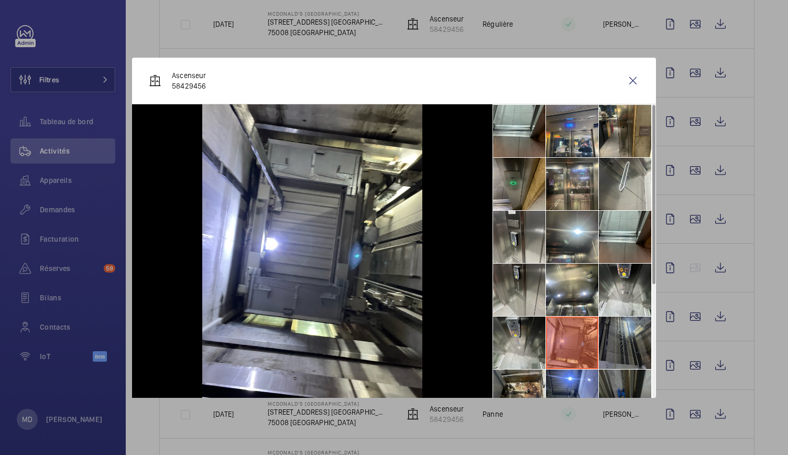
click at [607, 342] on li at bounding box center [625, 342] width 52 height 52
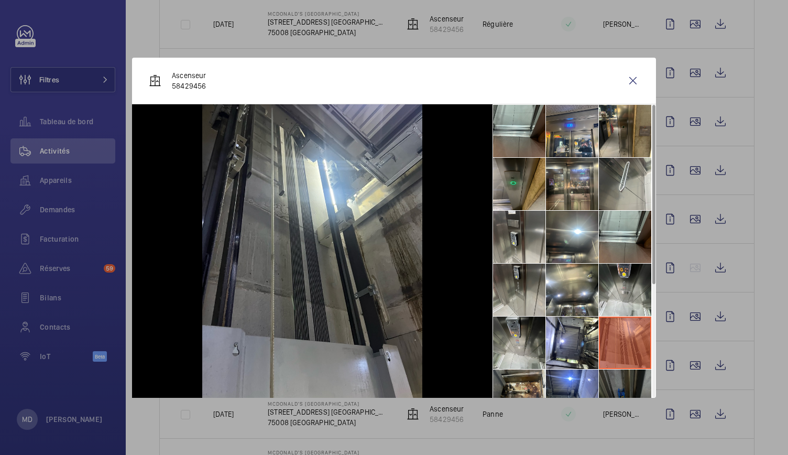
click at [617, 377] on li at bounding box center [625, 395] width 52 height 52
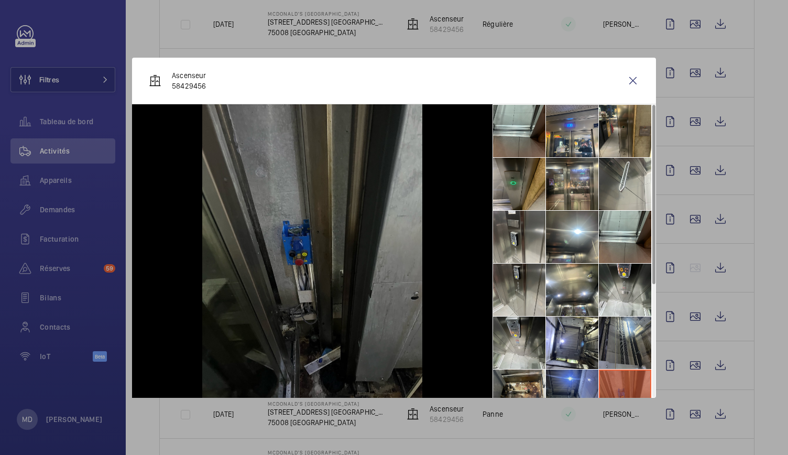
click at [582, 376] on li at bounding box center [572, 395] width 52 height 52
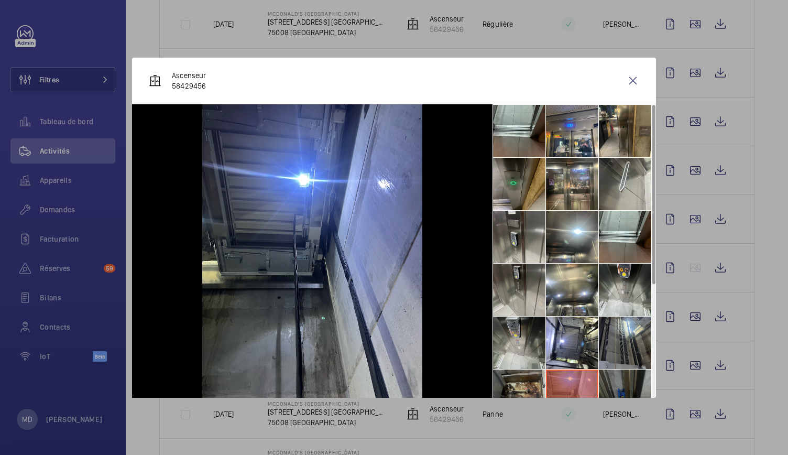
click at [531, 372] on li at bounding box center [519, 395] width 52 height 52
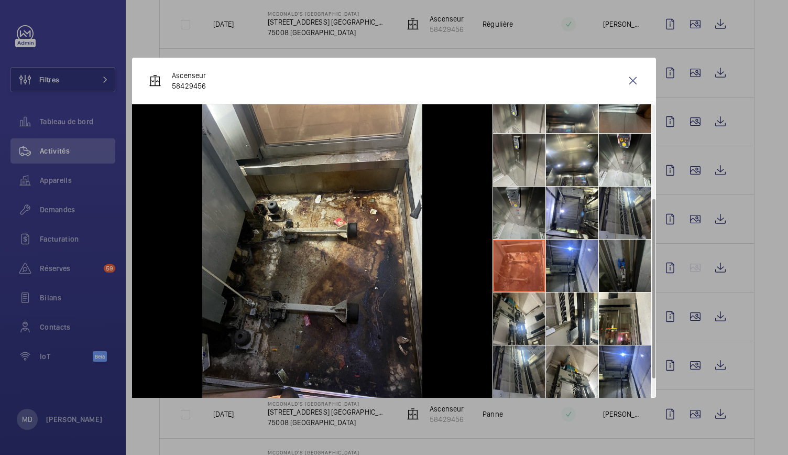
scroll to position [153, 0]
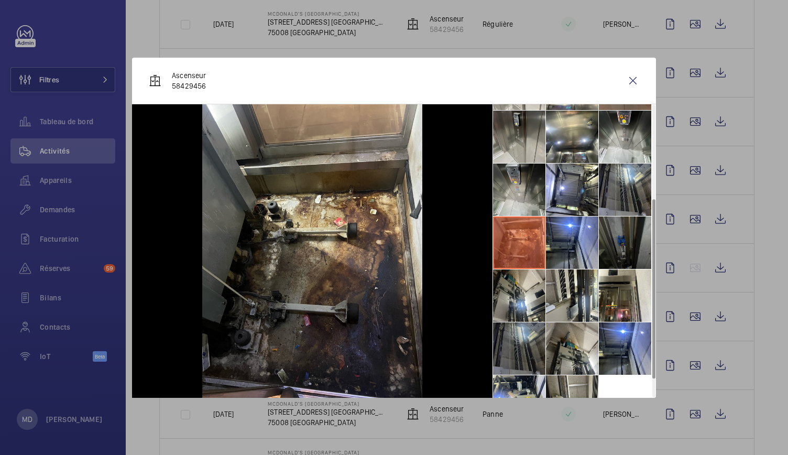
click at [527, 349] on li at bounding box center [519, 348] width 52 height 52
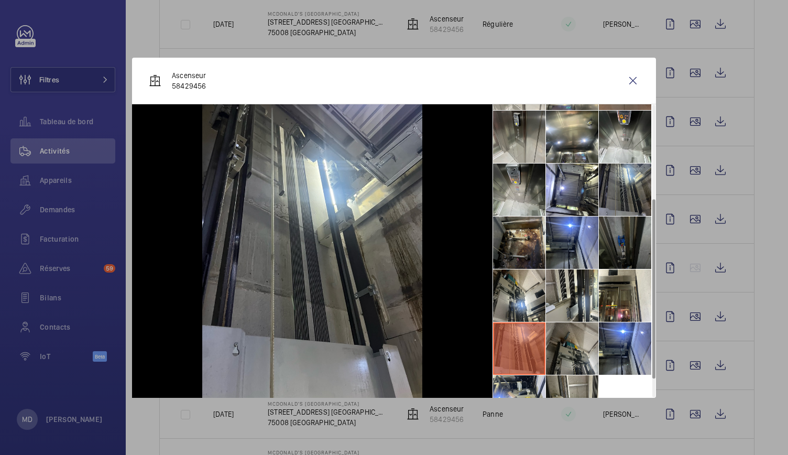
click at [592, 352] on li at bounding box center [572, 348] width 52 height 52
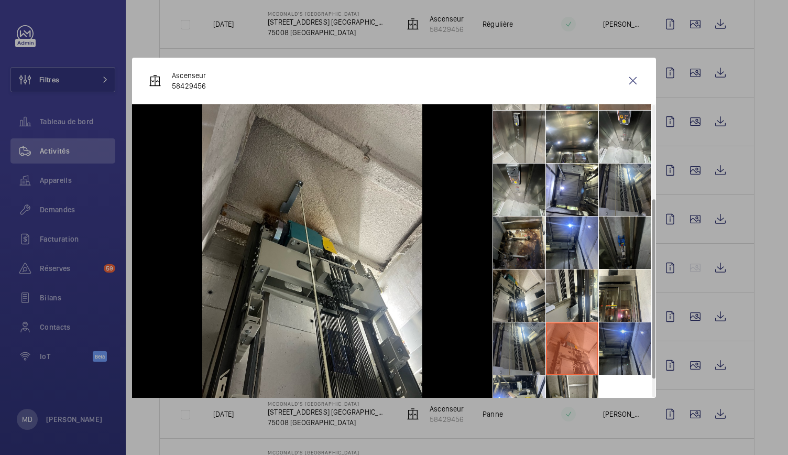
click at [620, 356] on li at bounding box center [625, 348] width 52 height 52
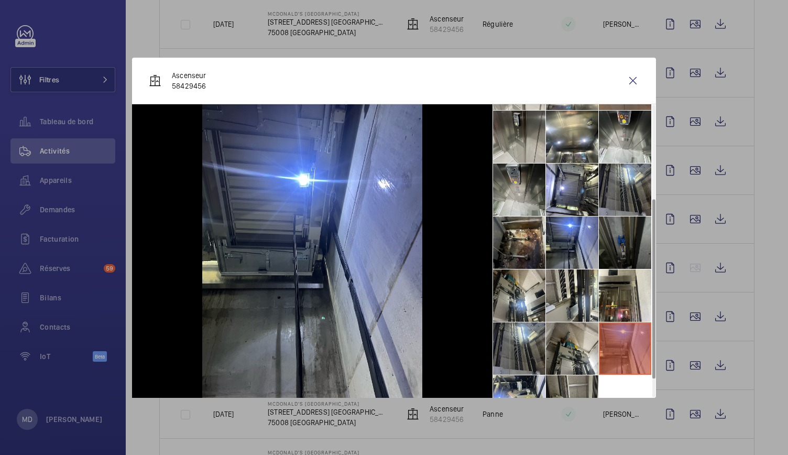
click at [579, 393] on li at bounding box center [572, 401] width 52 height 52
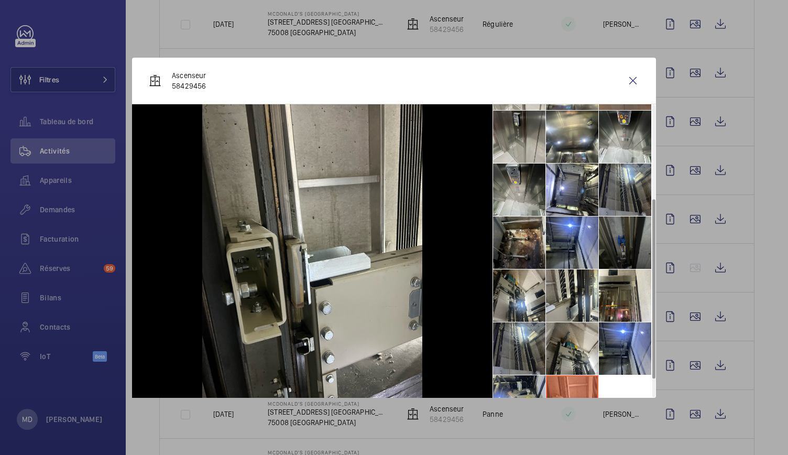
click at [525, 388] on li at bounding box center [519, 401] width 52 height 52
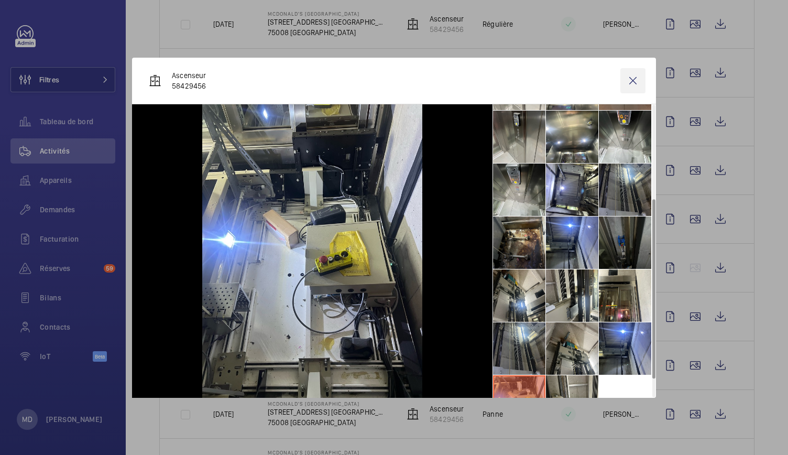
click at [631, 82] on wm-front-icon-button at bounding box center [632, 80] width 25 height 25
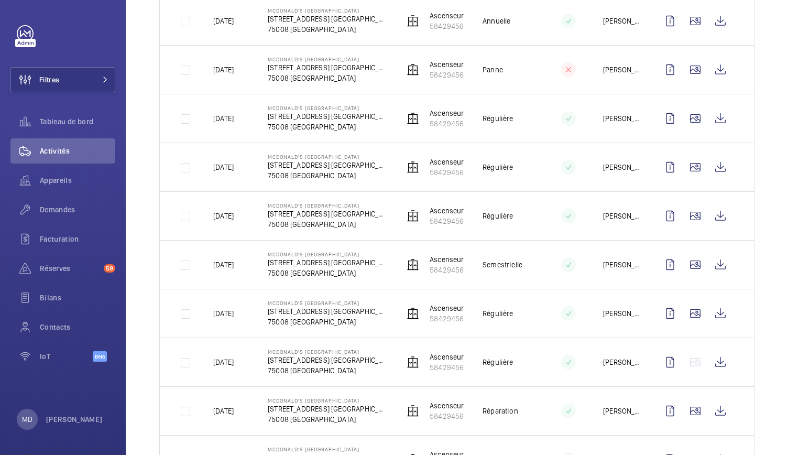
scroll to position [207, 0]
click at [686, 221] on wm-front-icon-button at bounding box center [695, 216] width 25 height 25
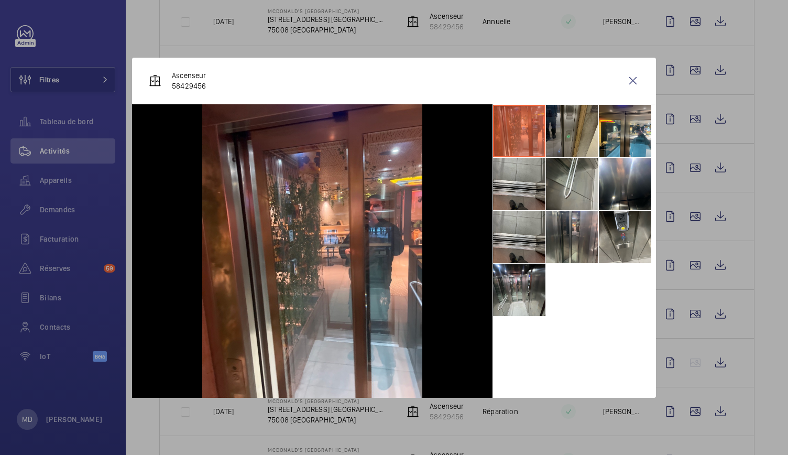
click at [573, 134] on li at bounding box center [572, 131] width 52 height 52
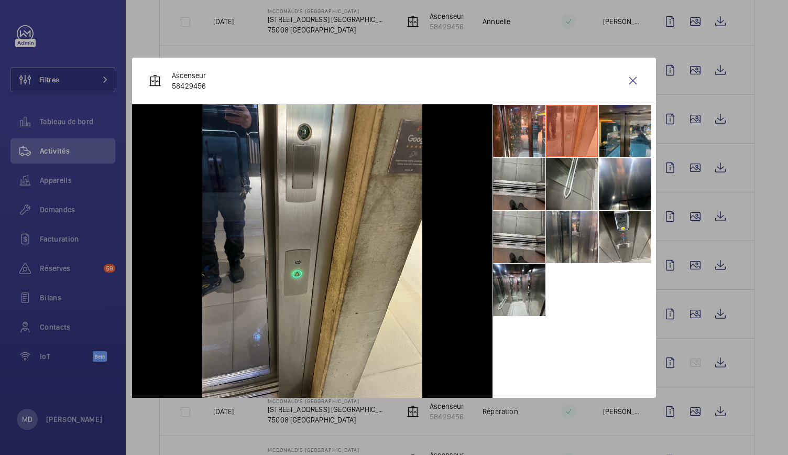
click at [611, 128] on li at bounding box center [625, 131] width 52 height 52
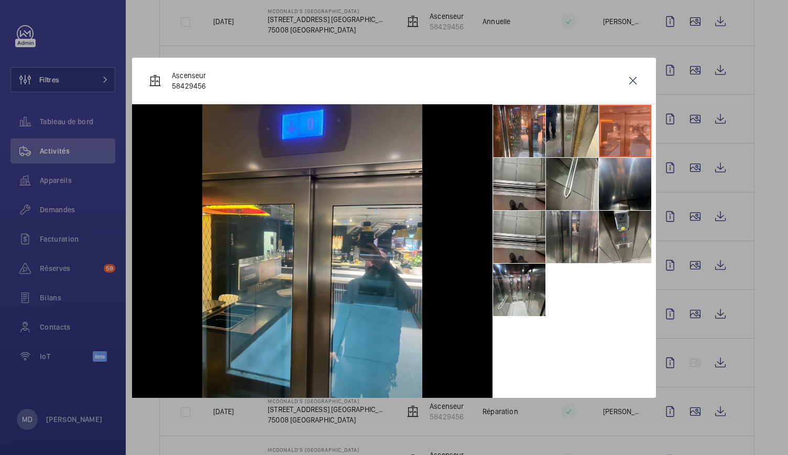
click at [620, 195] on li at bounding box center [625, 184] width 52 height 52
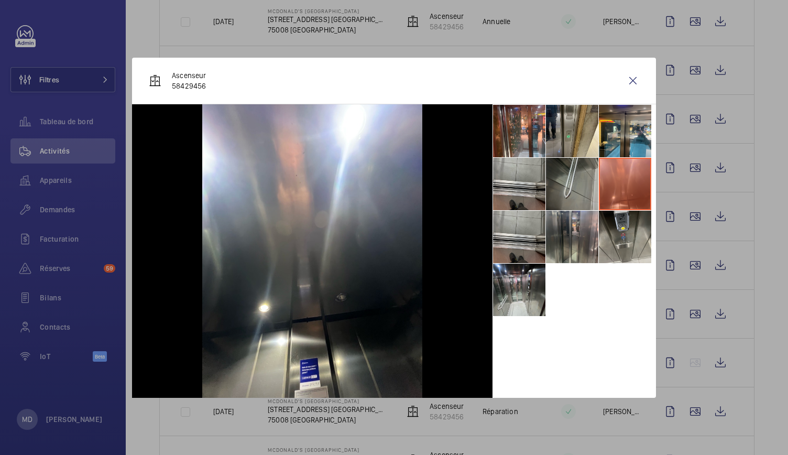
click at [572, 188] on li at bounding box center [572, 184] width 52 height 52
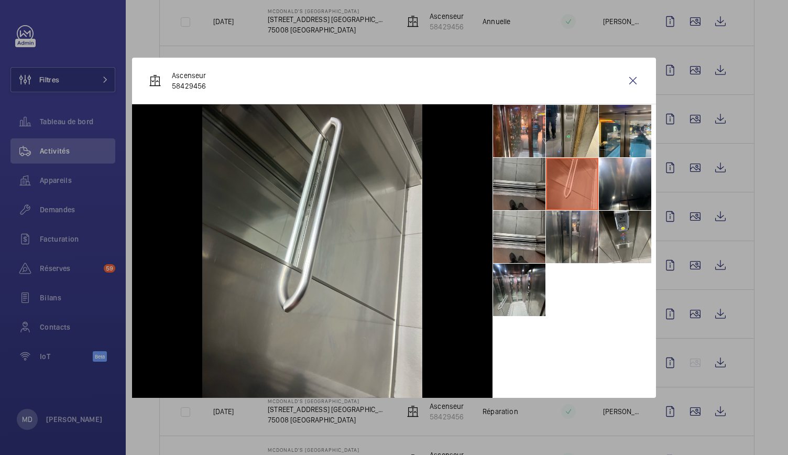
click at [528, 187] on li at bounding box center [519, 184] width 52 height 52
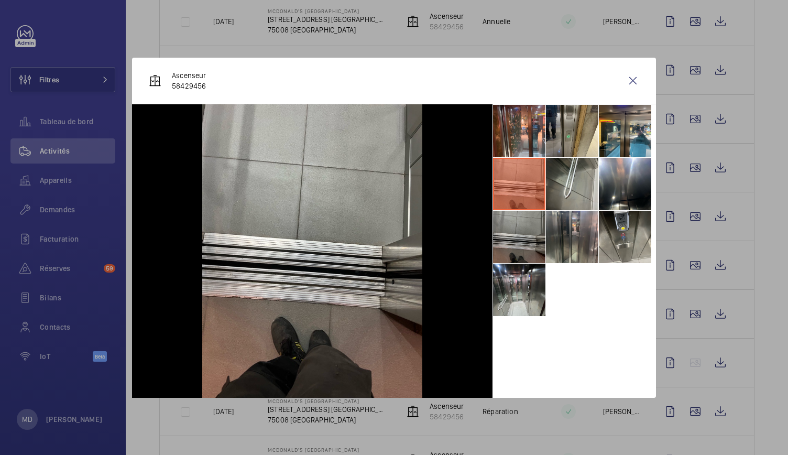
click at [530, 229] on li at bounding box center [519, 237] width 52 height 52
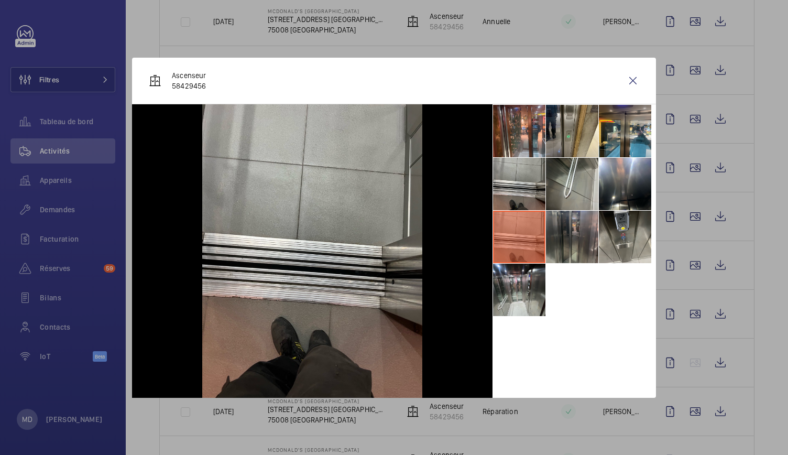
click at [593, 235] on li at bounding box center [572, 237] width 52 height 52
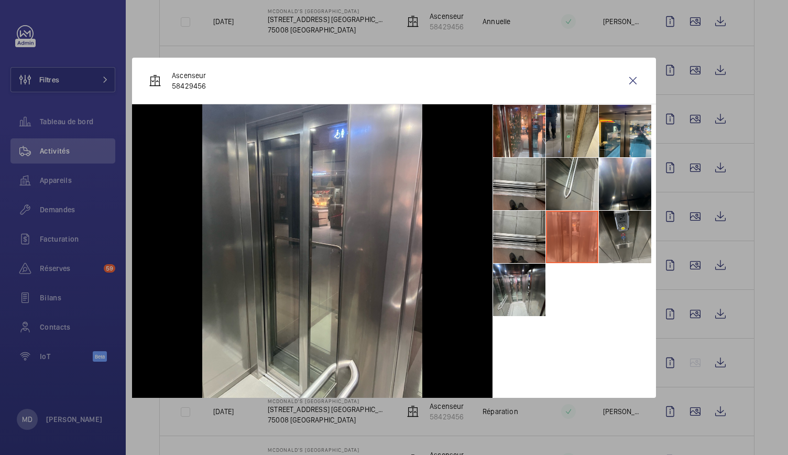
click at [623, 234] on li at bounding box center [625, 237] width 52 height 52
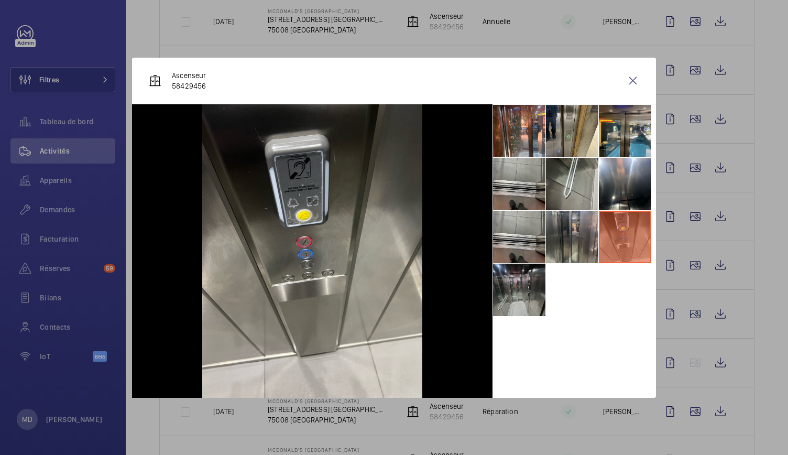
click at [531, 264] on li at bounding box center [519, 290] width 52 height 52
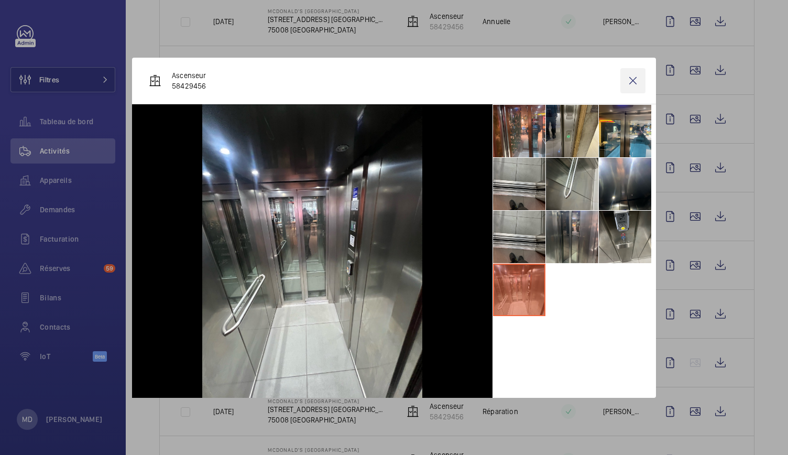
click at [634, 87] on wm-front-icon-button at bounding box center [632, 80] width 25 height 25
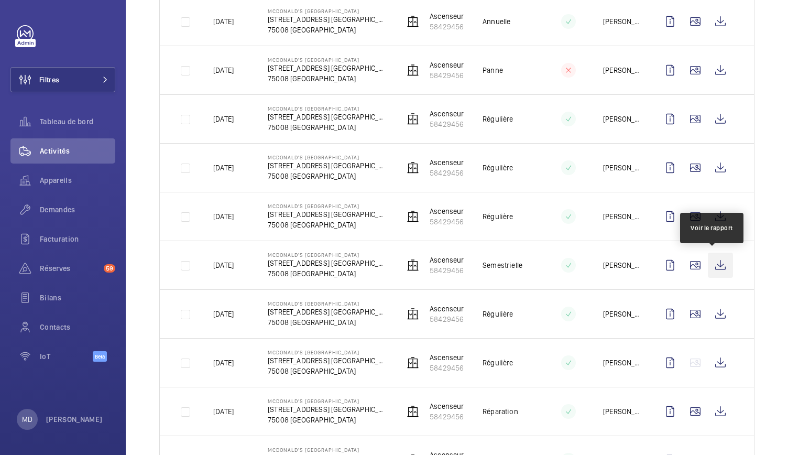
click at [715, 269] on wm-front-icon-button at bounding box center [720, 265] width 25 height 25
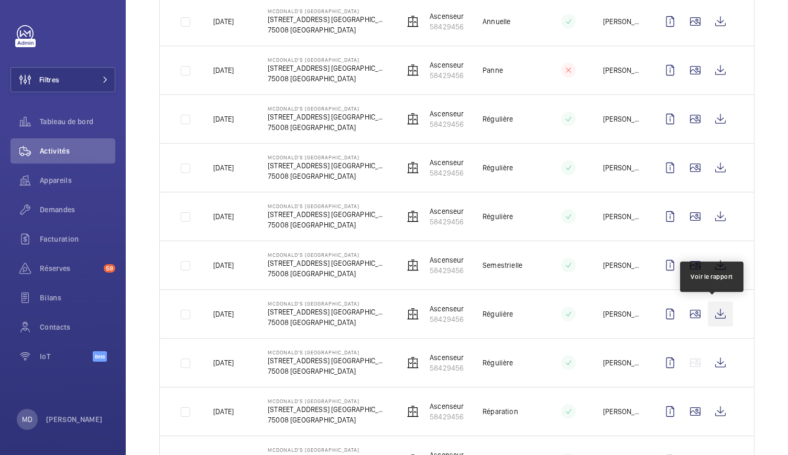
click at [712, 310] on wm-front-icon-button at bounding box center [720, 313] width 25 height 25
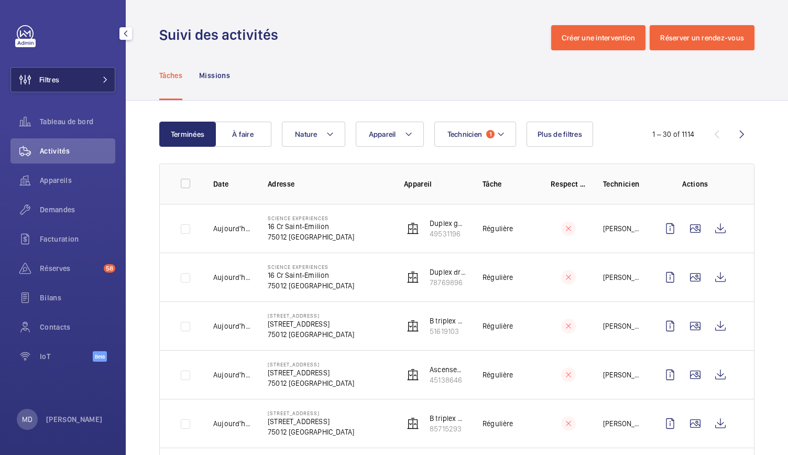
click at [90, 81] on button "Filtres" at bounding box center [62, 79] width 105 height 25
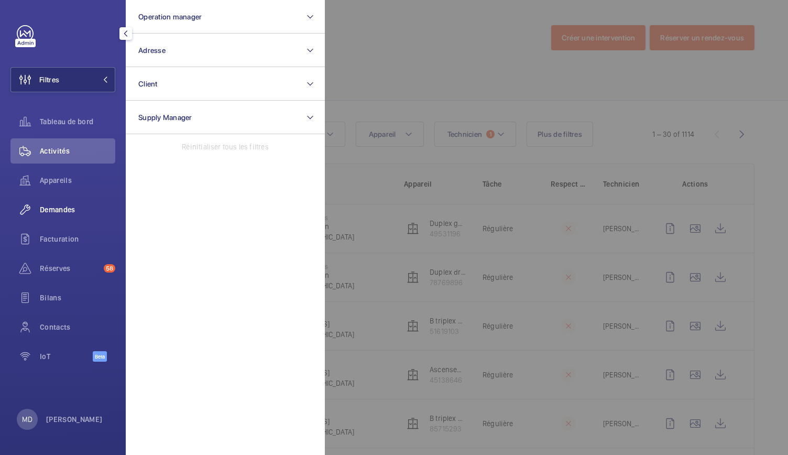
click at [83, 217] on div "Demandes" at bounding box center [62, 209] width 105 height 25
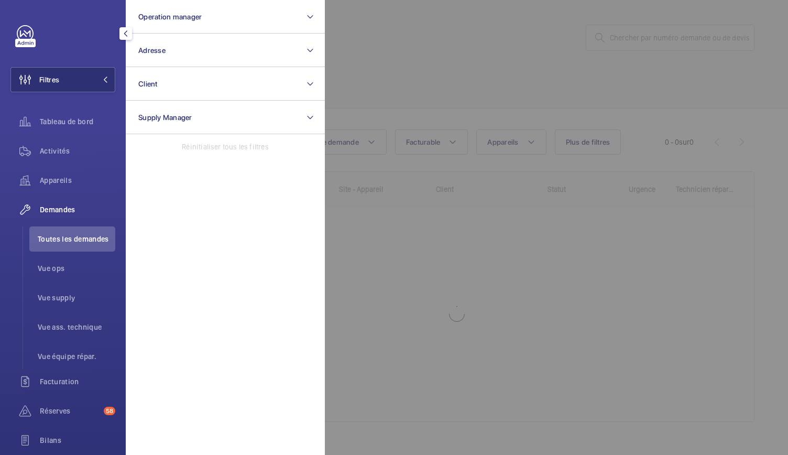
click at [628, 40] on div at bounding box center [719, 227] width 788 height 455
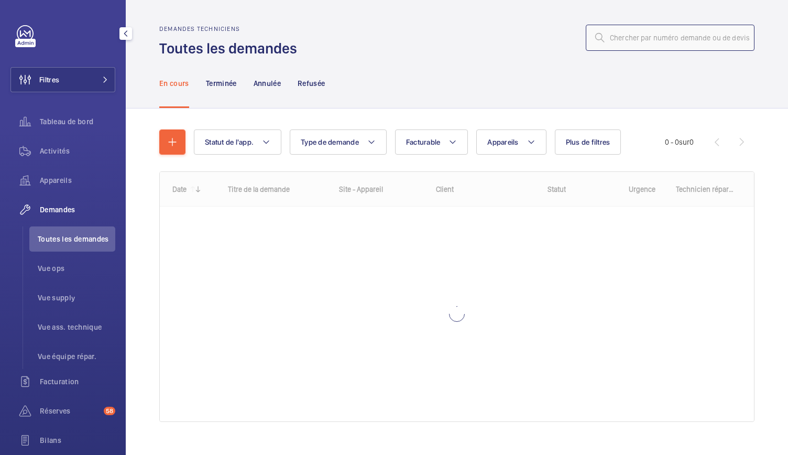
click at [628, 40] on input "text" at bounding box center [670, 38] width 169 height 26
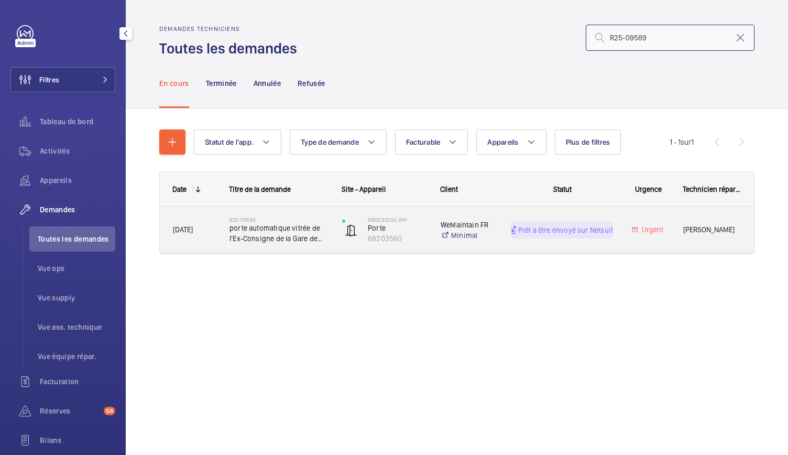
type input "R25-09589"
click at [268, 234] on span "porte automatique vitrée de l'Ex-Consigne de la Gare de l'Est" at bounding box center [278, 233] width 99 height 21
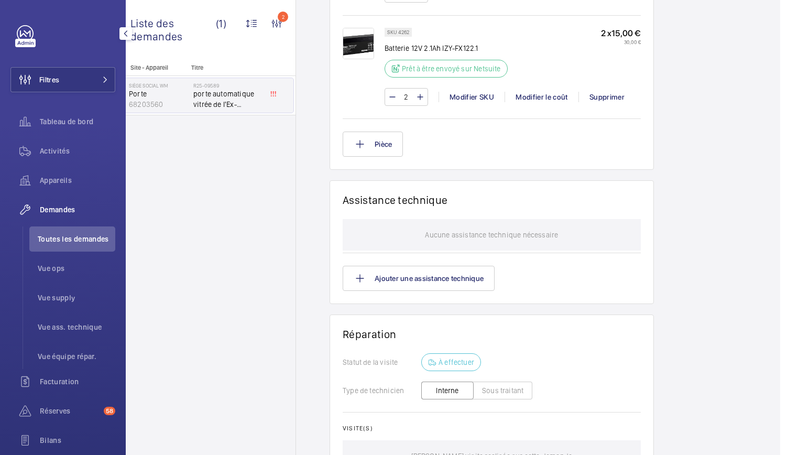
scroll to position [1292, 0]
